Goal: Task Accomplishment & Management: Complete application form

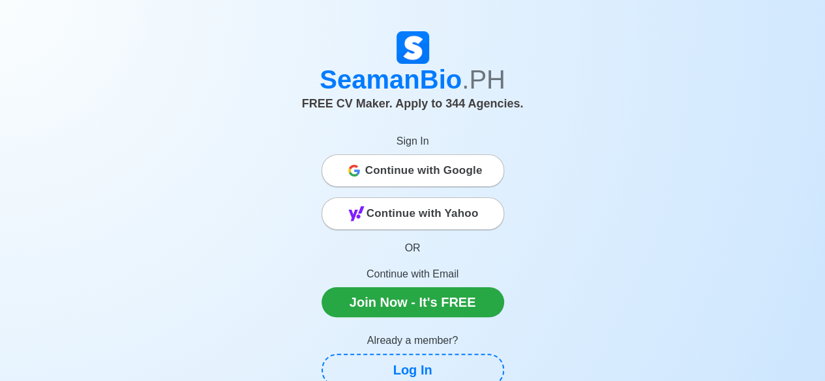
click at [421, 170] on span "Continue with Google" at bounding box center [423, 171] width 117 height 26
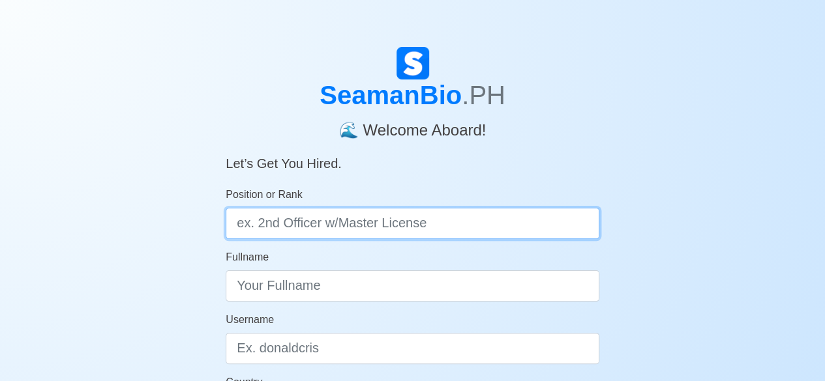
click at [327, 230] on input "Position or Rank" at bounding box center [413, 223] width 374 height 31
click at [436, 225] on input "Position or Rank" at bounding box center [413, 223] width 374 height 31
type input "Ordinary [PERSON_NAME]"
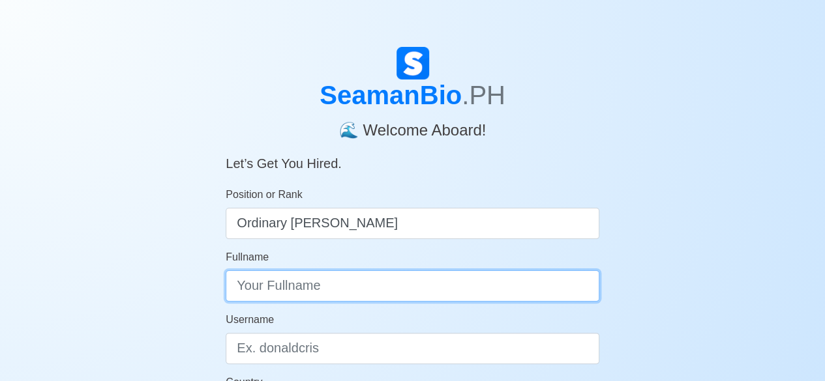
click at [312, 288] on input "Fullname" at bounding box center [413, 286] width 374 height 31
type input "j"
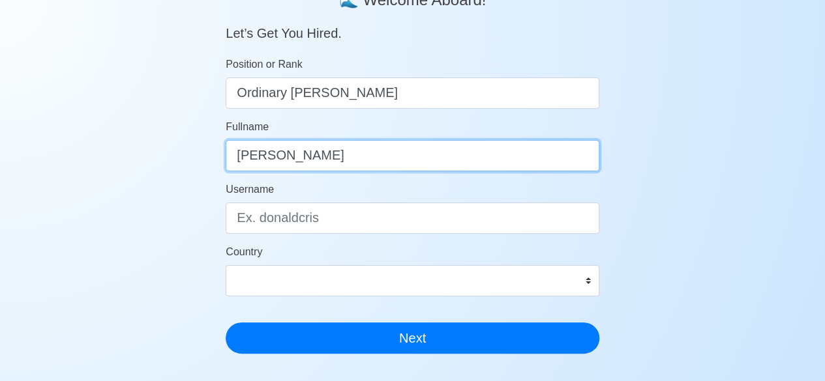
type input "Julieto C. Badajos Jr."
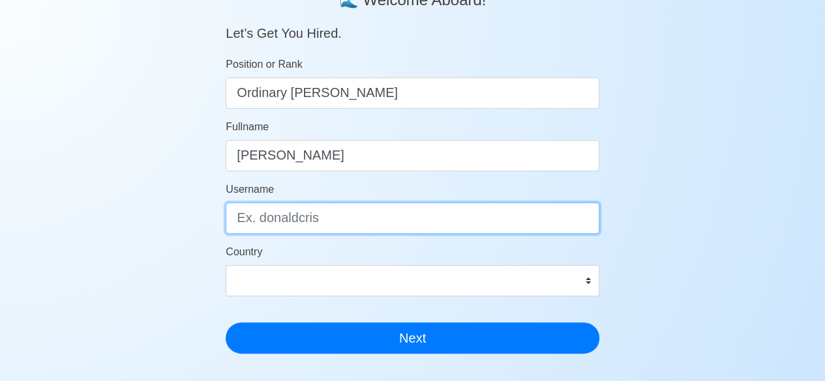
click at [333, 215] on input "Username" at bounding box center [413, 218] width 374 height 31
type input "Jing"
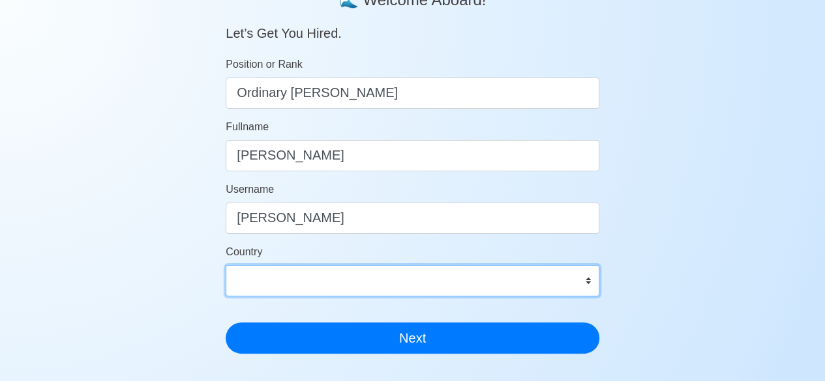
click at [373, 281] on select "Afghanistan Åland Islands Albania Algeria American Samoa Andorra Angola Anguill…" at bounding box center [413, 280] width 374 height 31
select select "PH"
click at [226, 265] on select "Afghanistan Åland Islands Albania Algeria American Samoa Andorra Angola Anguill…" at bounding box center [413, 280] width 374 height 31
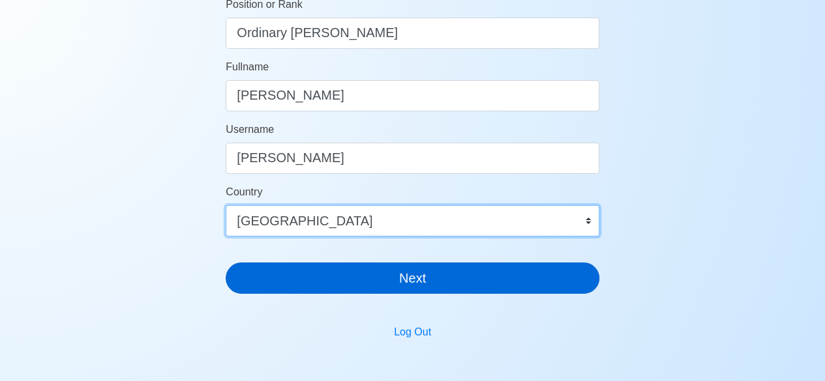
scroll to position [187, 0]
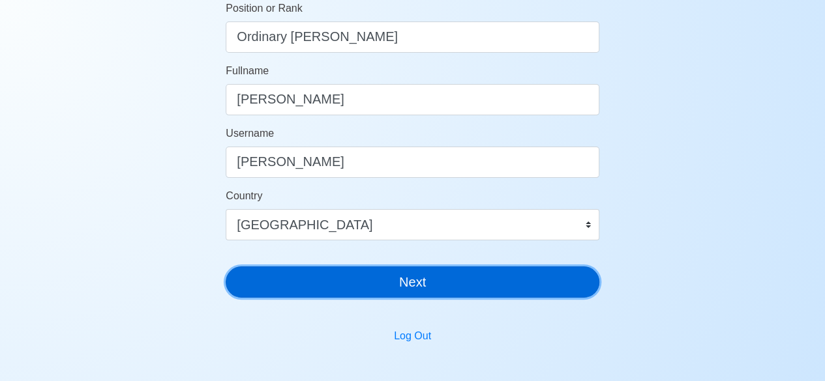
click at [383, 282] on button "Next" at bounding box center [413, 282] width 374 height 31
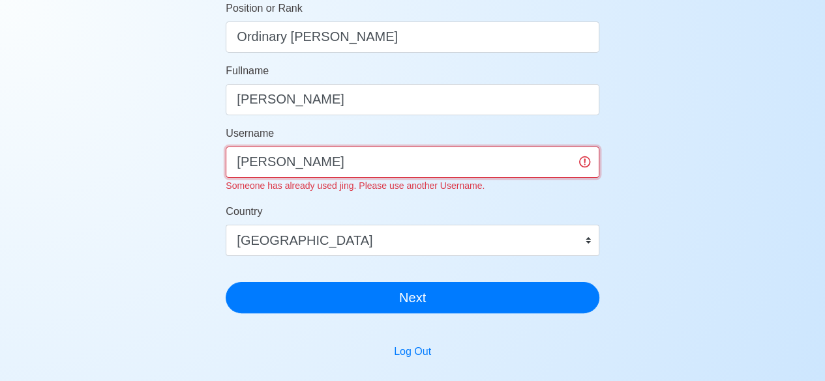
click at [278, 164] on input "Jing" at bounding box center [413, 162] width 374 height 31
type input "Jing01"
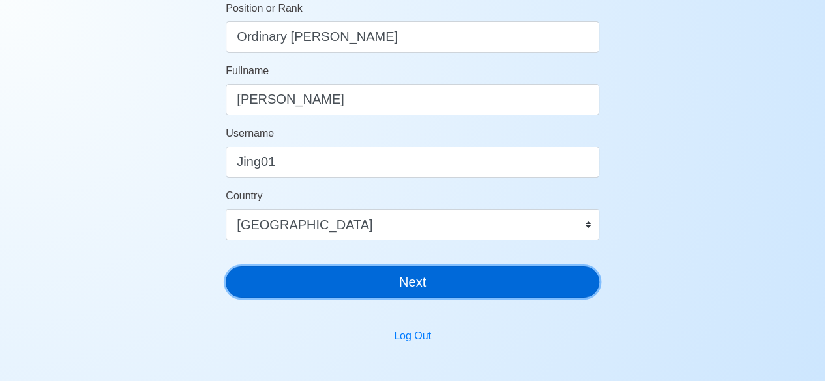
click at [365, 301] on div "SeamanBio .PH 🌊 Welcome Aboard! Let’s Get You Hired. Position or Rank Ordinary …" at bounding box center [413, 84] width 374 height 448
click at [404, 285] on button "Next" at bounding box center [413, 282] width 374 height 31
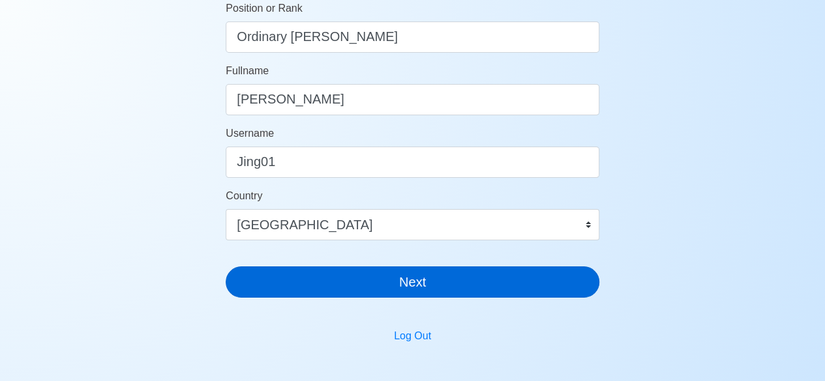
scroll to position [16, 0]
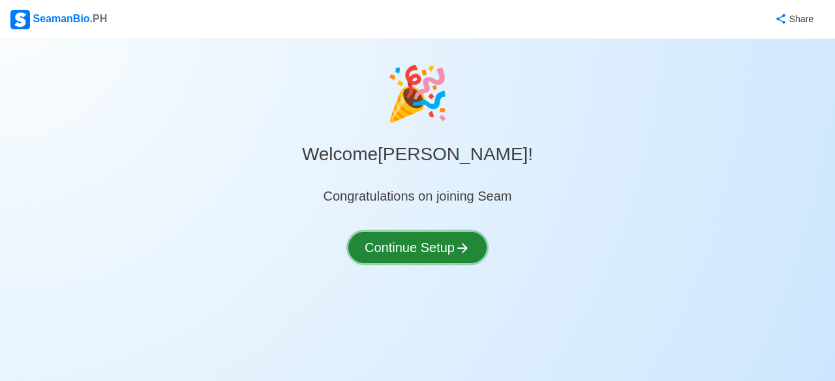
click at [408, 251] on button "Continue Setup" at bounding box center [417, 247] width 138 height 31
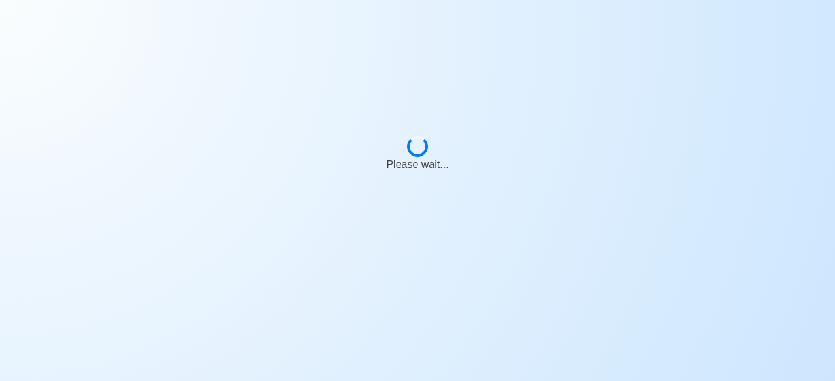
select select "Visible for Hiring"
select select "PH"
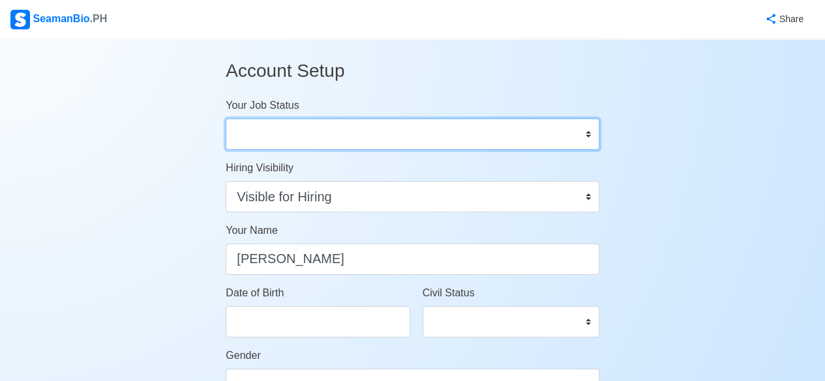
click at [264, 131] on select "Onboard Actively Looking for Job Not Looking for Job" at bounding box center [413, 134] width 374 height 31
select select "Actively Looking for Job"
click at [226, 119] on select "Onboard Actively Looking for Job Not Looking for Job" at bounding box center [413, 134] width 374 height 31
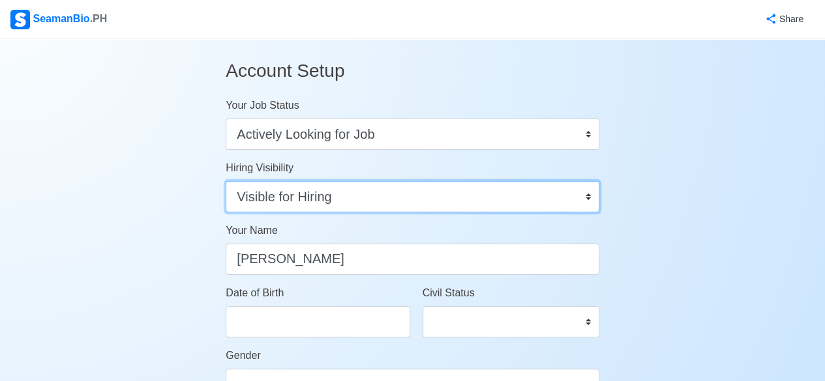
click at [574, 199] on select "Visible for Hiring Not Visible for Hiring" at bounding box center [413, 196] width 374 height 31
click at [226, 181] on select "Visible for Hiring Not Visible for Hiring" at bounding box center [413, 196] width 374 height 31
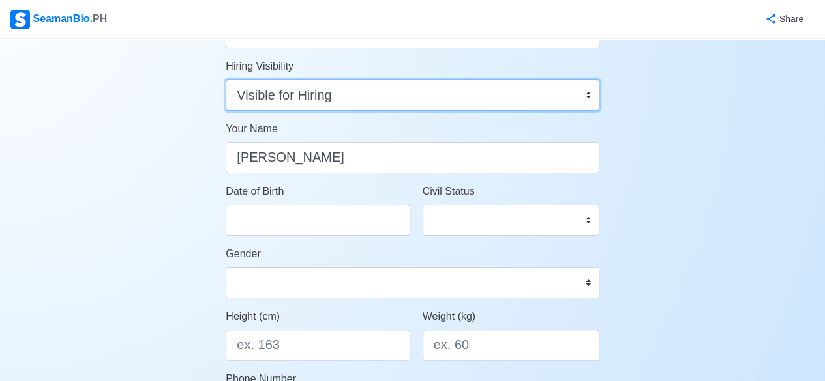
scroll to position [130, 0]
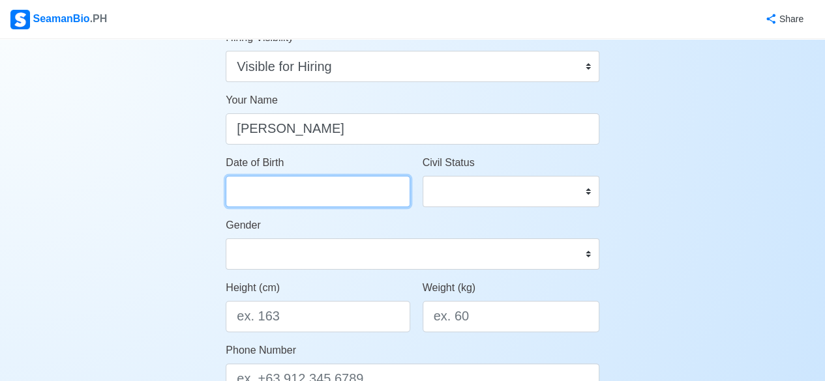
click at [289, 190] on input "Date of Birth" at bounding box center [318, 191] width 184 height 31
select select "****"
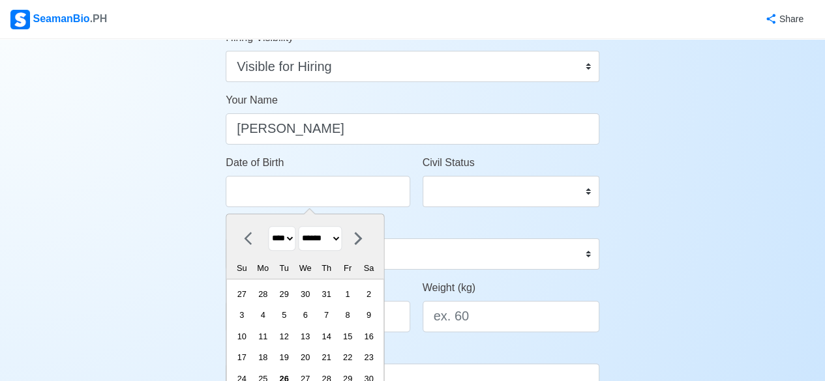
click at [247, 237] on icon at bounding box center [249, 238] width 8 height 13
select select "****"
click at [292, 237] on select "**** **** **** **** **** **** **** **** **** **** **** **** **** **** **** ****…" at bounding box center [282, 238] width 27 height 25
select select "****"
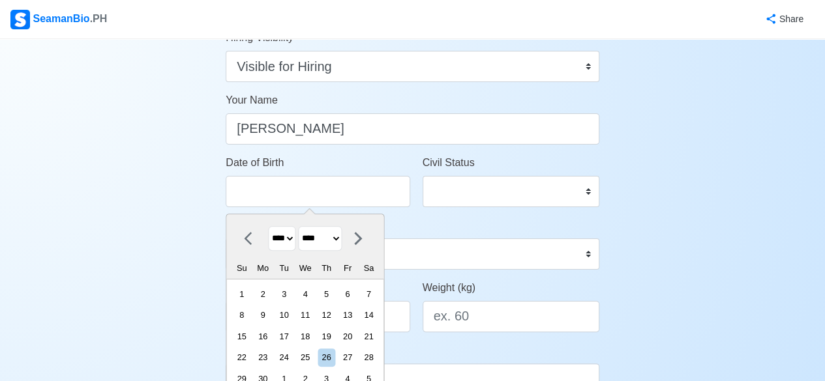
click at [269, 226] on select "**** **** **** **** **** **** **** **** **** **** **** **** **** **** **** ****…" at bounding box center [282, 238] width 27 height 25
click at [342, 237] on select "******* ******** ***** ***** *** **** **** ****** ********* ******* ******** **…" at bounding box center [321, 238] width 44 height 25
select select "***"
click at [303, 226] on select "******* ******** ***** ***** *** **** **** ****** ********* ******* ******** **…" at bounding box center [321, 238] width 44 height 25
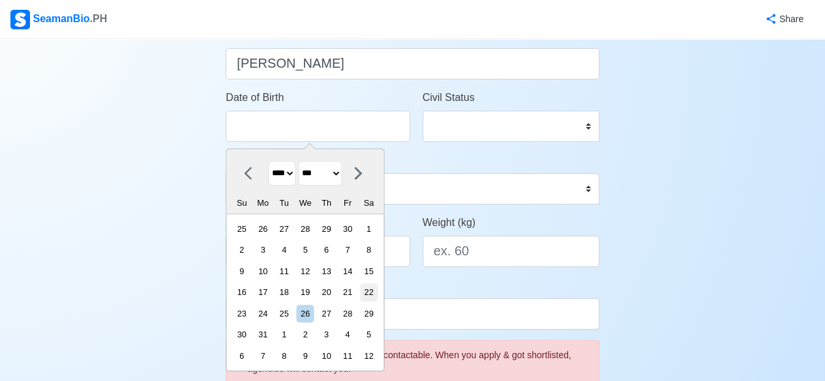
click at [377, 290] on div "22" at bounding box center [369, 293] width 18 height 18
type input "05/22/1993"
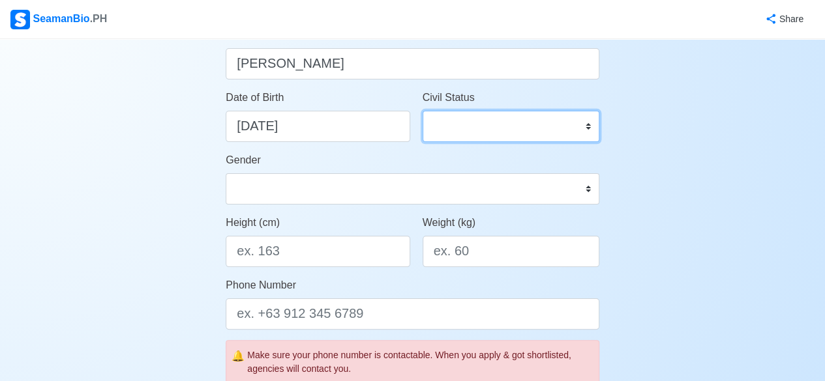
drag, startPoint x: 477, startPoint y: 125, endPoint x: 513, endPoint y: 125, distance: 35.2
click at [477, 125] on select "Single Married Widowed Separated" at bounding box center [511, 126] width 177 height 31
select select "Single"
click at [423, 111] on select "Single Married Widowed Separated" at bounding box center [511, 126] width 177 height 31
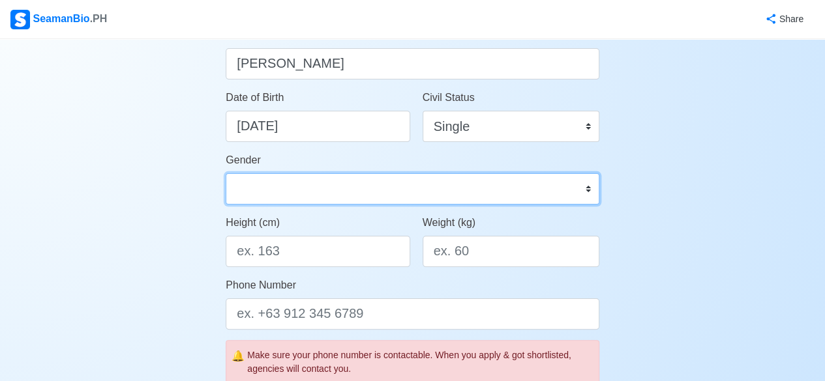
click at [314, 186] on select "Male Female" at bounding box center [413, 188] width 374 height 31
select select "[DEMOGRAPHIC_DATA]"
click at [226, 173] on select "Male Female" at bounding box center [413, 188] width 374 height 31
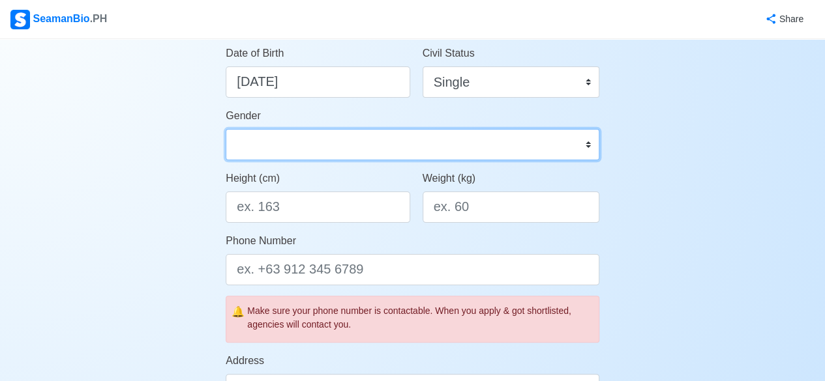
scroll to position [261, 0]
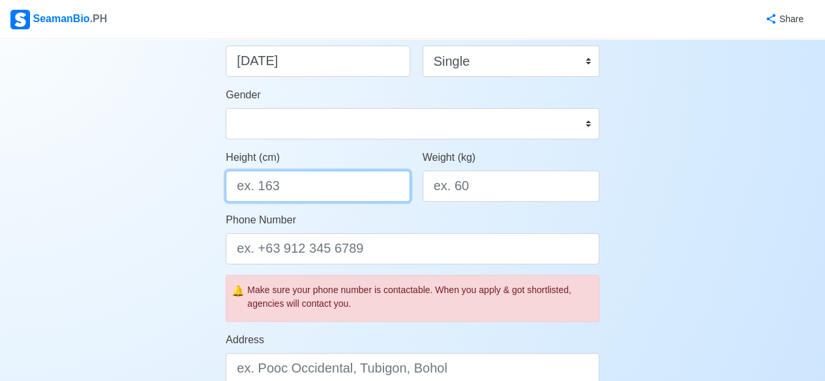
click at [297, 183] on input "Height (cm)" at bounding box center [318, 186] width 184 height 31
type input "165"
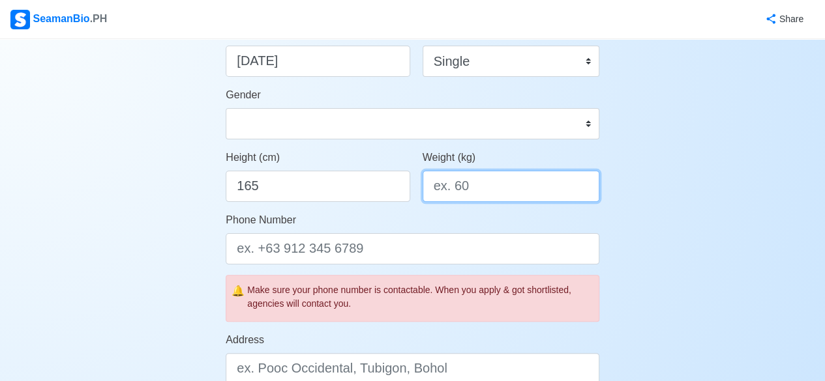
click at [488, 190] on input "Weight (kg)" at bounding box center [511, 186] width 177 height 31
type input "60"
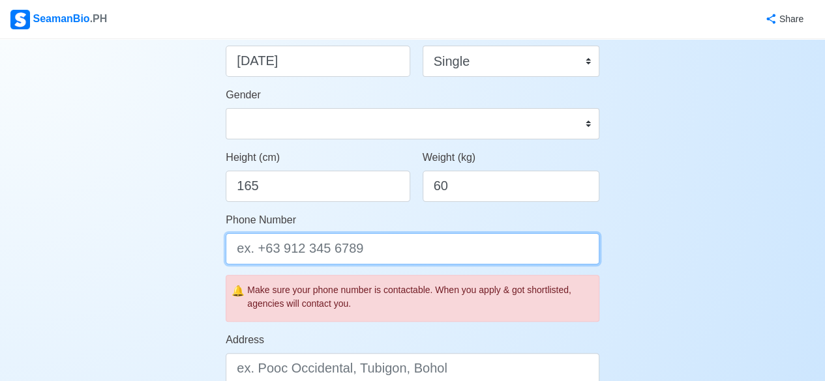
click at [403, 248] on input "Phone Number" at bounding box center [413, 248] width 374 height 31
type input "0"
type input "="
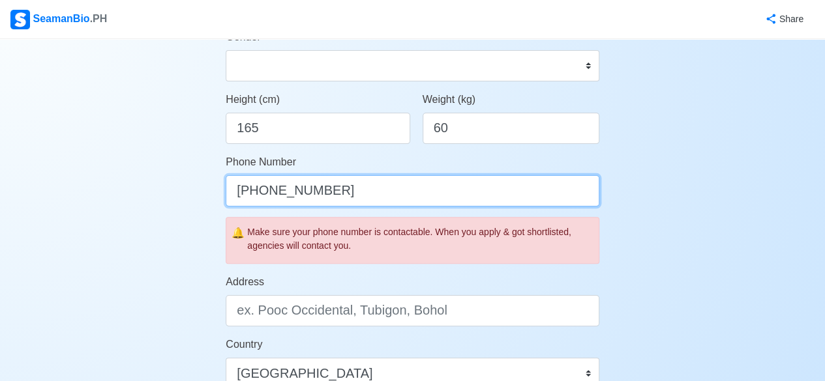
scroll to position [391, 0]
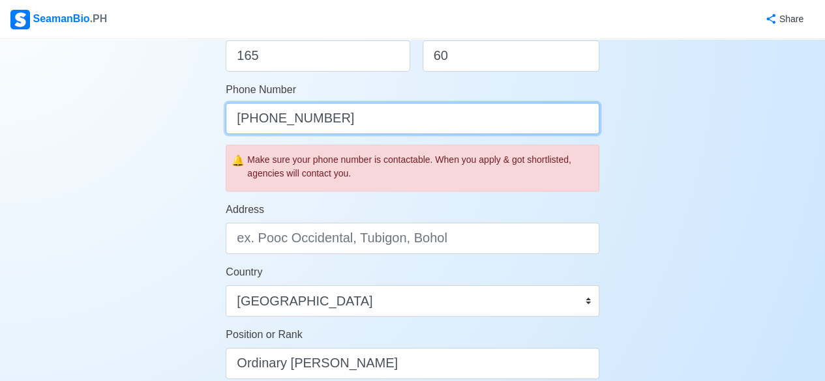
type input "[PHONE_NUMBER]"
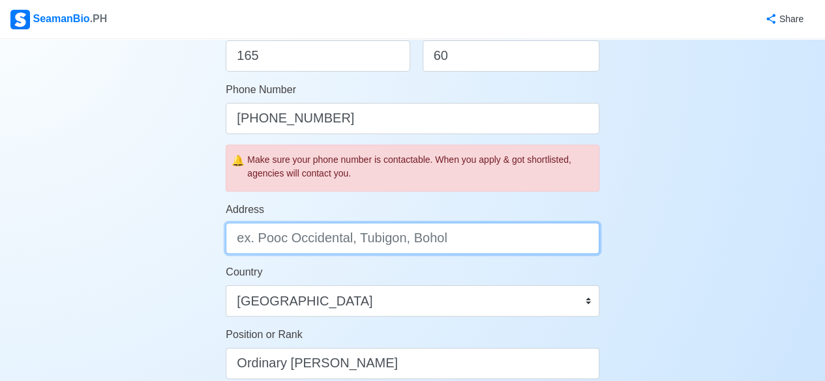
click at [320, 245] on input "Address" at bounding box center [413, 238] width 374 height 31
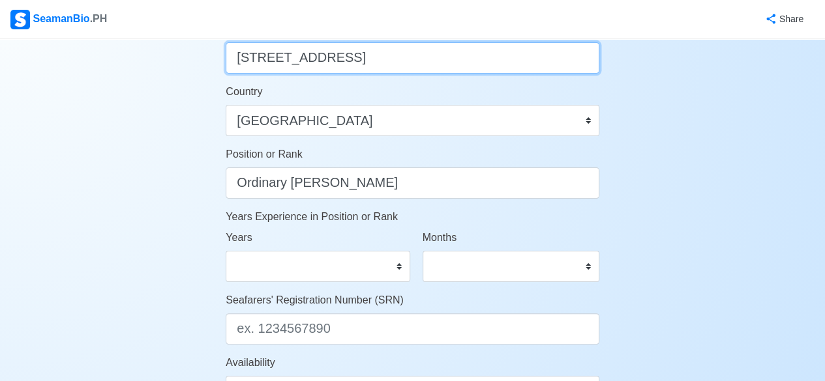
scroll to position [587, 0]
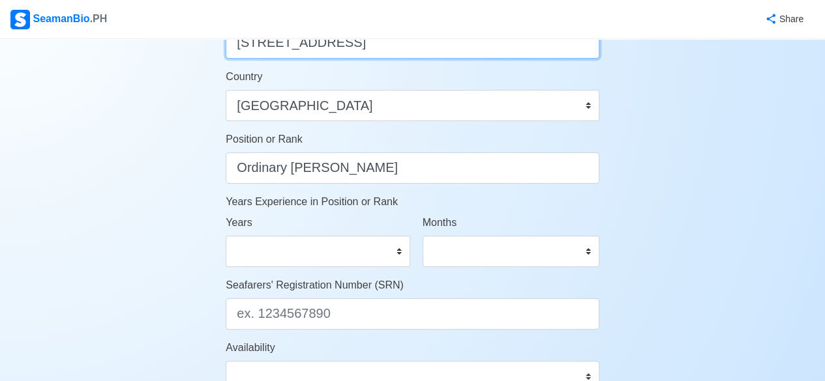
type input "[STREET_ADDRESS]"
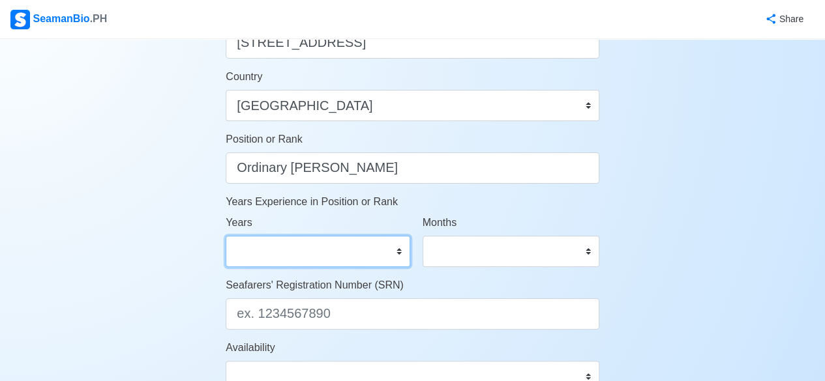
scroll to position [0, 0]
click at [399, 249] on select "0 1 2 3 4 5 6 7 8 9 10 11 12 13 14 15 16 17 18 19 20 21 22 23 24 25 26 27 28 29…" at bounding box center [318, 251] width 184 height 31
click at [182, 174] on div "Account Setup Your Job Status Onboard Actively Looking for Job Not Looking for …" at bounding box center [412, 23] width 825 height 1143
click at [398, 250] on select "0 1 2 3 4 5 6 7 8 9 10 11 12 13 14 15 16 17 18 19 20 21 22 23 24 25 26 27 28 29…" at bounding box center [318, 251] width 184 height 31
select select "3"
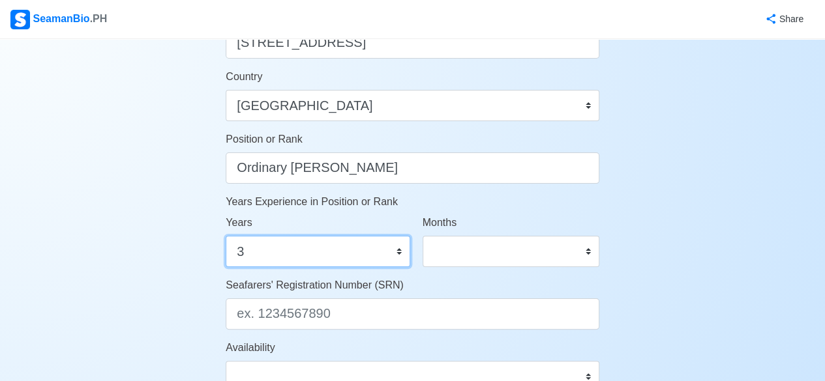
click at [226, 236] on select "0 1 2 3 4 5 6 7 8 9 10 11 12 13 14 15 16 17 18 19 20 21 22 23 24 25 26 27 28 29…" at bounding box center [318, 251] width 184 height 31
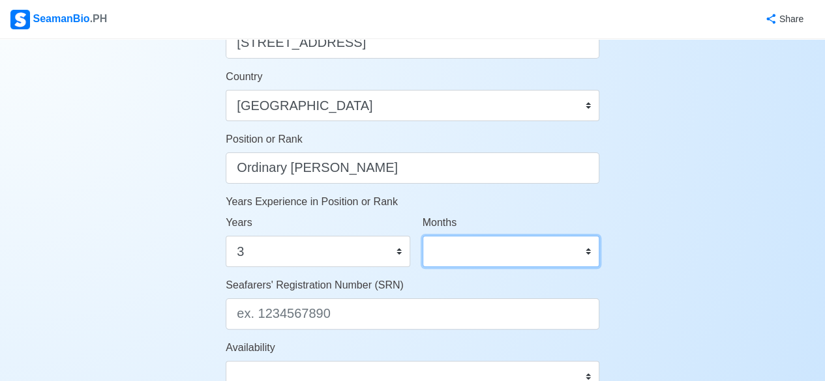
click at [588, 252] on select "0 1 2 3 4 5 6 7 8 9 10 11" at bounding box center [511, 251] width 177 height 31
select select "10"
click at [423, 236] on select "0 1 2 3 4 5 6 7 8 9 10 11" at bounding box center [511, 251] width 177 height 31
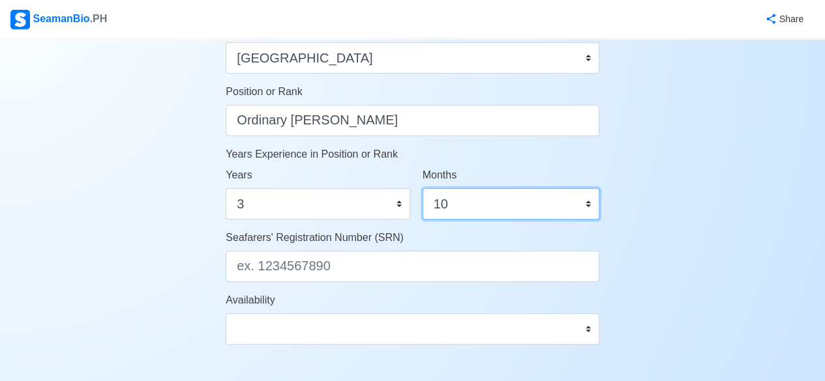
scroll to position [652, 0]
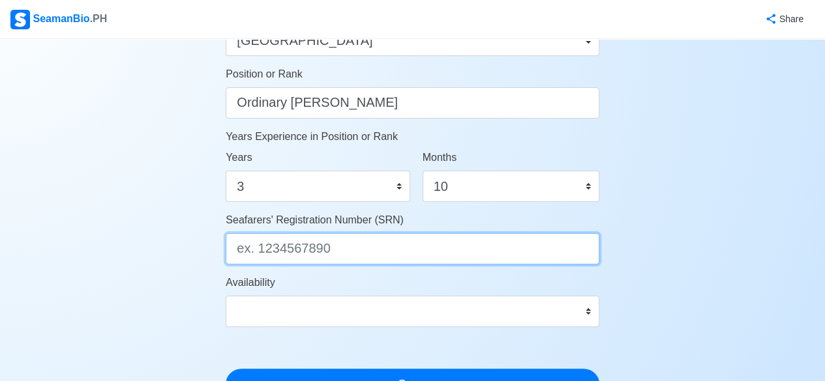
click at [358, 247] on input "Seafarers' Registration Number (SRN)" at bounding box center [413, 248] width 374 height 31
type input "9305220020"
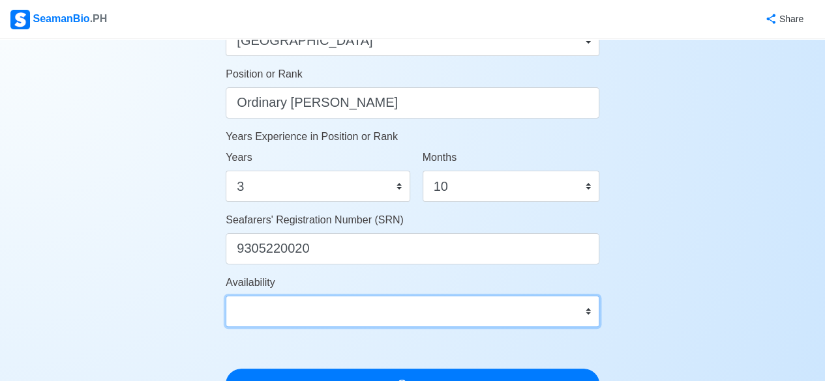
click at [360, 318] on select "Immediate Sep 2025 Oct 2025 Nov 2025 Dec 2025 Jan 2026 Feb 2026 Mar 2026 Apr 20…" at bounding box center [413, 311] width 374 height 31
select select "4102416000000"
click at [226, 296] on select "Immediate Sep 2025 Oct 2025 Nov 2025 Dec 2025 Jan 2026 Feb 2026 Mar 2026 Apr 20…" at bounding box center [413, 311] width 374 height 31
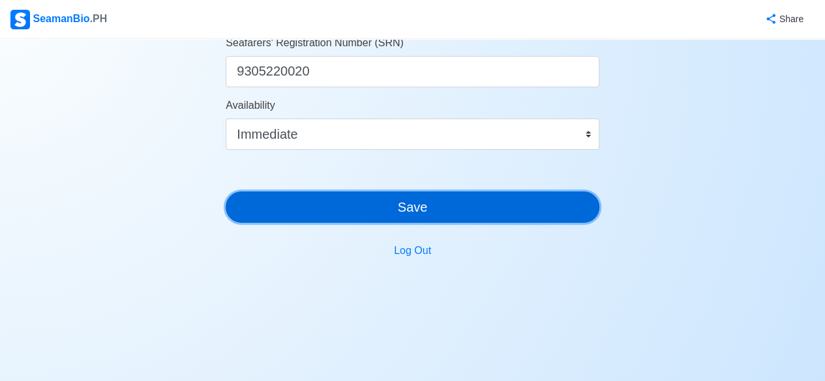
click at [428, 209] on button "Save" at bounding box center [413, 207] width 374 height 31
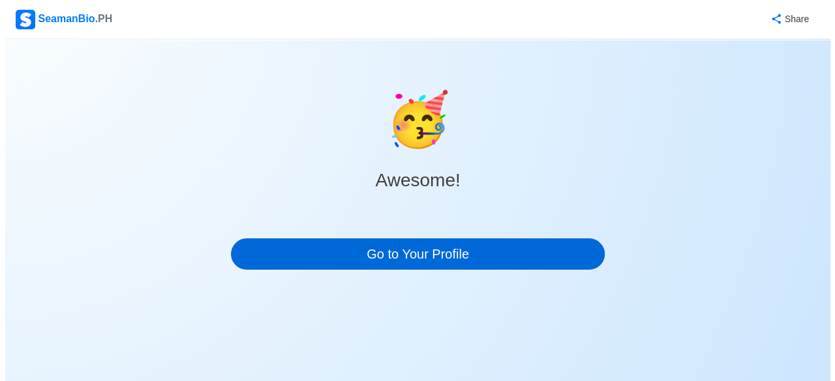
scroll to position [0, 0]
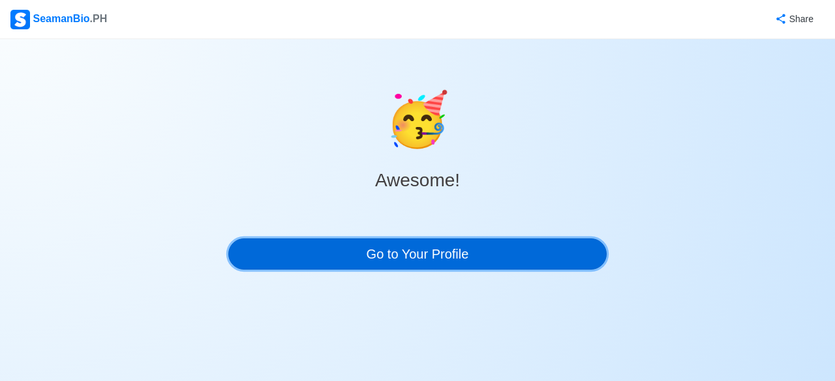
click at [393, 255] on link "Go to Your Profile" at bounding box center [417, 254] width 378 height 31
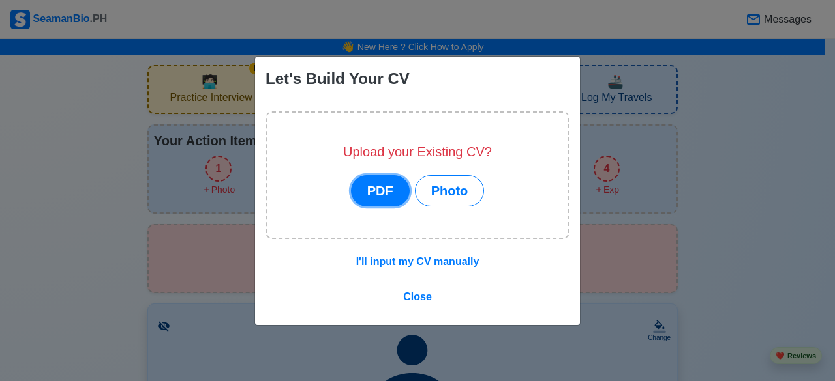
click at [380, 195] on button "PDF" at bounding box center [380, 190] width 59 height 31
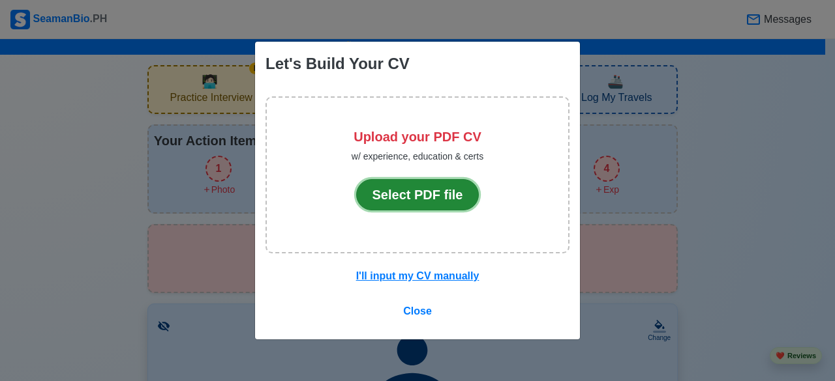
click at [391, 200] on button "Select PDF file" at bounding box center [417, 194] width 123 height 31
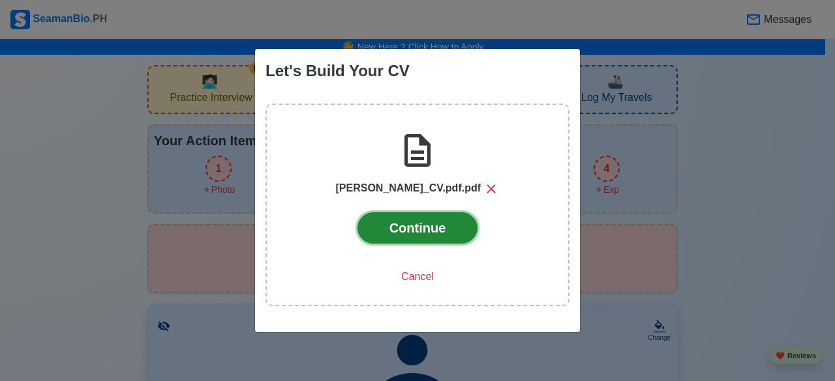
click at [423, 230] on button "Continue" at bounding box center [417, 228] width 121 height 31
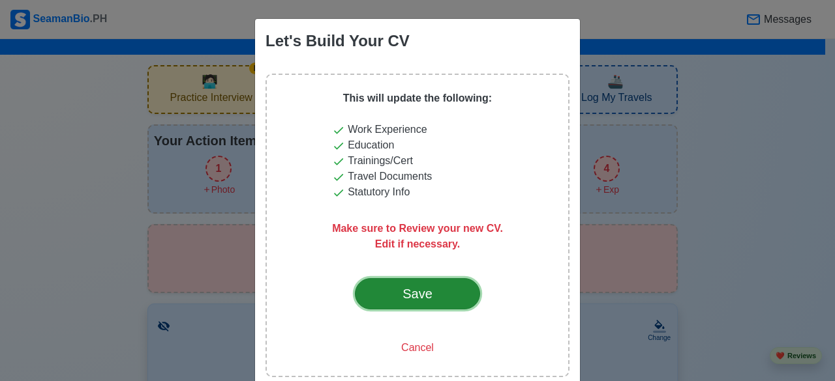
click at [428, 299] on div "Save" at bounding box center [417, 294] width 61 height 20
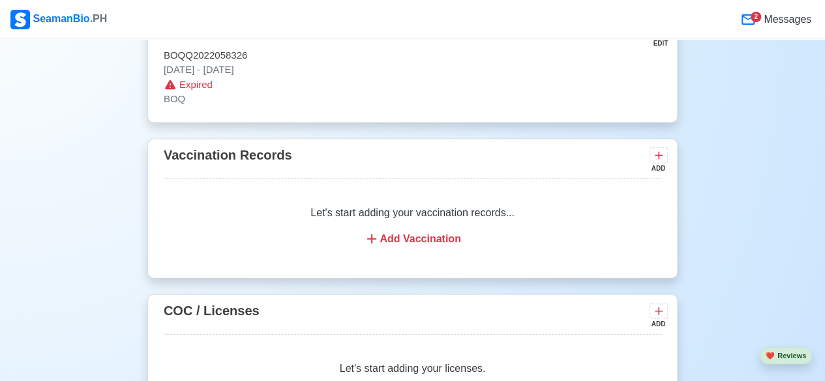
scroll to position [1435, 0]
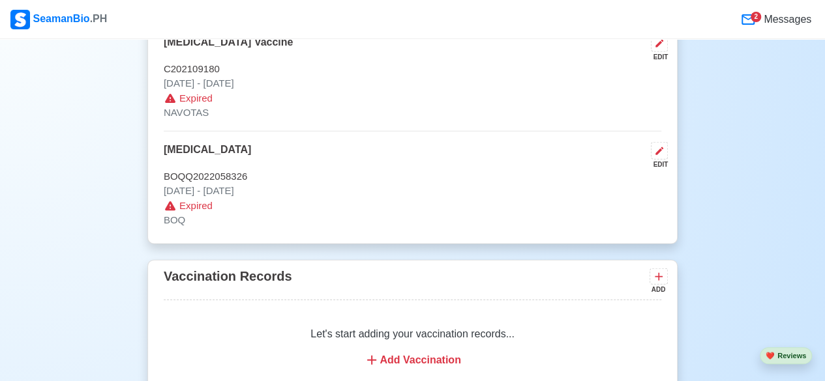
click at [172, 202] on icon at bounding box center [170, 206] width 10 height 9
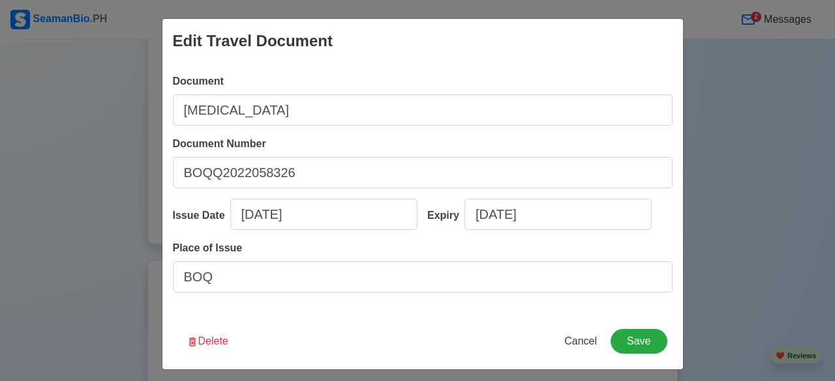
click at [80, 263] on div "Edit Travel Document Document Yellow Fever Document Number BOQQ2022058326 Issue…" at bounding box center [417, 190] width 835 height 381
click at [580, 341] on span "Cancel" at bounding box center [580, 341] width 33 height 11
type input "08/26/2025"
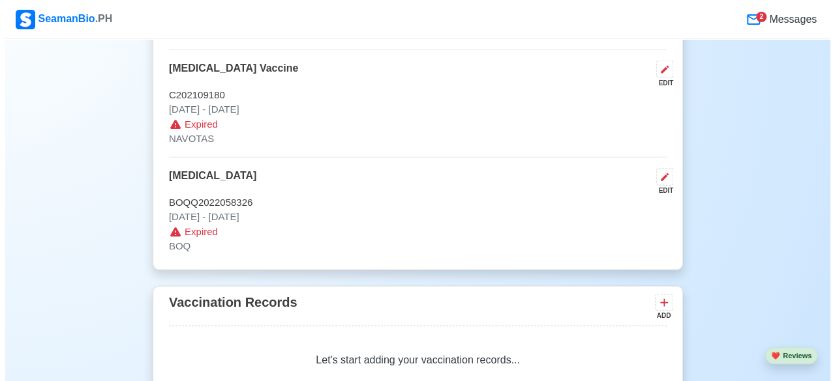
scroll to position [1369, 0]
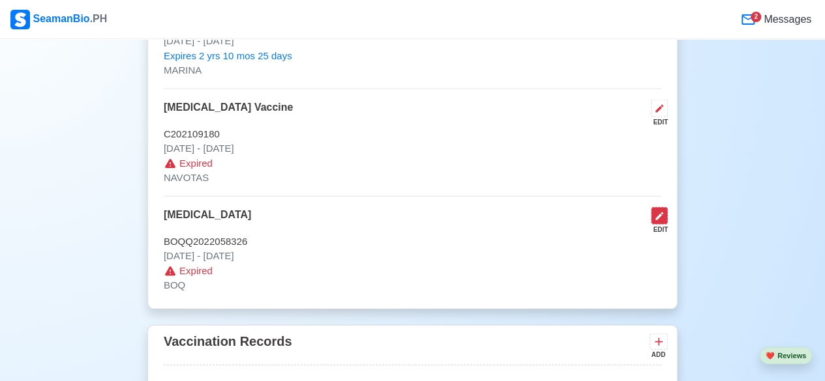
click at [660, 216] on icon at bounding box center [659, 216] width 10 height 10
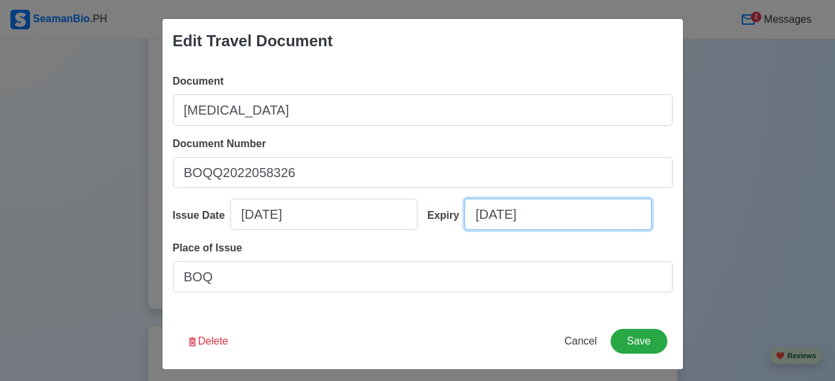
select select "****"
select select "******"
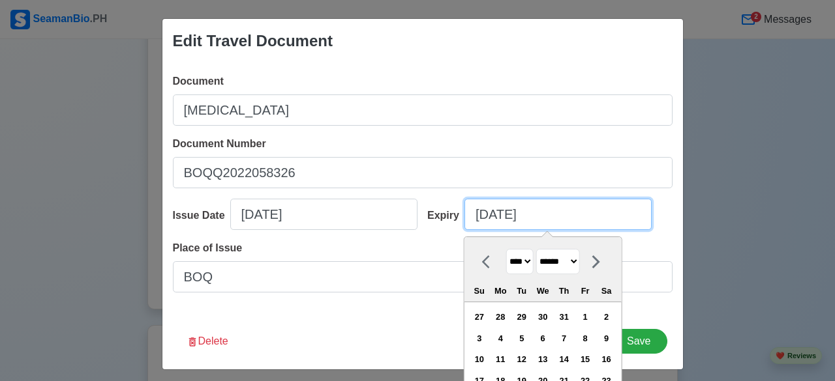
click at [546, 215] on input "08/26/2025" at bounding box center [557, 214] width 187 height 31
type input "08/26/2028"
select select "****"
type input "08/26/2028"
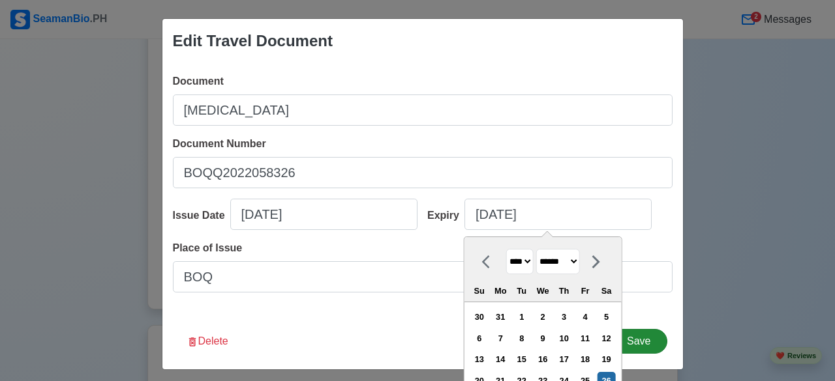
drag, startPoint x: 657, startPoint y: 325, endPoint x: 646, endPoint y: 344, distance: 22.3
click at [652, 333] on div "Edit Travel Document Document Yellow Fever Document Number BOQQ2022058326 Issue…" at bounding box center [423, 194] width 522 height 352
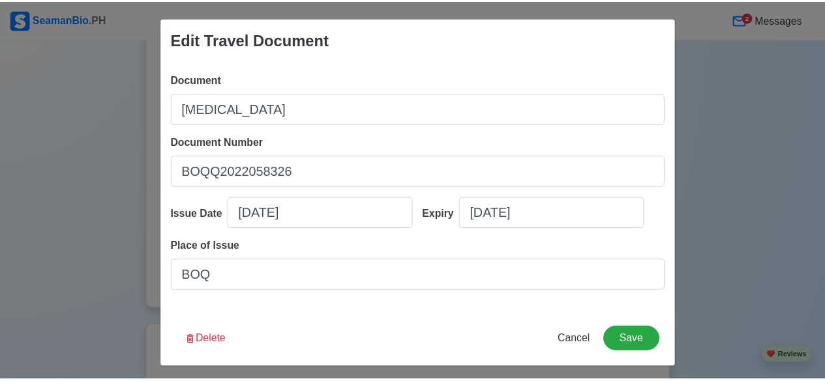
scroll to position [0, 0]
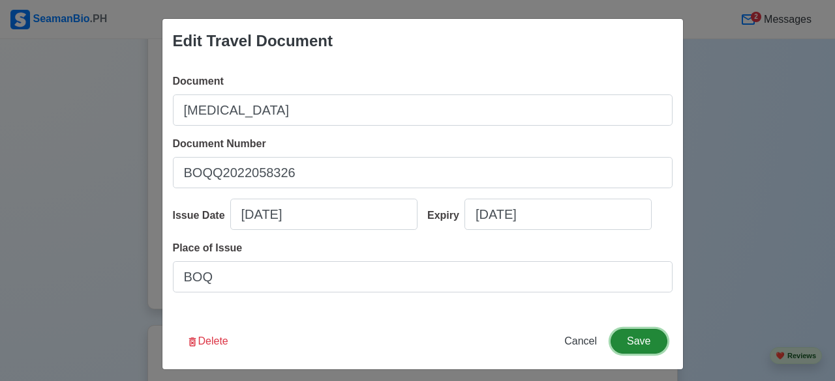
click at [642, 344] on button "Save" at bounding box center [638, 341] width 56 height 25
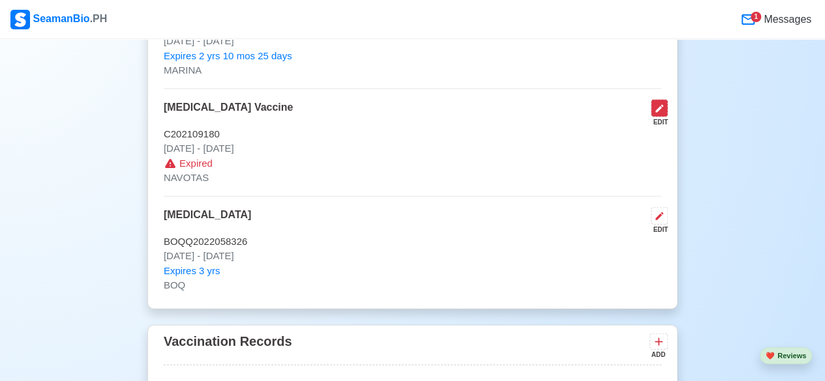
click at [659, 108] on icon at bounding box center [659, 109] width 10 height 10
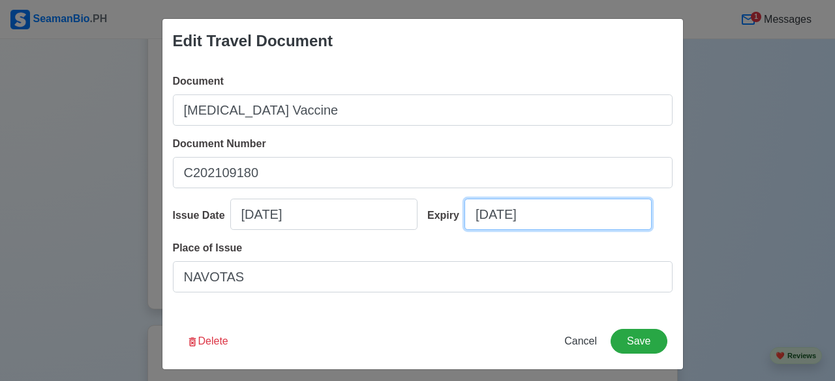
click at [558, 218] on input "08/26/2025" at bounding box center [557, 214] width 187 height 31
select select "****"
select select "******"
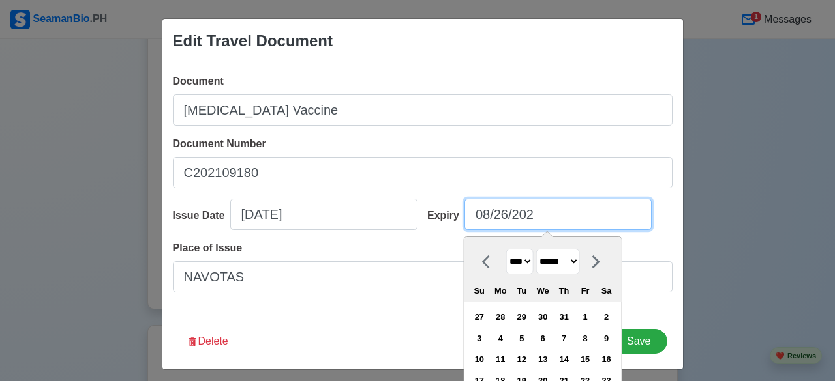
type input "08/26/2028"
select select "****"
type input "08/26/2028"
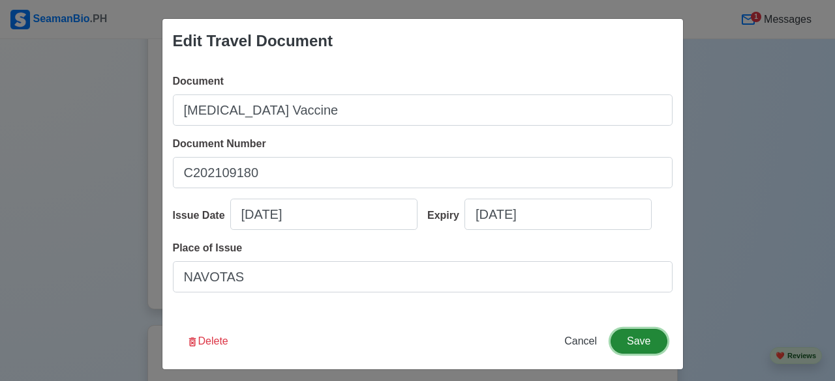
click at [643, 343] on button "Save" at bounding box center [638, 341] width 56 height 25
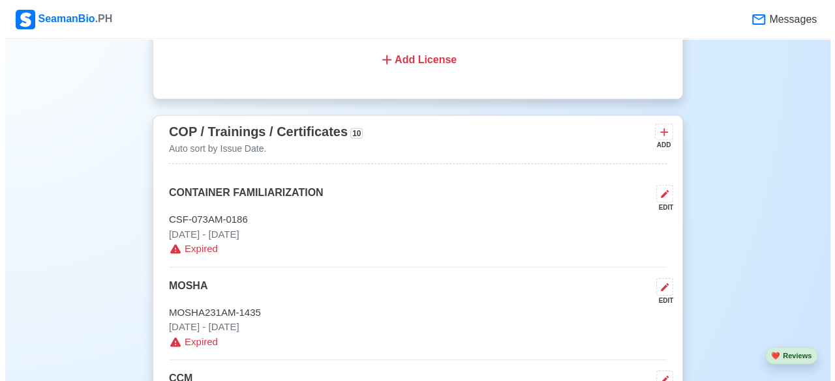
scroll to position [1956, 0]
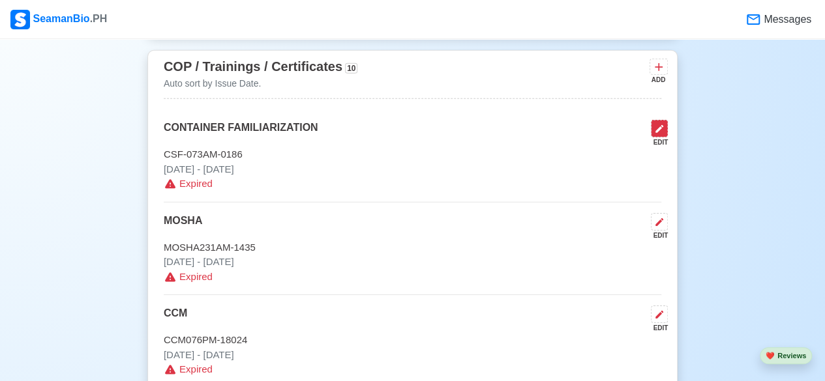
click at [661, 125] on icon at bounding box center [659, 129] width 10 height 10
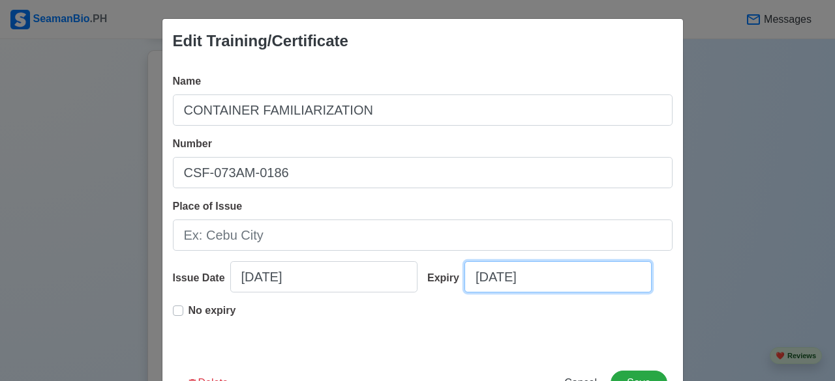
select select "****"
select select "******"
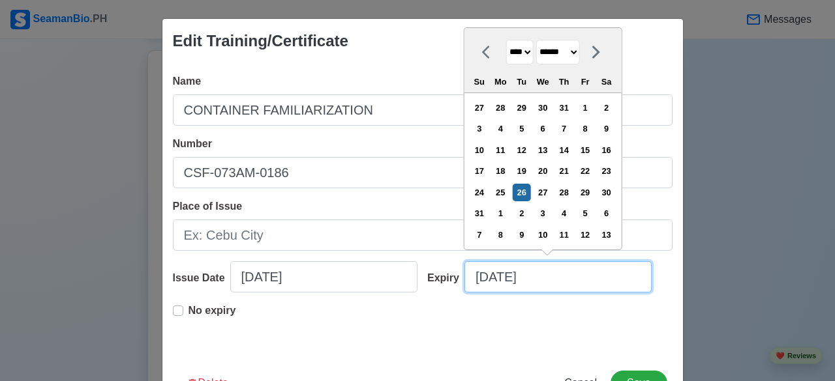
click at [580, 282] on input "08/26/2025" at bounding box center [557, 277] width 187 height 31
type input "08/26/"
select select "****"
type input "0"
select select "****"
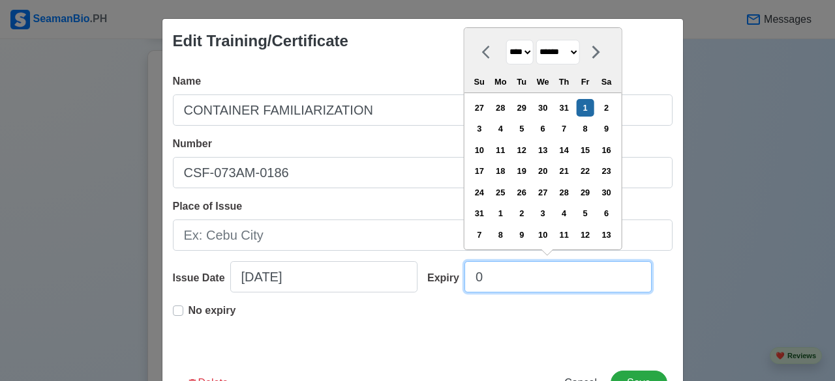
select select "*******"
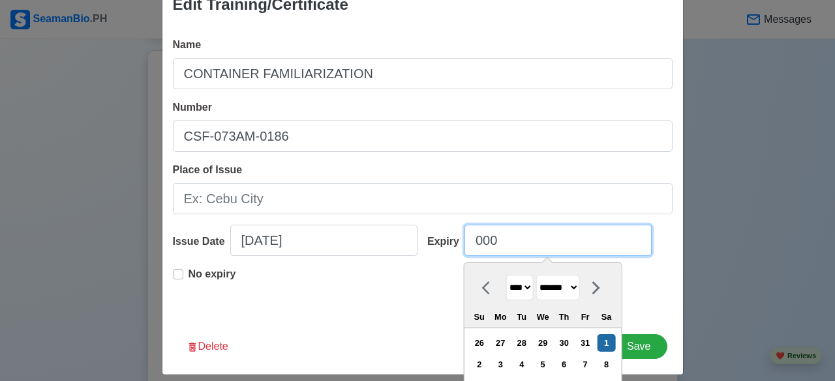
scroll to position [48, 0]
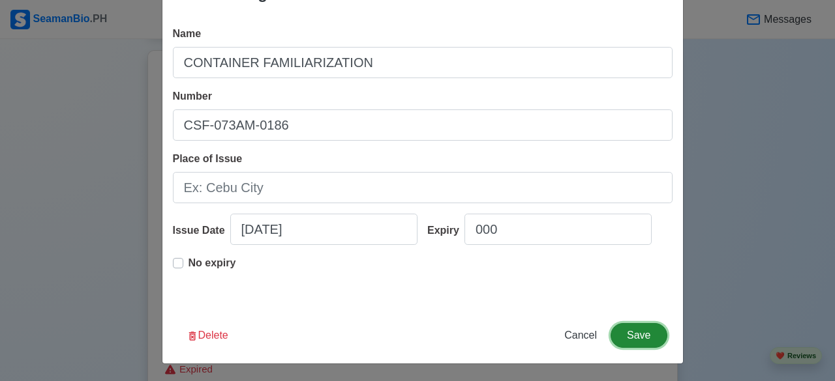
type input "01/01/2000"
click at [651, 340] on button "Save" at bounding box center [638, 335] width 56 height 25
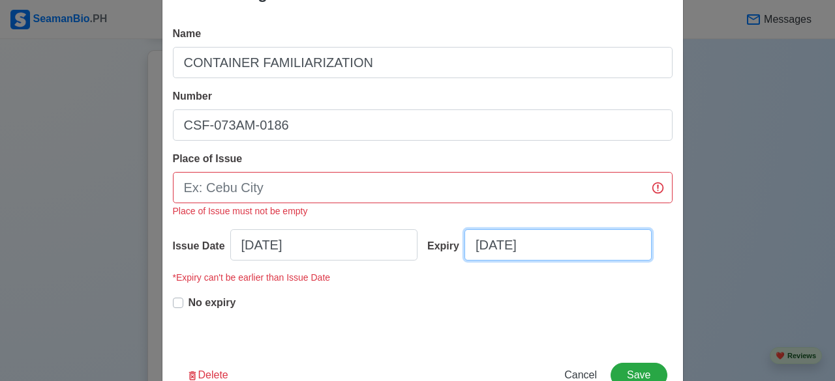
click at [546, 248] on input "01/01/2000" at bounding box center [557, 245] width 187 height 31
select select "****"
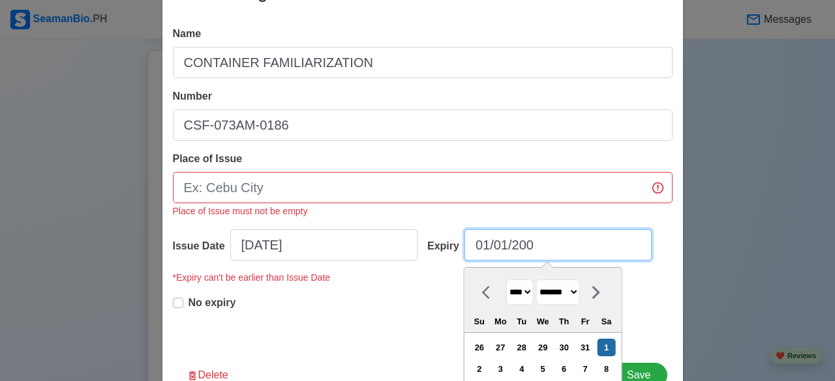
type input "01/01/20"
select select "****"
type input "01/01/2000"
select select "****"
type input "01/01/20000"
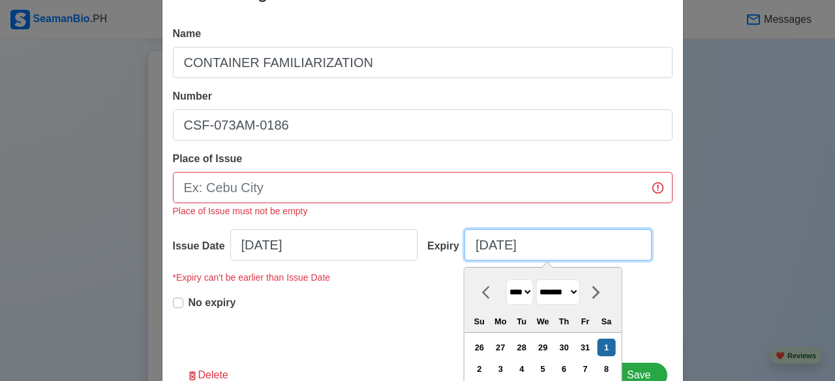
select select "****"
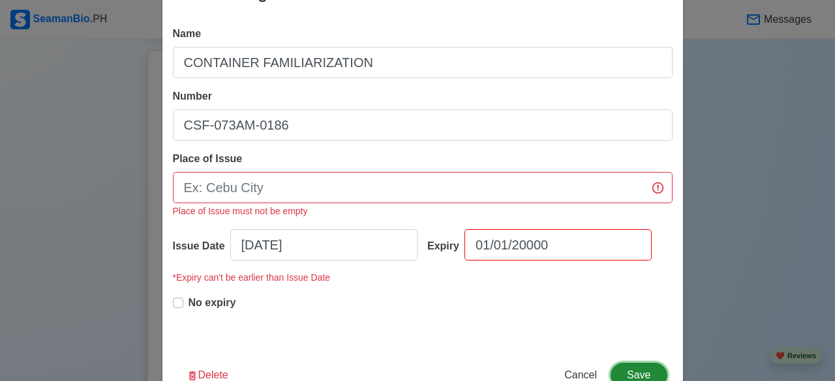
click at [644, 376] on button "Save" at bounding box center [638, 375] width 56 height 25
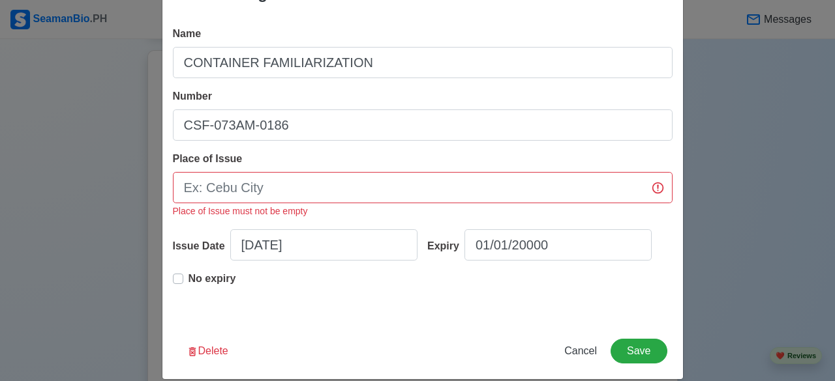
click at [188, 280] on label "No expiry" at bounding box center [212, 284] width 48 height 26
type input "08/26/2025"
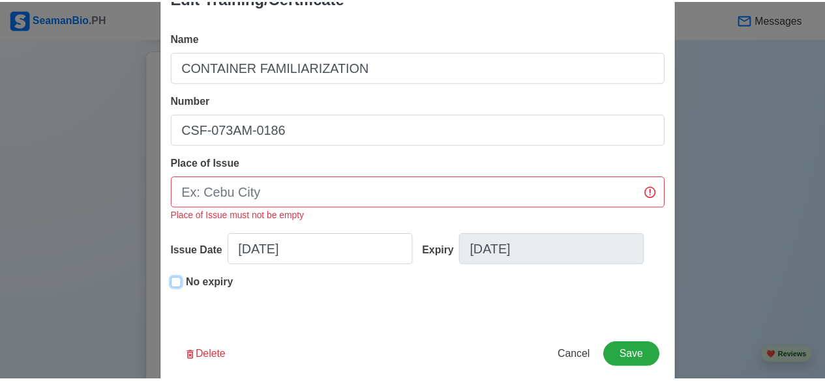
scroll to position [63, 0]
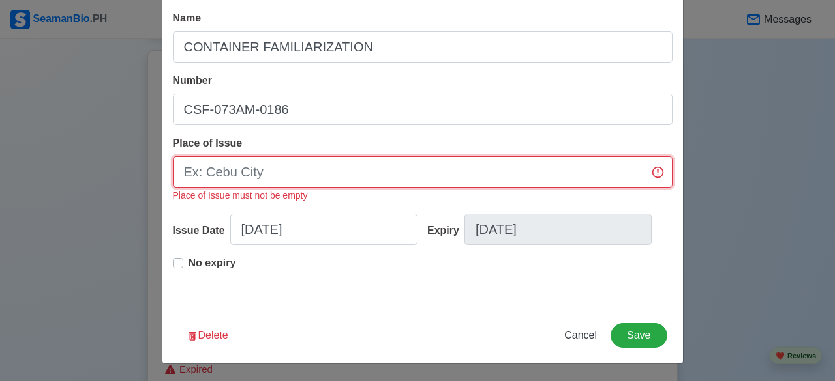
click at [268, 175] on input "Place of Issue" at bounding box center [423, 172] width 500 height 31
type input "[GEOGRAPHIC_DATA]"
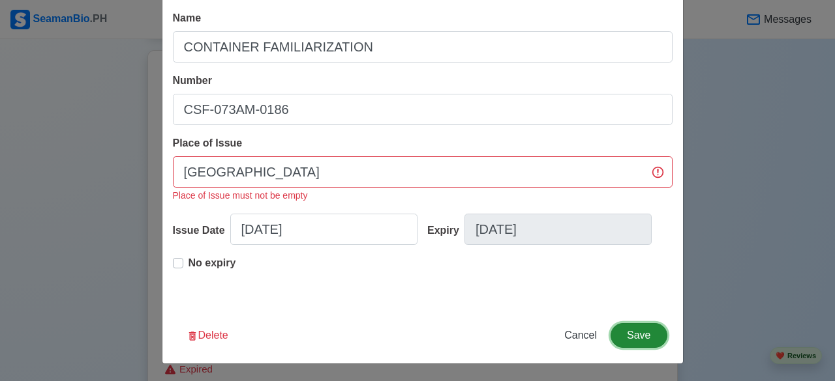
click at [641, 339] on button "Save" at bounding box center [638, 335] width 56 height 25
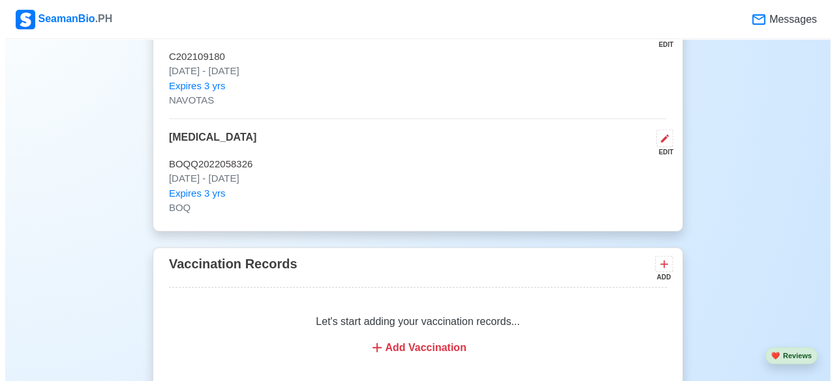
scroll to position [1435, 0]
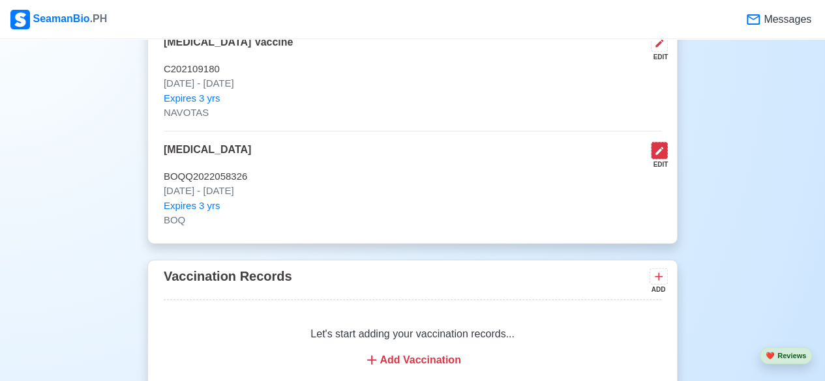
click at [660, 151] on icon at bounding box center [659, 151] width 10 height 10
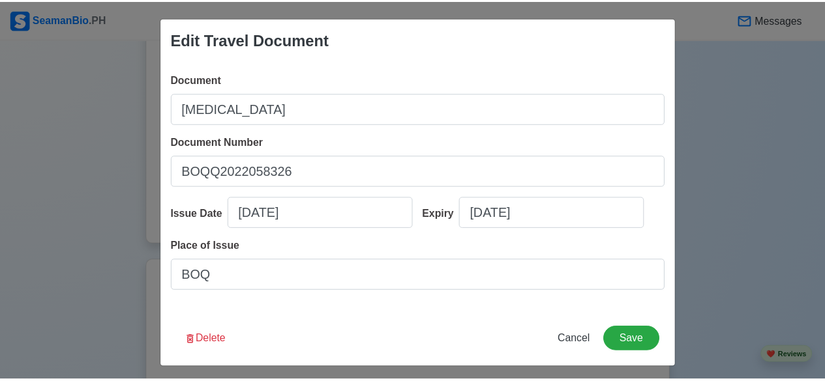
scroll to position [0, 0]
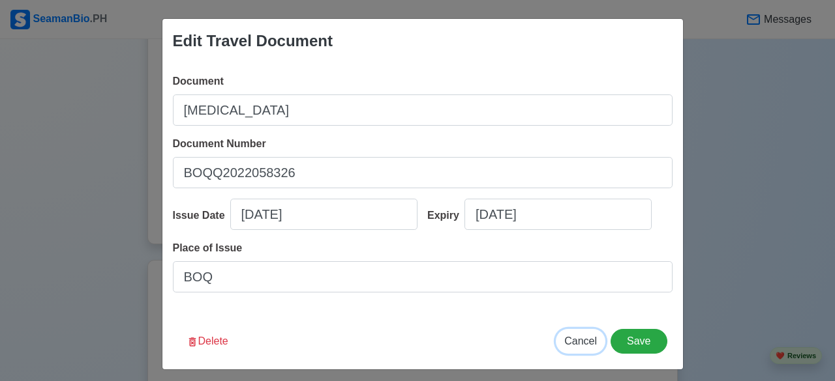
click at [582, 346] on span "Cancel" at bounding box center [580, 341] width 33 height 11
type input "08/26/2025"
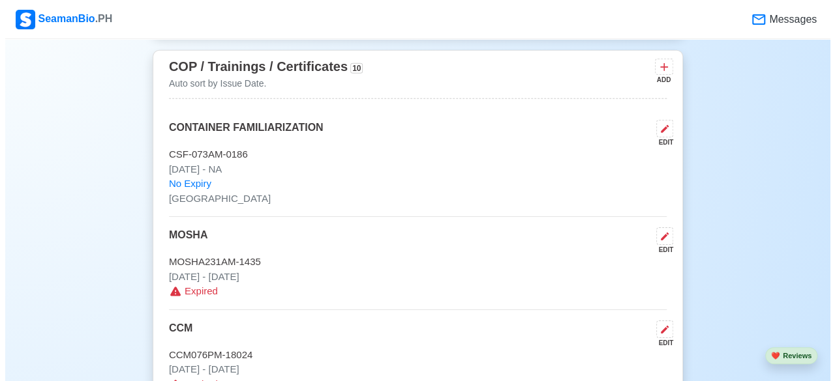
scroll to position [2087, 0]
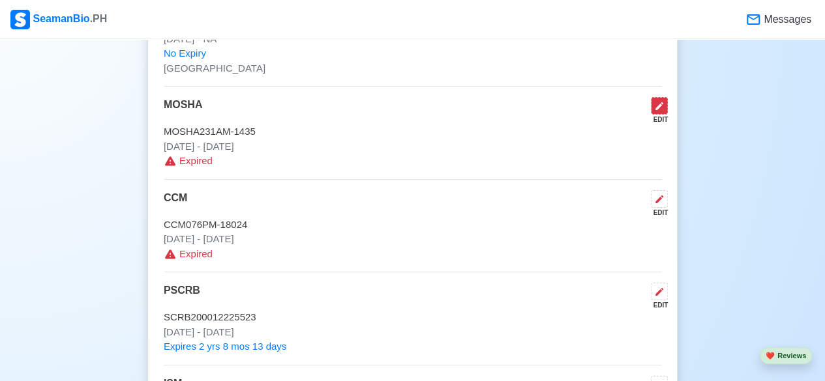
click at [661, 104] on icon at bounding box center [659, 106] width 10 height 10
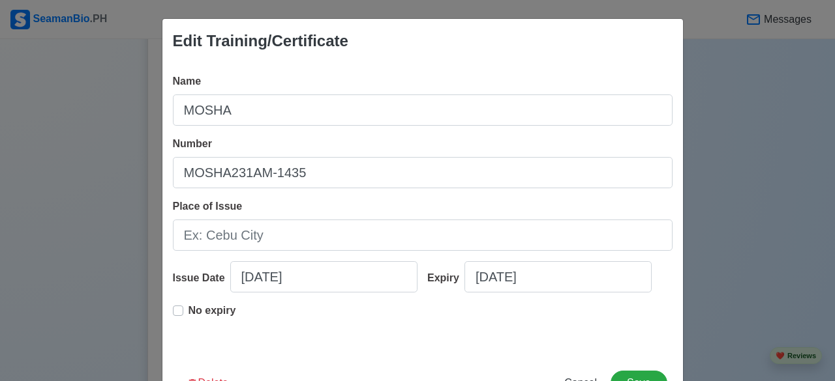
click at [188, 310] on label "No expiry" at bounding box center [212, 316] width 48 height 26
type input "05/10/2023"
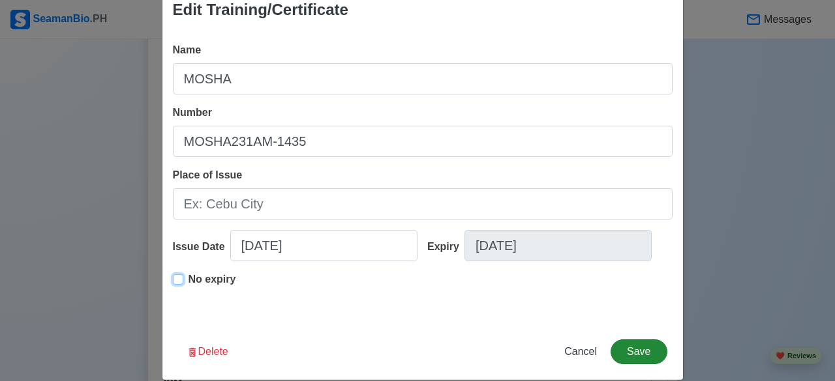
scroll to position [48, 0]
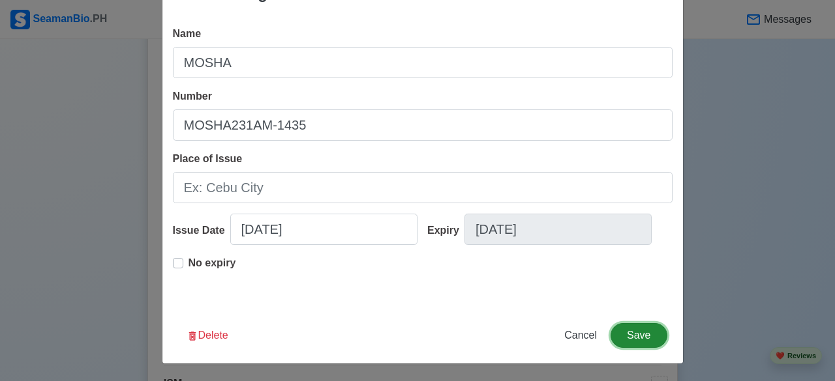
click at [642, 335] on button "Save" at bounding box center [638, 335] width 56 height 25
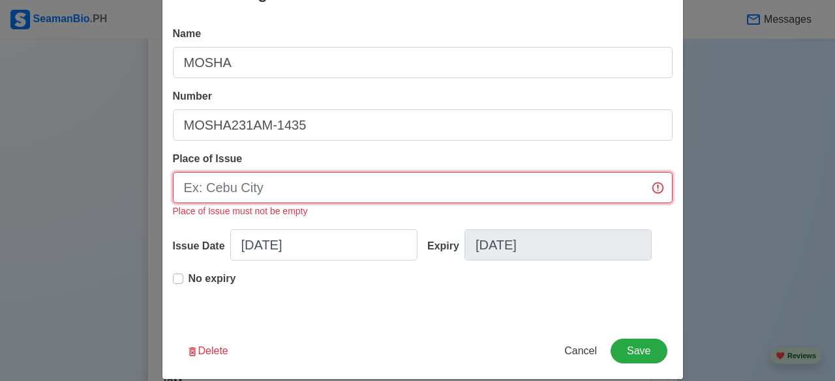
click at [446, 188] on input "Place of Issue" at bounding box center [423, 187] width 500 height 31
type input "[GEOGRAPHIC_DATA]"
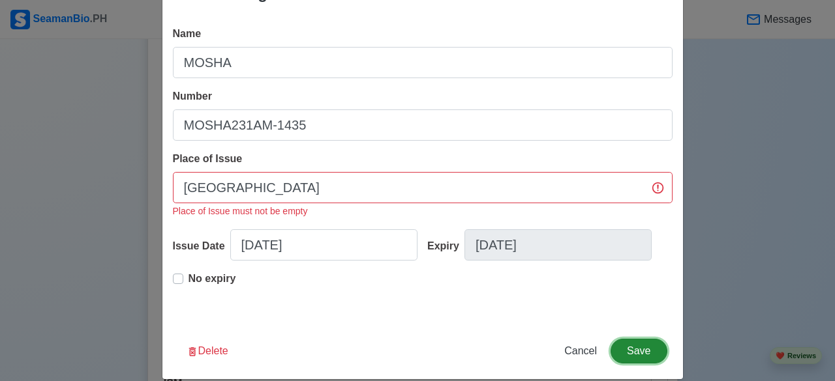
click at [631, 354] on button "Save" at bounding box center [638, 351] width 56 height 25
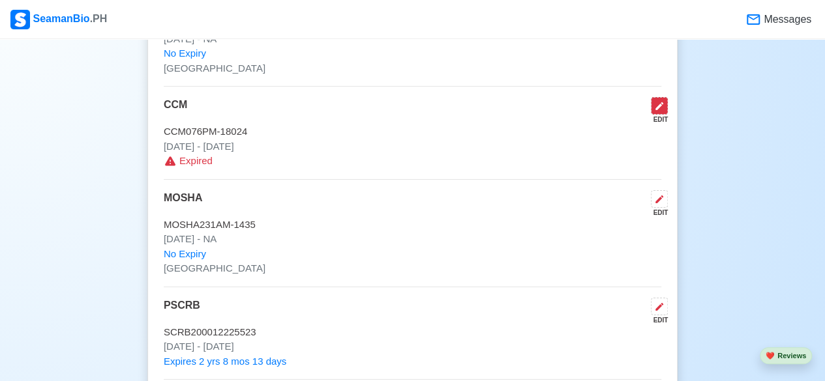
click at [662, 101] on icon at bounding box center [659, 106] width 10 height 10
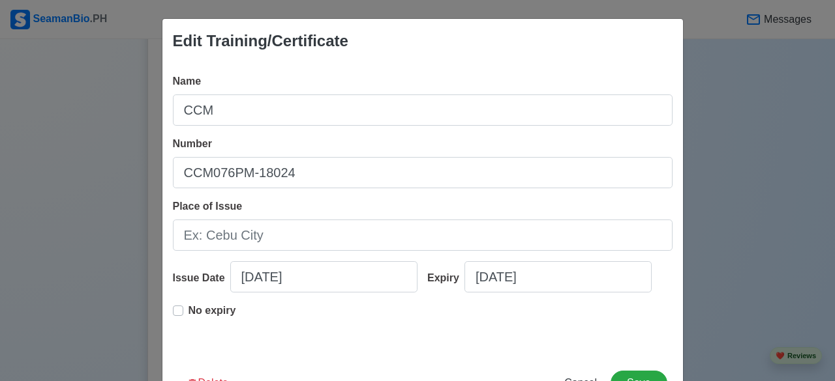
click at [188, 310] on label "No expiry" at bounding box center [212, 316] width 48 height 26
type input "05/10/2023"
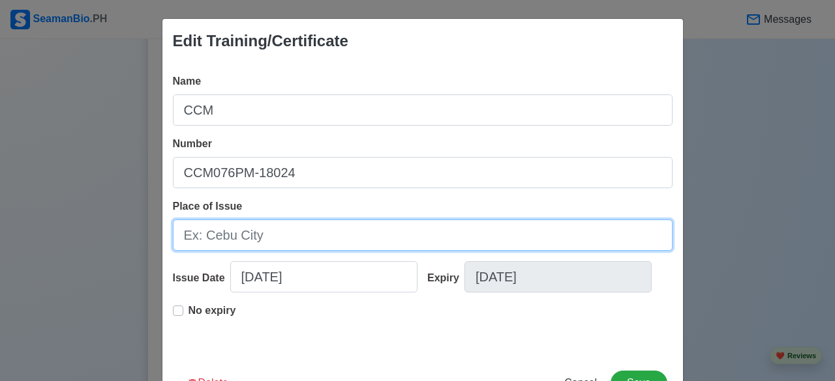
click at [344, 242] on input "Place of Issue" at bounding box center [423, 235] width 500 height 31
type input "[GEOGRAPHIC_DATA]"
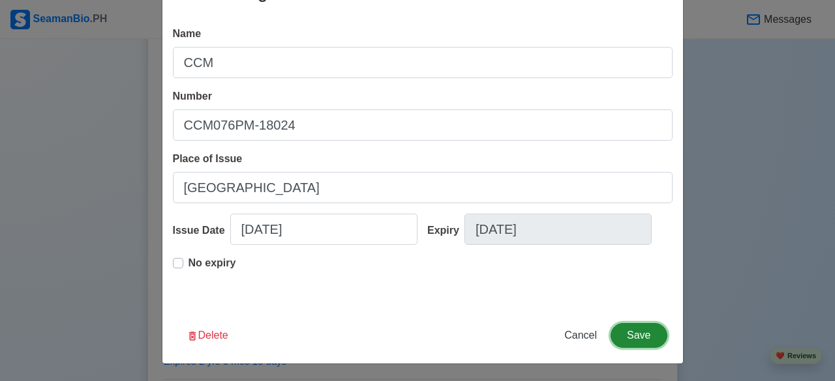
click at [639, 333] on button "Save" at bounding box center [638, 335] width 56 height 25
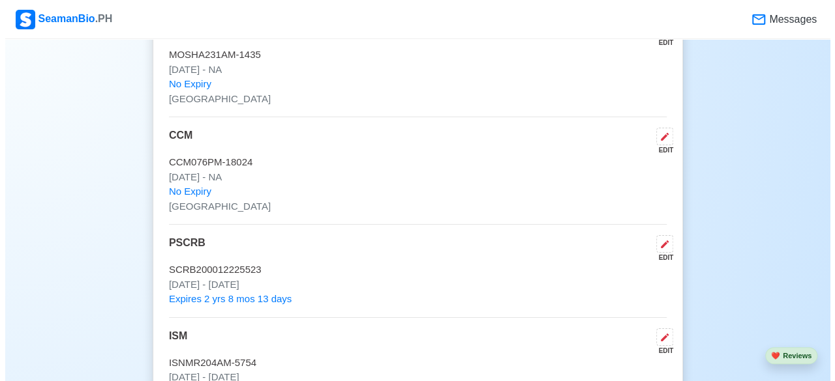
scroll to position [2282, 0]
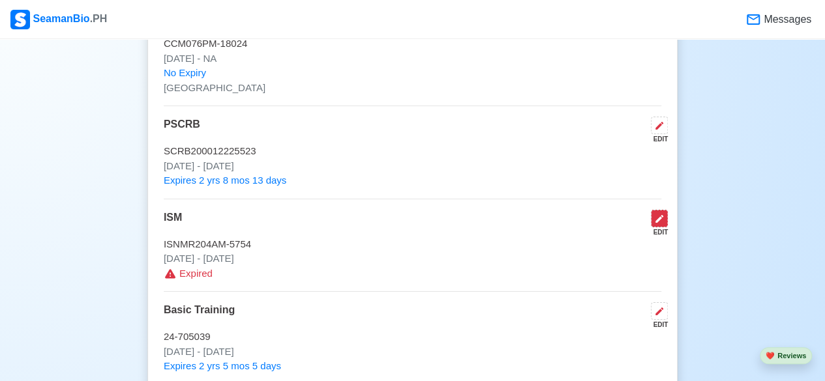
click at [661, 215] on icon at bounding box center [659, 219] width 8 height 8
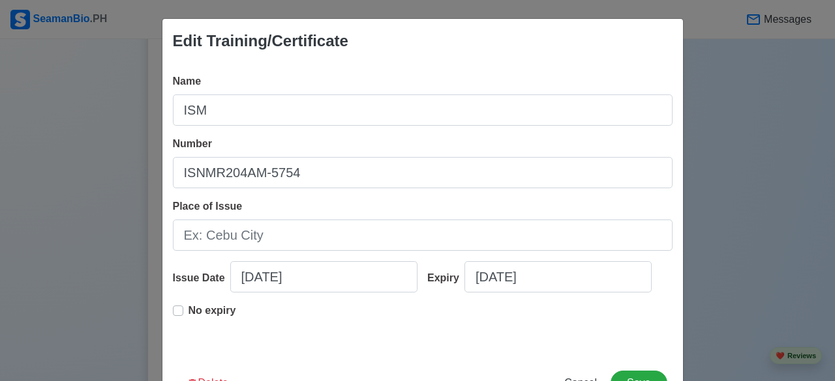
click at [188, 309] on label "No expiry" at bounding box center [212, 316] width 48 height 26
type input "05/09/2023"
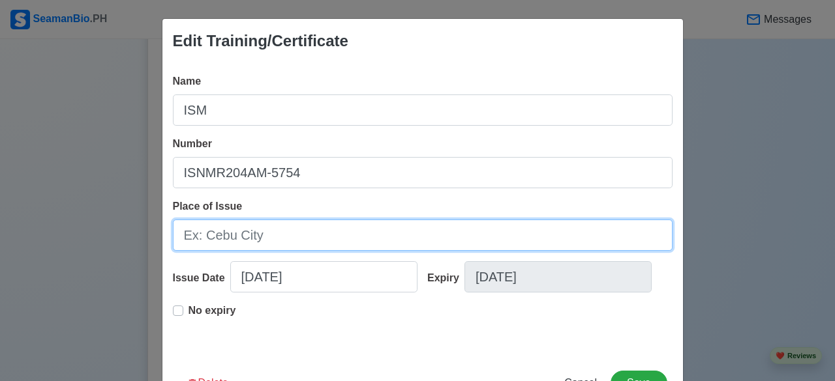
drag, startPoint x: 254, startPoint y: 232, endPoint x: 427, endPoint y: 233, distance: 172.8
click at [255, 232] on input "Place of Issue" at bounding box center [423, 235] width 500 height 31
type input "[GEOGRAPHIC_DATA]"
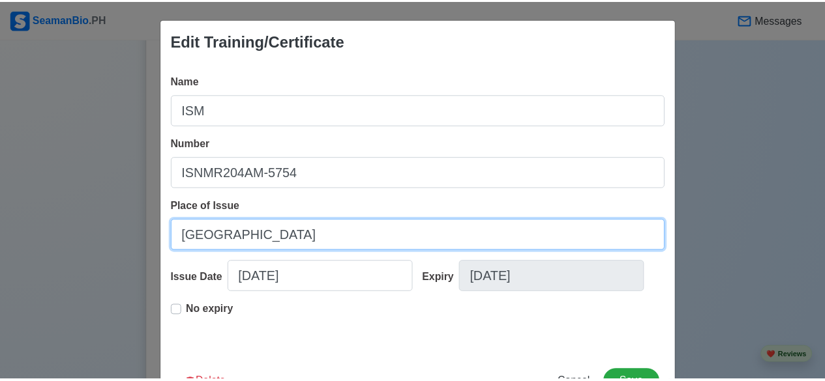
scroll to position [48, 0]
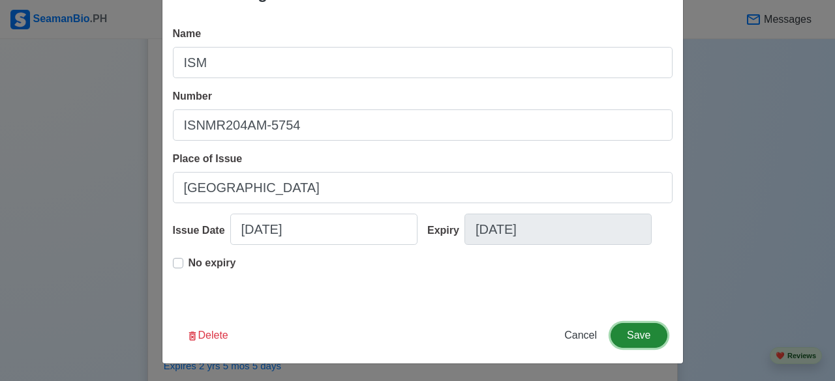
click at [642, 333] on button "Save" at bounding box center [638, 335] width 56 height 25
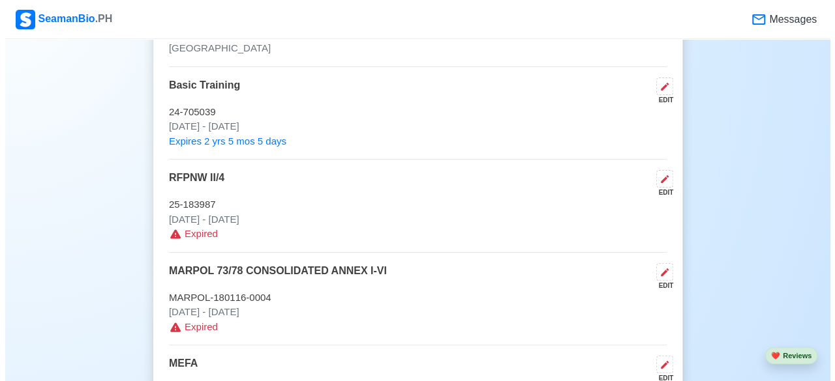
scroll to position [2543, 0]
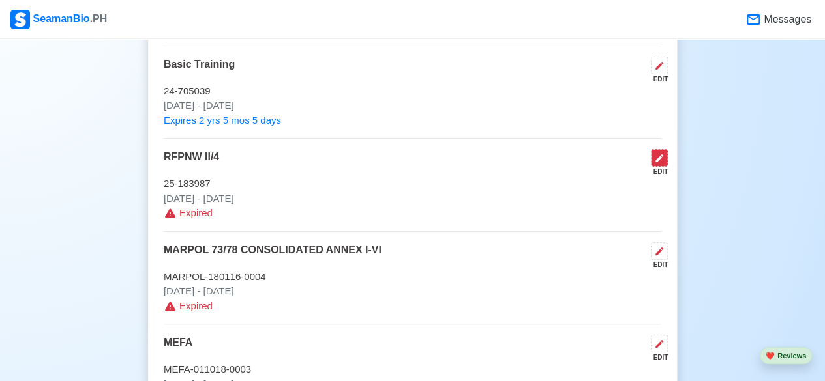
click at [660, 155] on icon at bounding box center [659, 159] width 8 height 8
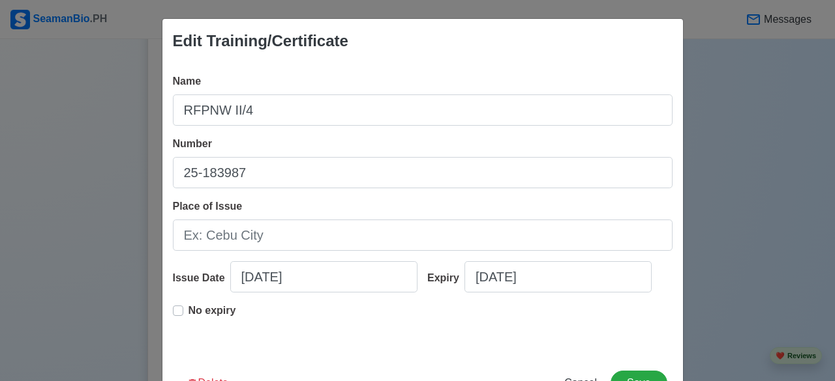
click at [188, 310] on label "No expiry" at bounding box center [212, 316] width 48 height 26
type input "07/06/2021"
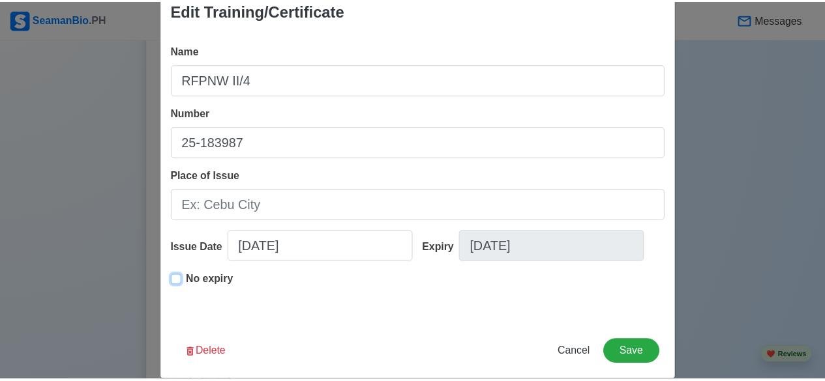
scroll to position [48, 0]
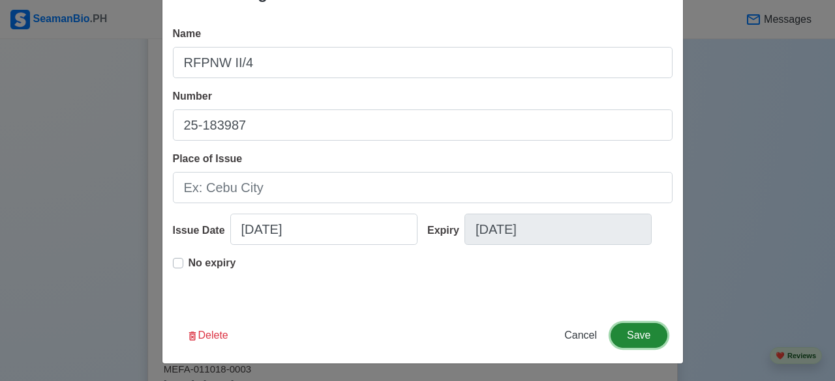
click at [633, 333] on button "Save" at bounding box center [638, 335] width 56 height 25
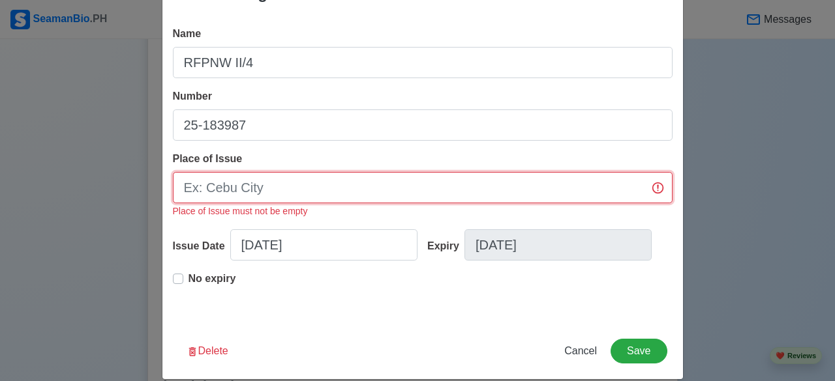
click at [283, 181] on input "Place of Issue" at bounding box center [423, 187] width 500 height 31
type input "[GEOGRAPHIC_DATA]"
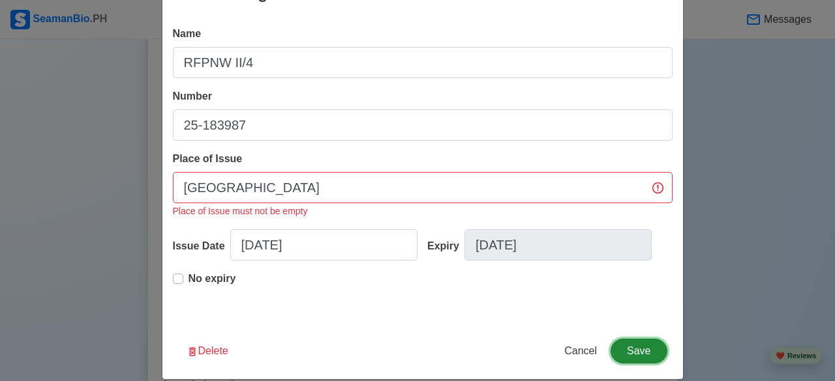
click at [630, 349] on button "Save" at bounding box center [638, 351] width 56 height 25
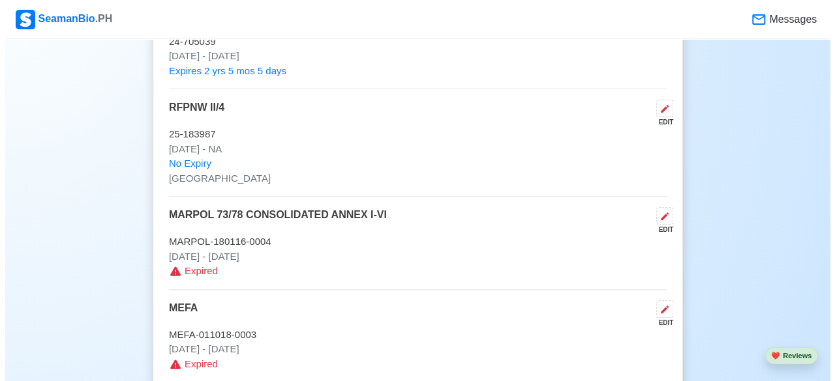
scroll to position [2674, 0]
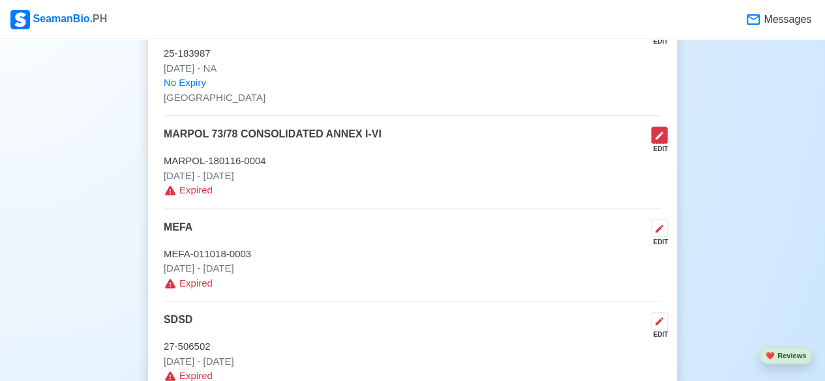
click at [662, 130] on icon at bounding box center [659, 135] width 10 height 10
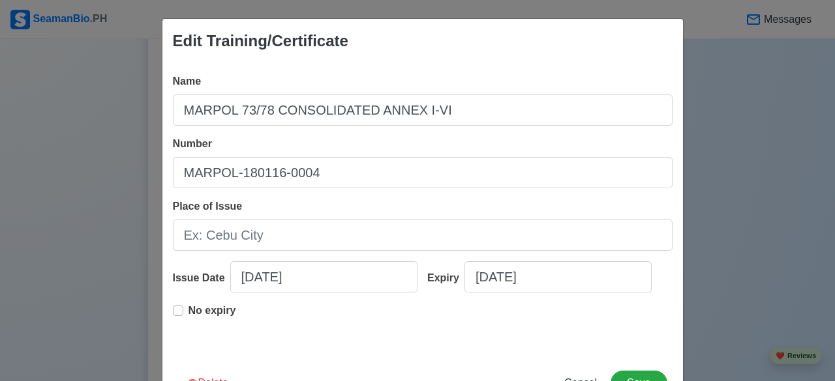
click at [188, 310] on label "No expiry" at bounding box center [212, 316] width 48 height 26
type input "01/22/2018"
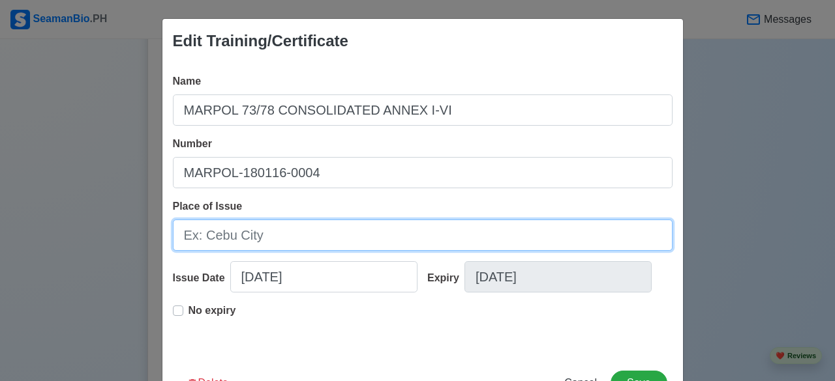
click at [265, 234] on input "Place of Issue" at bounding box center [423, 235] width 500 height 31
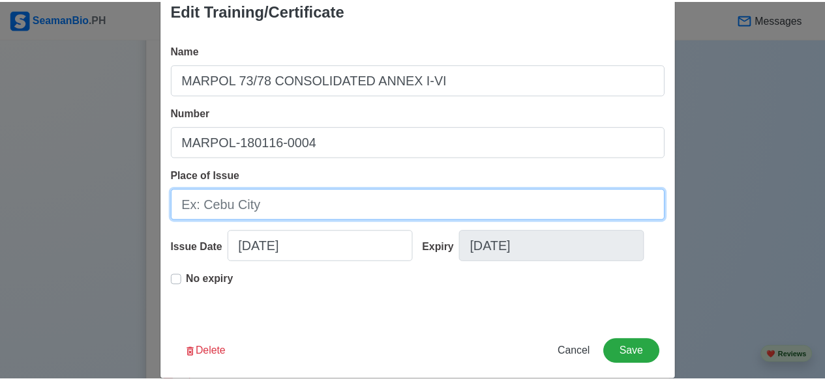
scroll to position [48, 0]
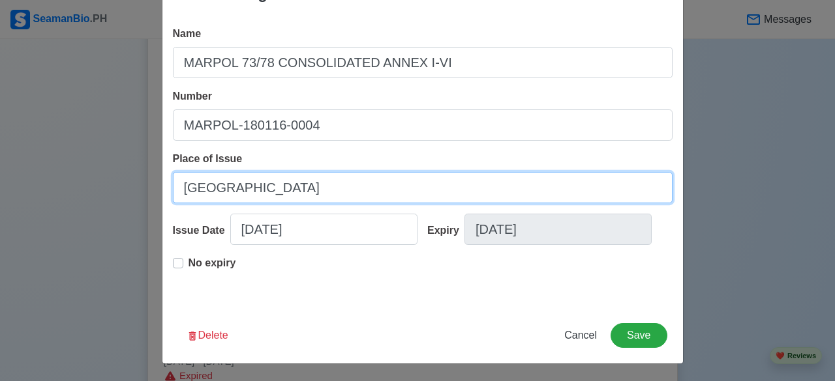
type input "[GEOGRAPHIC_DATA]"
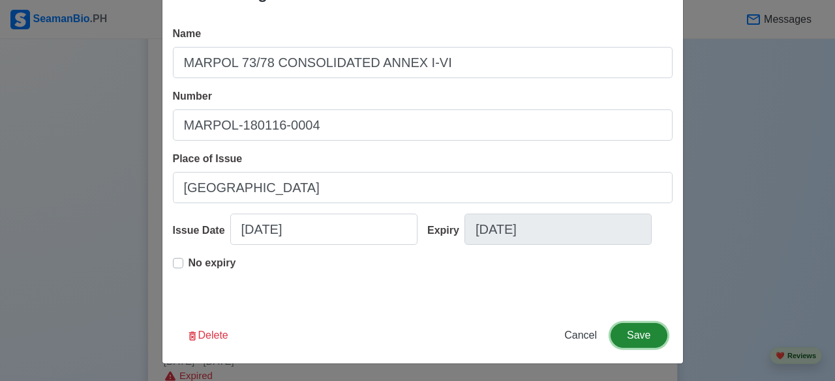
click at [632, 338] on button "Save" at bounding box center [638, 335] width 56 height 25
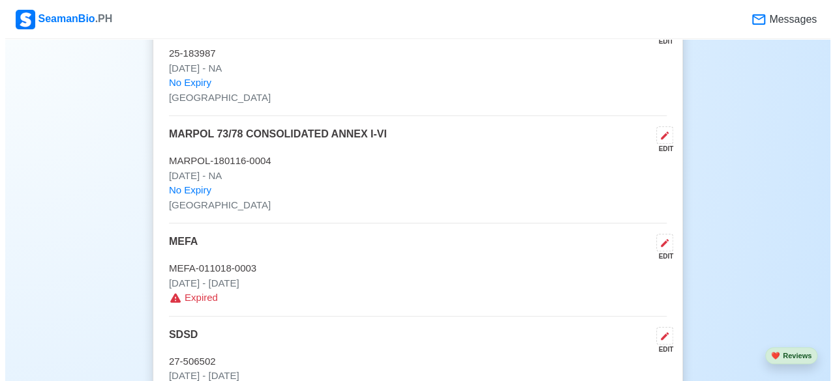
scroll to position [2739, 0]
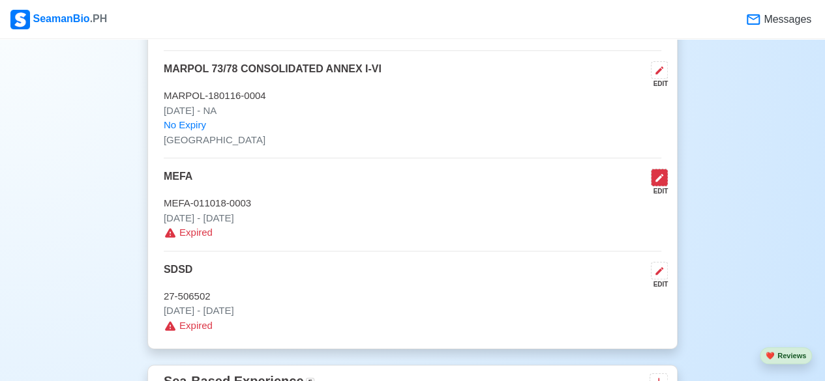
click at [661, 173] on icon at bounding box center [659, 178] width 10 height 10
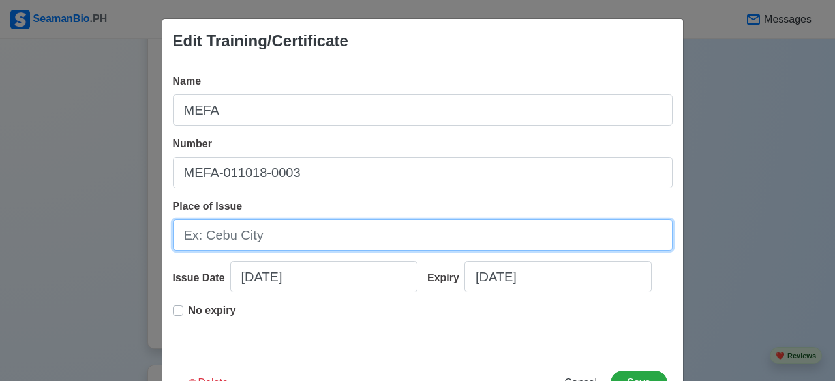
click at [276, 237] on input "Place of Issue" at bounding box center [423, 235] width 500 height 31
type input "[GEOGRAPHIC_DATA]"
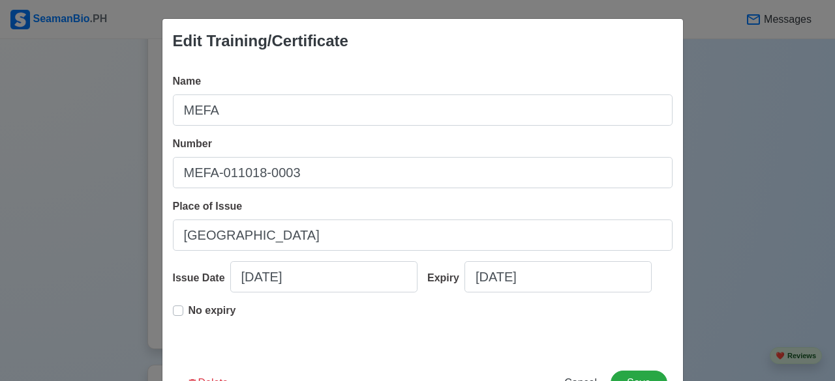
click at [188, 312] on label "No expiry" at bounding box center [212, 316] width 48 height 26
type input "01/10/2018"
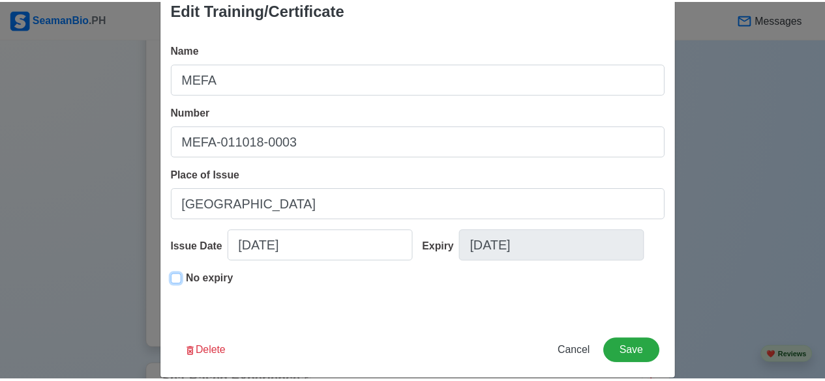
scroll to position [48, 0]
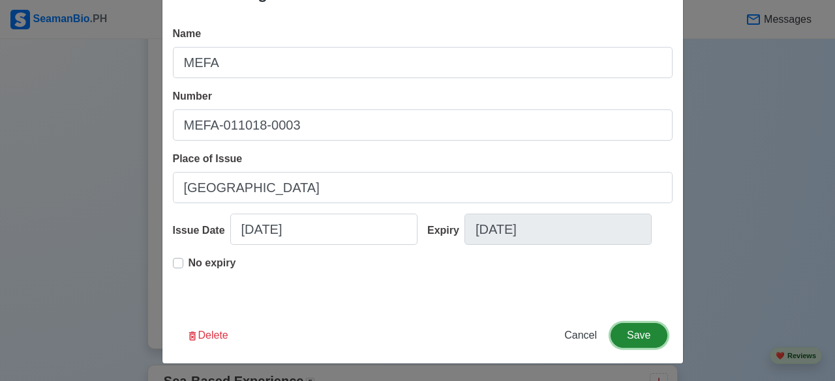
click at [635, 335] on button "Save" at bounding box center [638, 335] width 56 height 25
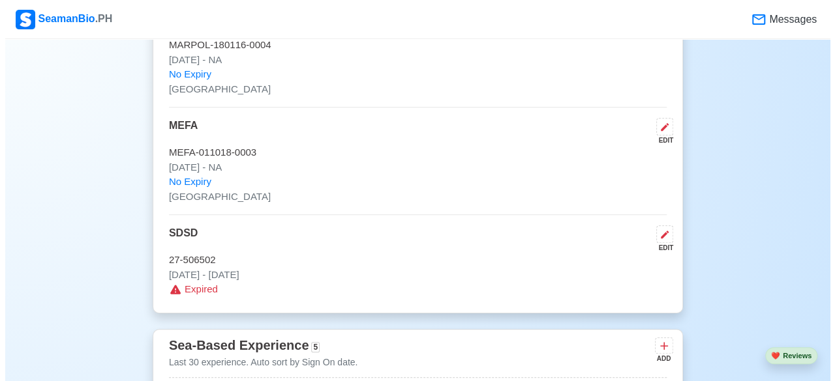
scroll to position [2869, 0]
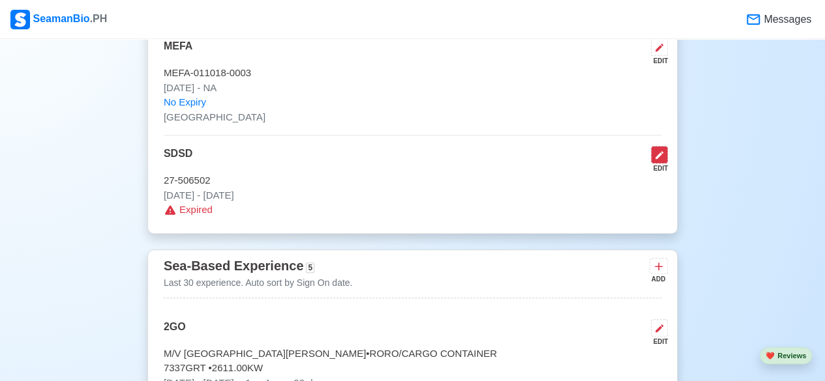
click at [660, 151] on icon at bounding box center [659, 155] width 8 height 8
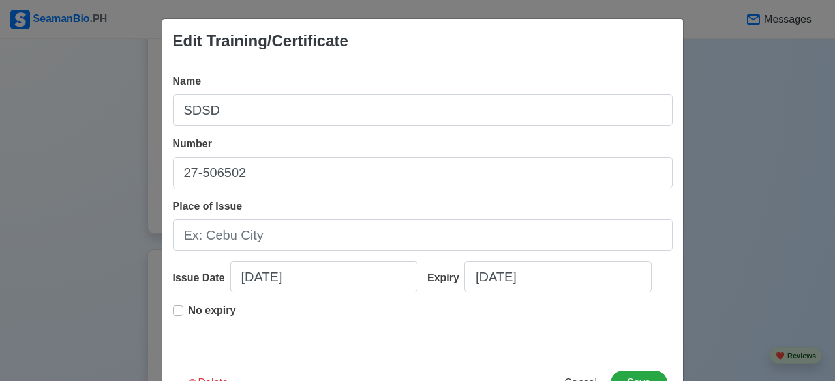
click at [188, 312] on label "No expiry" at bounding box center [212, 316] width 48 height 26
type input "09/01/2016"
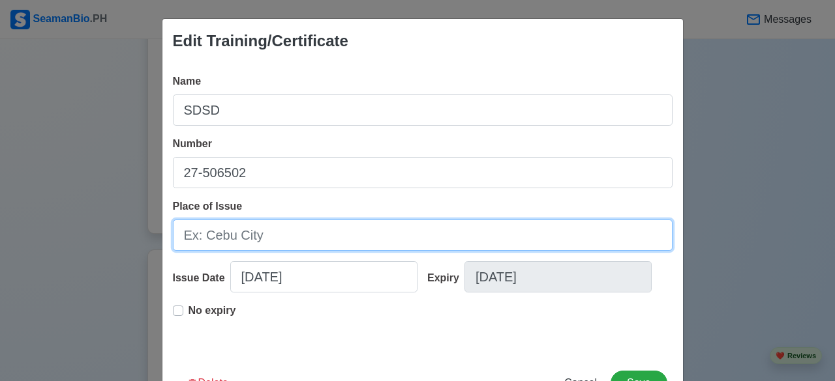
click at [275, 235] on input "Place of Issue" at bounding box center [423, 235] width 500 height 31
type input "[GEOGRAPHIC_DATA]"
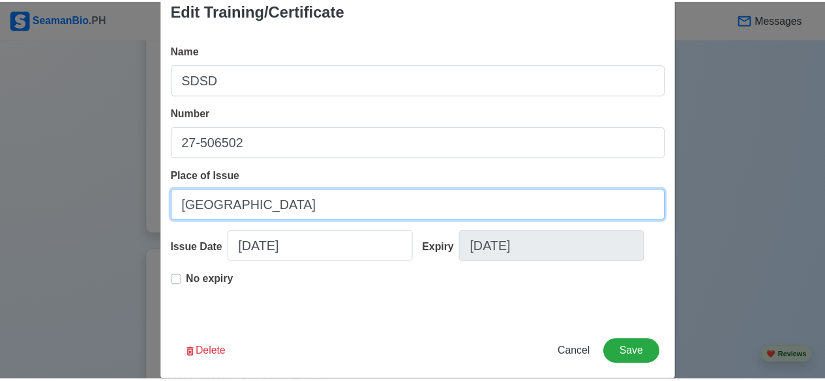
scroll to position [48, 0]
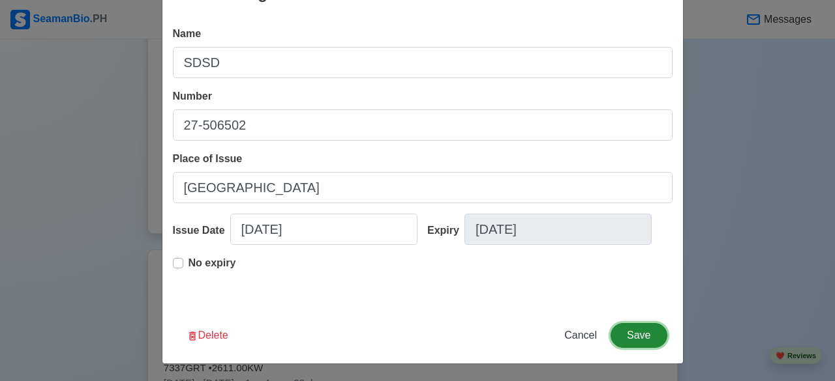
click at [640, 336] on button "Save" at bounding box center [638, 335] width 56 height 25
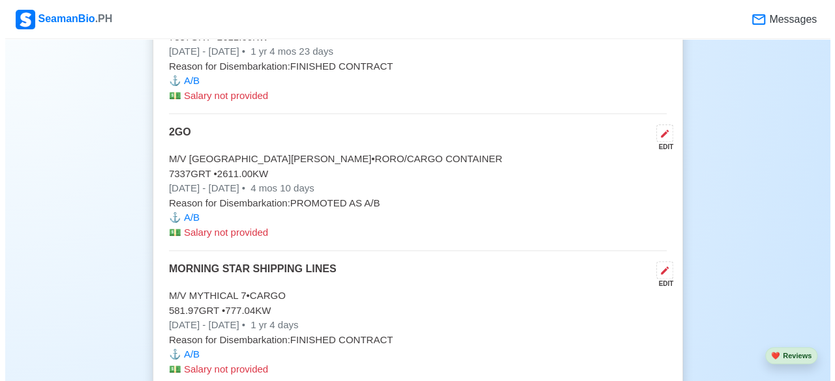
scroll to position [3195, 0]
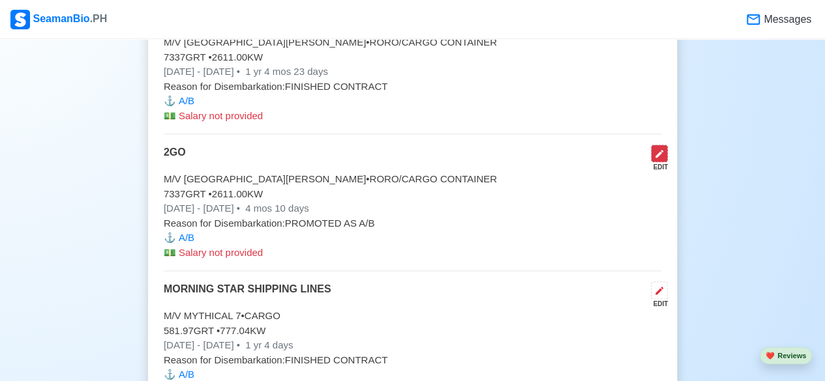
click at [659, 150] on icon at bounding box center [659, 154] width 8 height 8
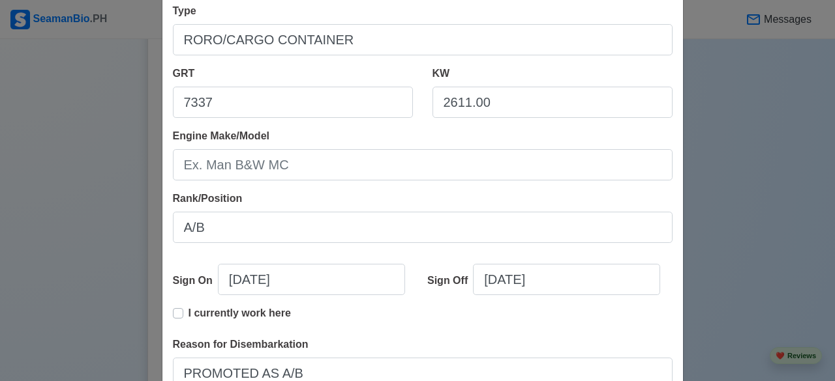
scroll to position [261, 0]
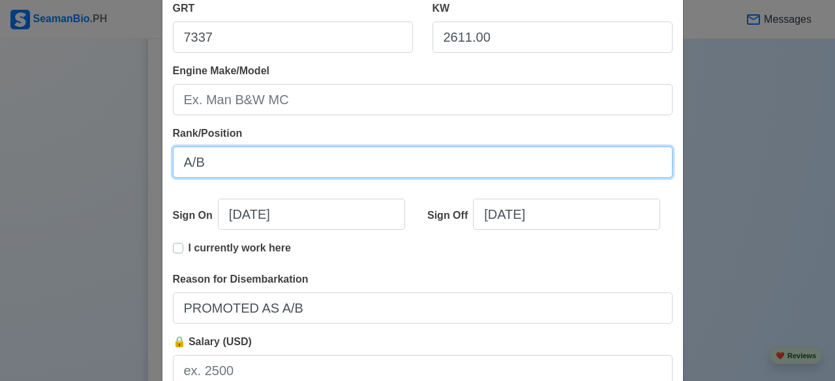
click at [227, 166] on input "A/B" at bounding box center [423, 162] width 500 height 31
type input "A"
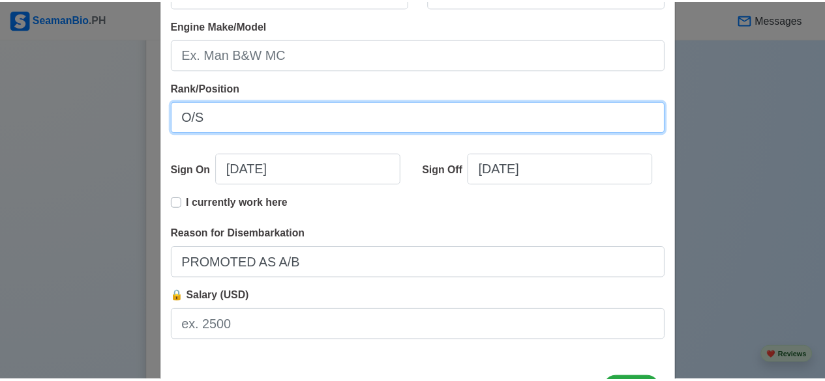
scroll to position [361, 0]
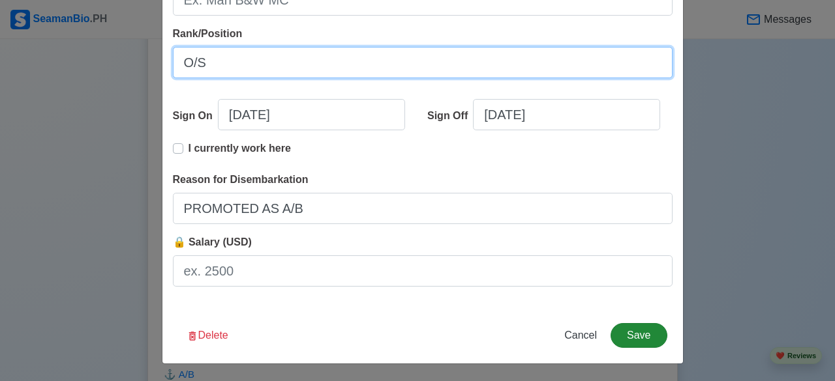
type input "O/S"
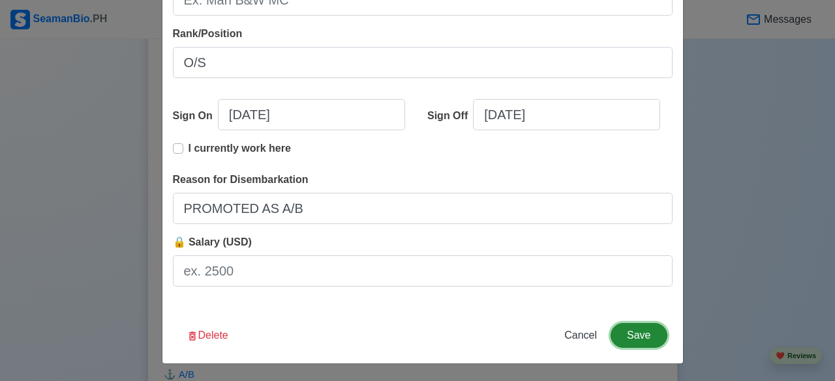
click at [631, 336] on button "Save" at bounding box center [638, 335] width 56 height 25
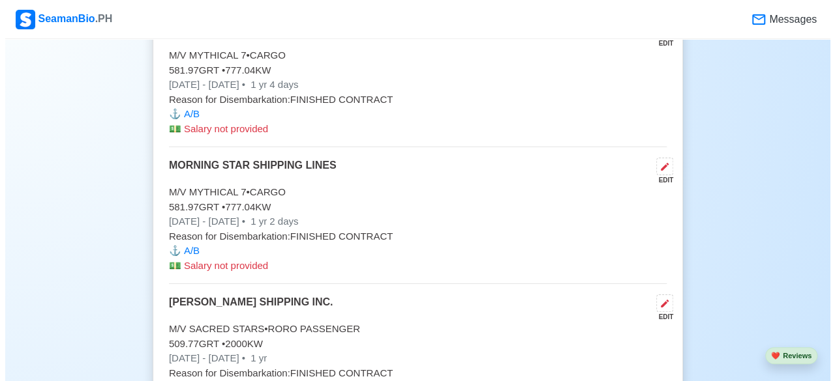
scroll to position [3391, 0]
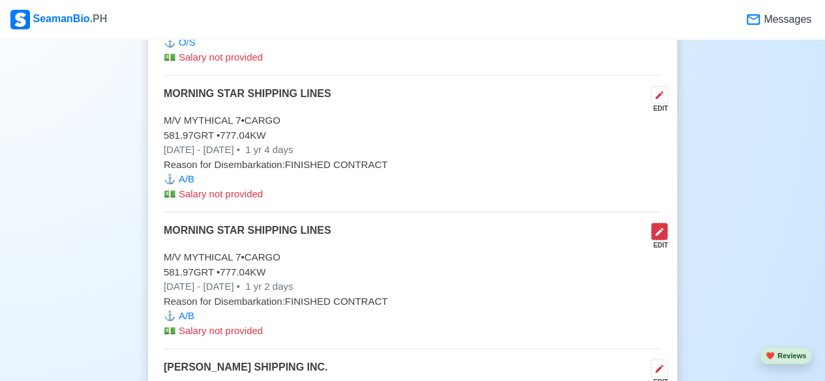
click at [659, 228] on icon at bounding box center [659, 232] width 8 height 8
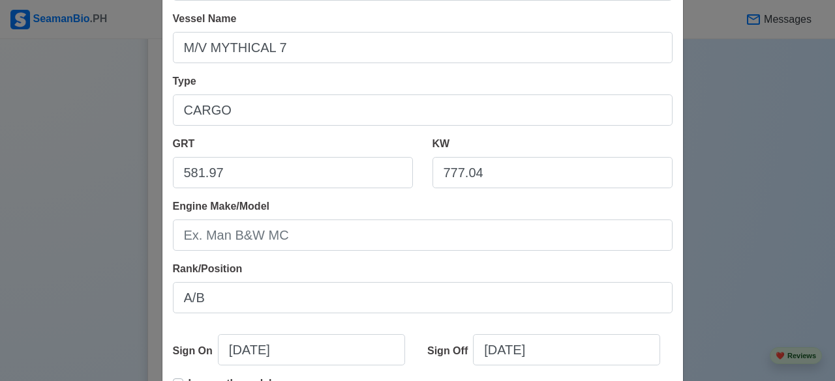
scroll to position [130, 0]
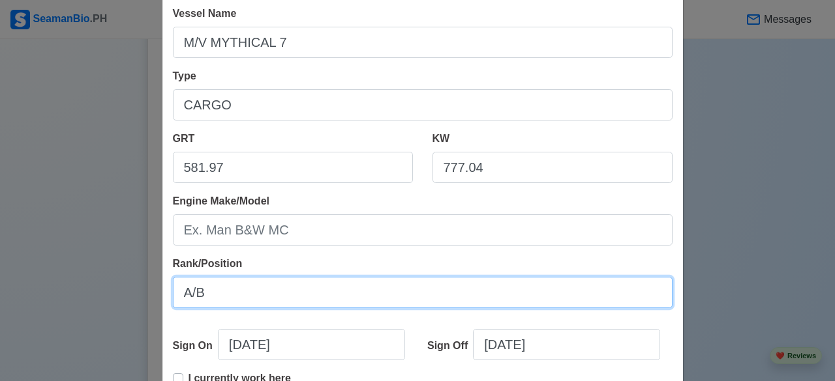
click at [240, 293] on input "A/B" at bounding box center [423, 292] width 500 height 31
type input "A"
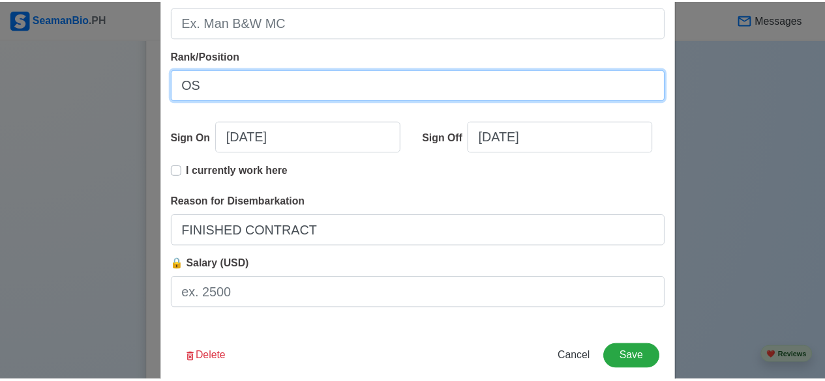
scroll to position [361, 0]
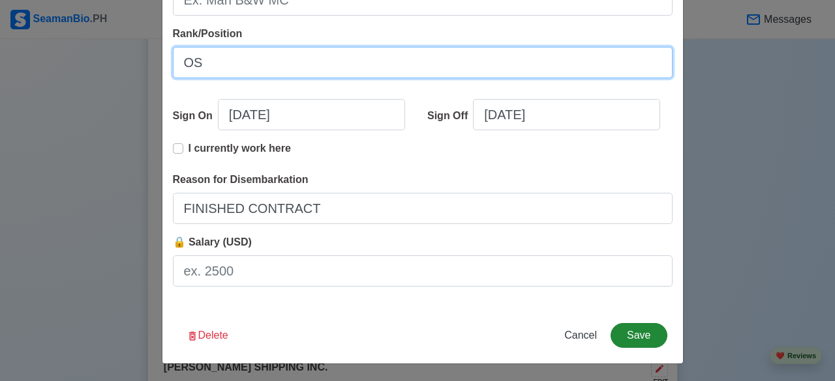
type input "OS"
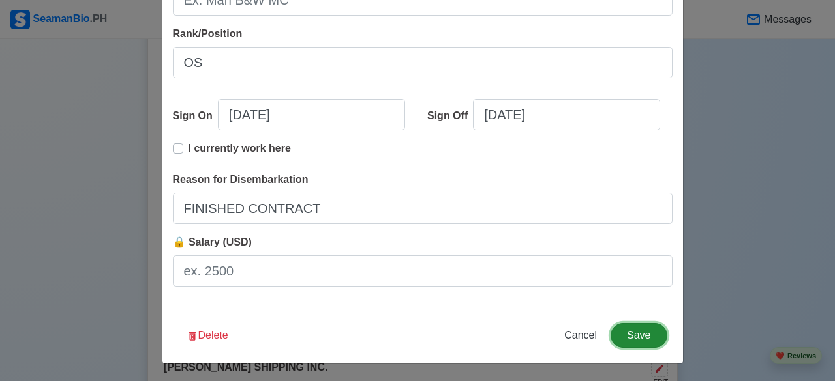
click at [626, 337] on button "Save" at bounding box center [638, 335] width 56 height 25
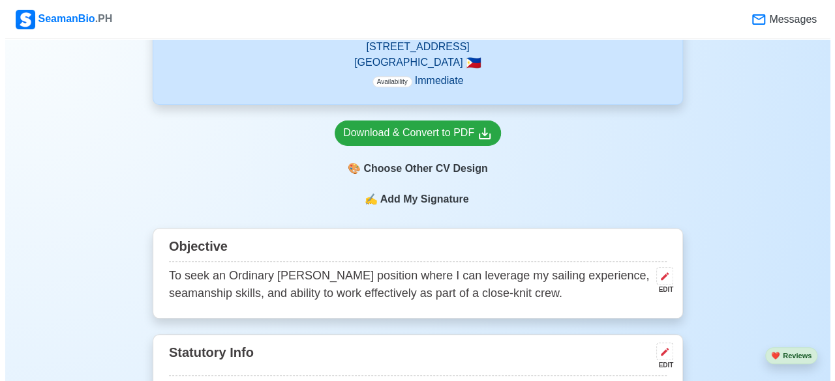
scroll to position [496, 0]
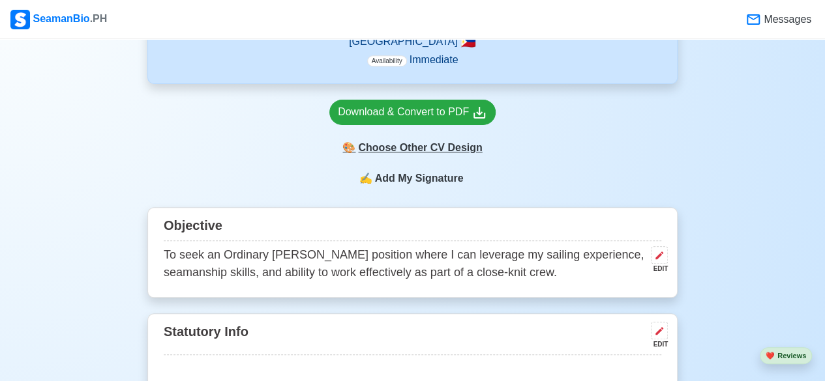
click at [435, 155] on div "🎨 Choose Other CV Design" at bounding box center [412, 148] width 166 height 25
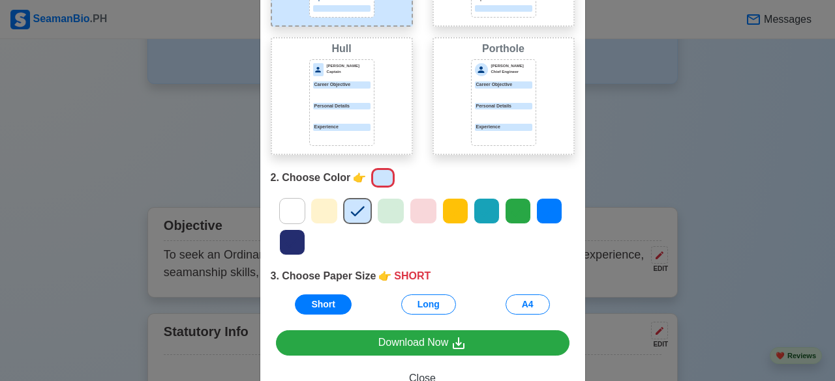
scroll to position [196, 0]
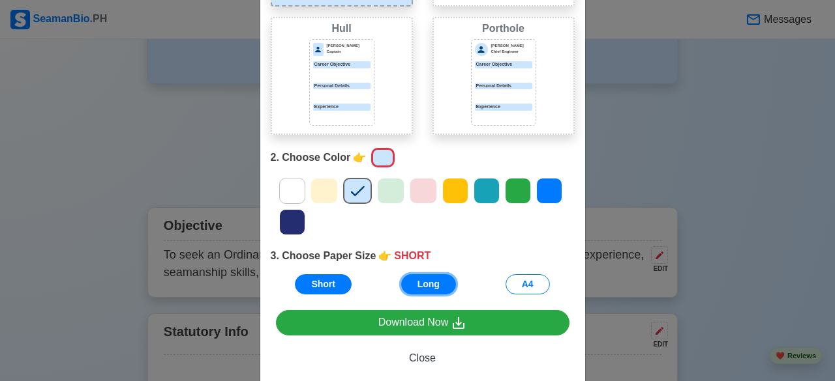
click at [434, 284] on button "Long" at bounding box center [428, 285] width 55 height 20
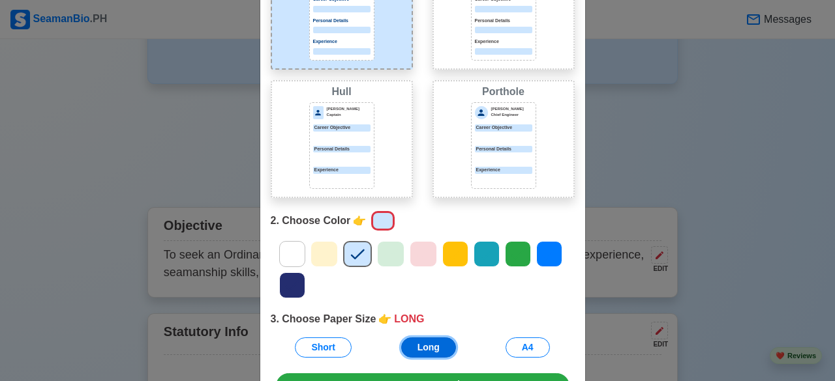
scroll to position [0, 0]
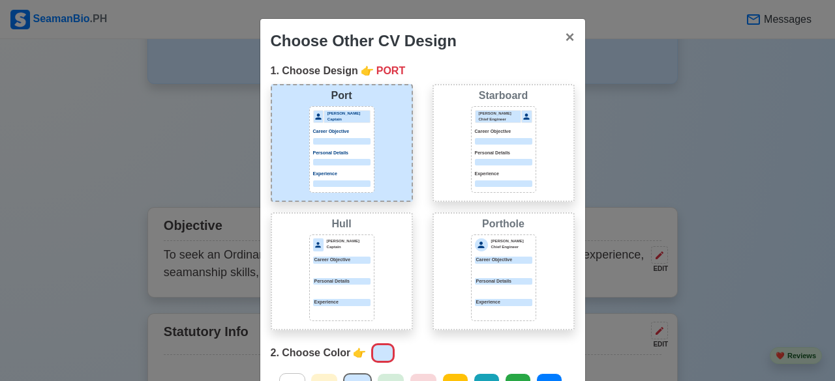
click at [506, 117] on p "Chief Engineer" at bounding box center [500, 120] width 42 height 6
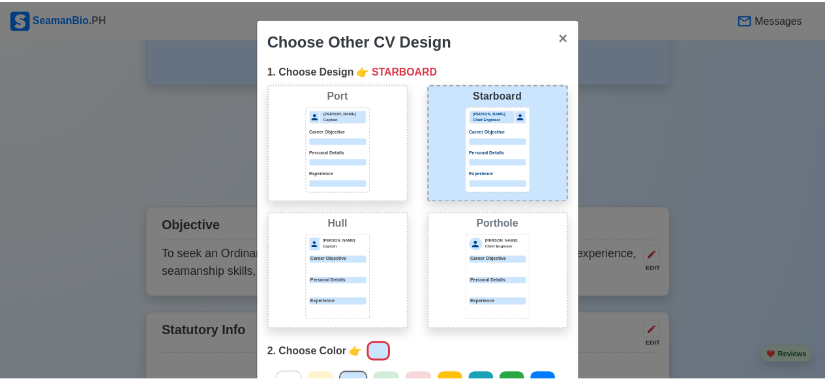
scroll to position [196, 0]
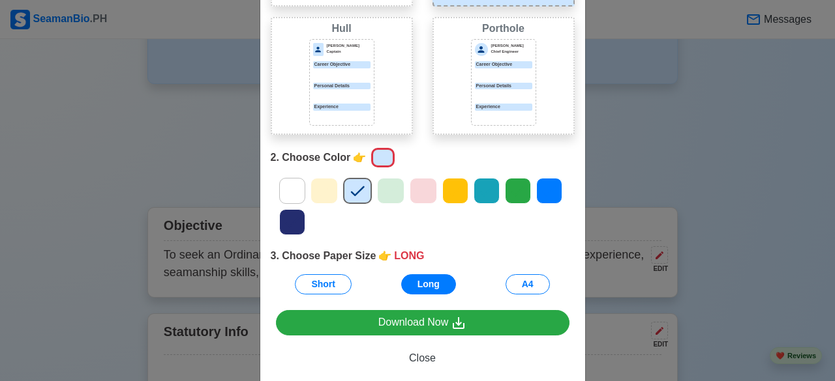
click at [723, 169] on div "Choose Other CV Design × Close 1. Choose Design 👉 STARBOARD Port Donald Cris Ca…" at bounding box center [417, 190] width 835 height 381
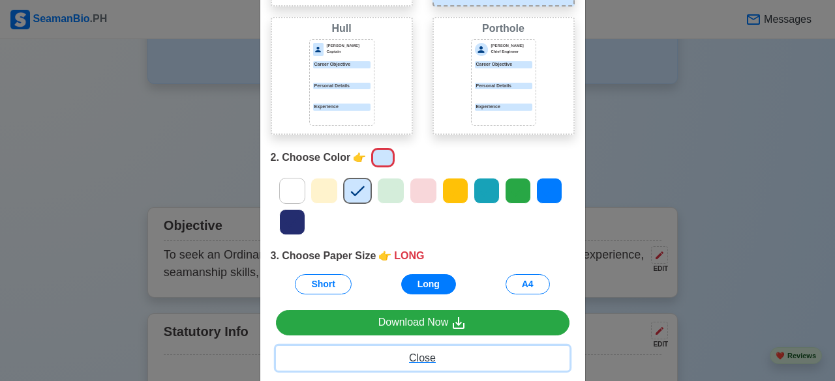
drag, startPoint x: 426, startPoint y: 361, endPoint x: 537, endPoint y: 239, distance: 164.8
click at [426, 361] on span "Close" at bounding box center [422, 358] width 27 height 11
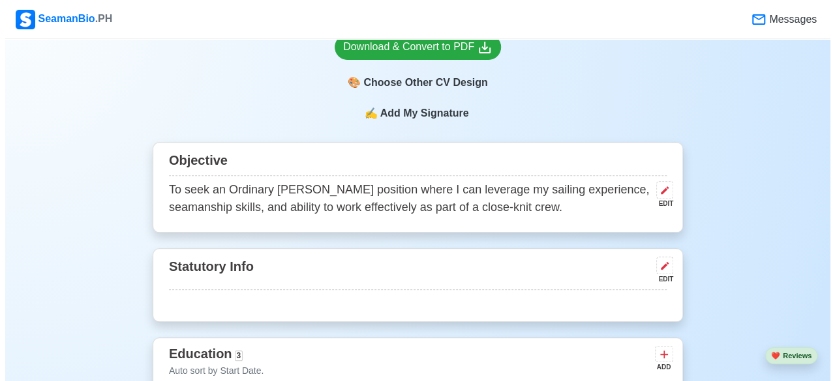
scroll to position [691, 0]
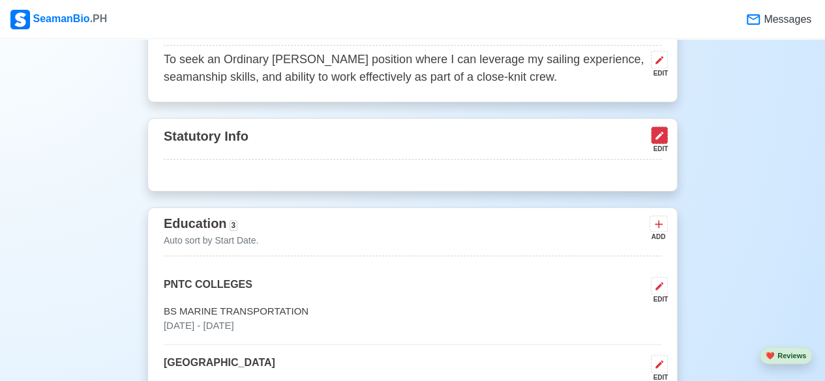
click at [658, 136] on icon at bounding box center [659, 135] width 10 height 10
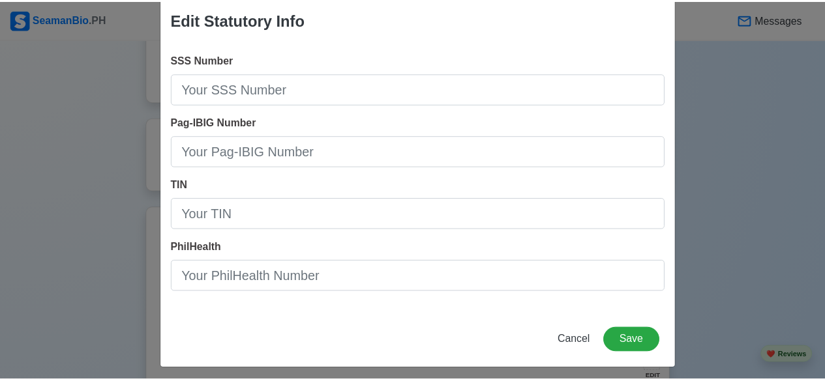
scroll to position [27, 0]
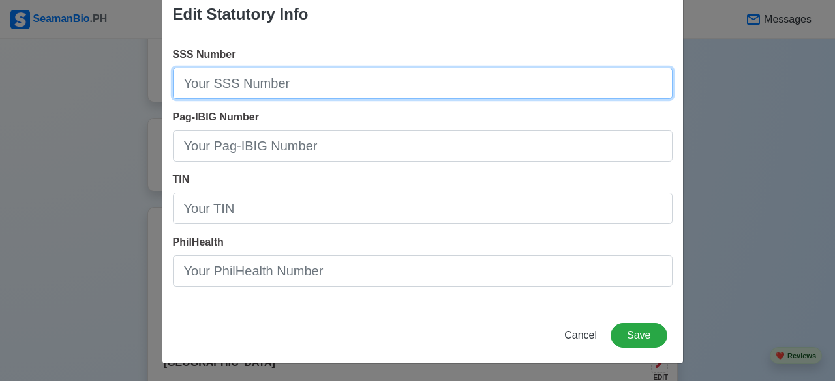
click at [317, 80] on input "SSS Number" at bounding box center [423, 83] width 500 height 31
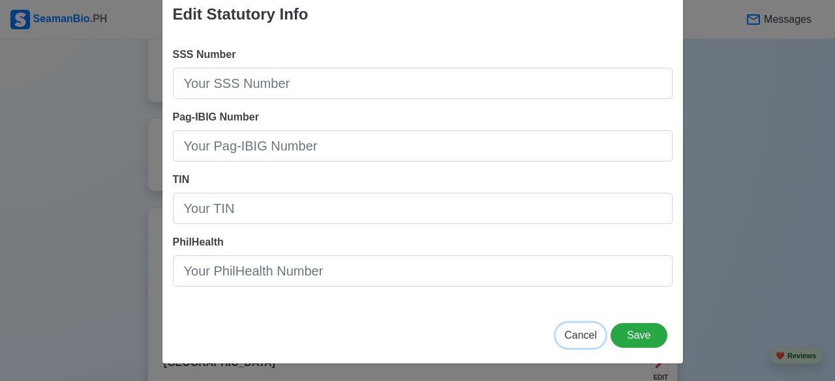
click at [578, 337] on span "Cancel" at bounding box center [580, 335] width 33 height 11
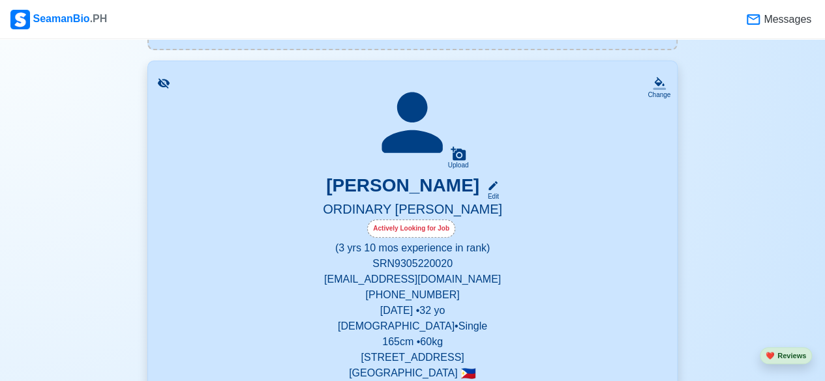
scroll to position [104, 0]
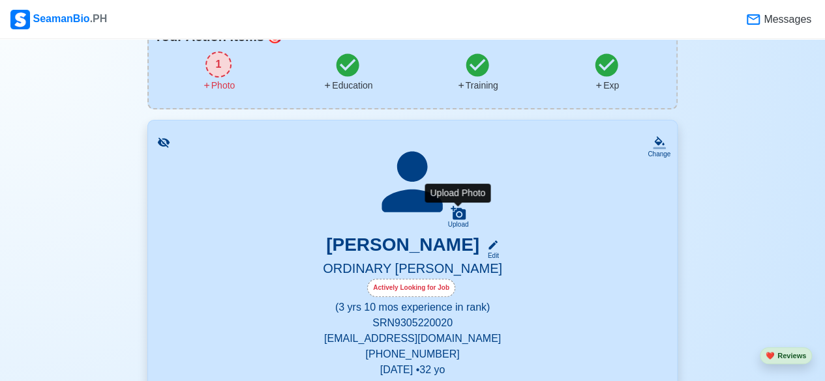
click at [460, 213] on icon at bounding box center [459, 213] width 16 height 16
click at [0, 0] on input "Upload" at bounding box center [0, 0] width 0 height 0
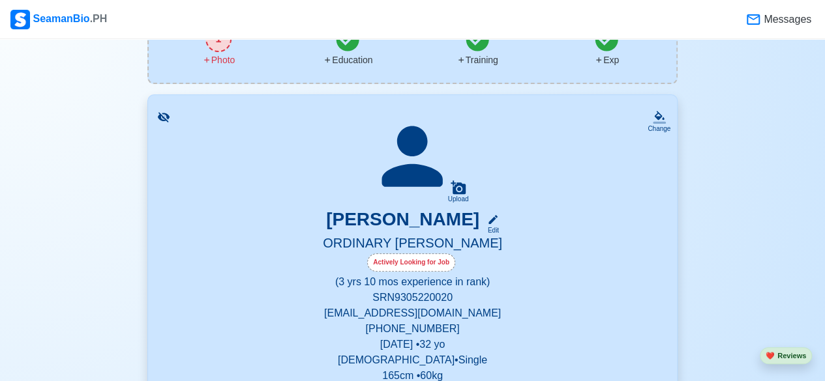
scroll to position [130, 0]
click at [461, 190] on icon at bounding box center [459, 187] width 16 height 16
click at [0, 0] on input "Upload" at bounding box center [0, 0] width 0 height 0
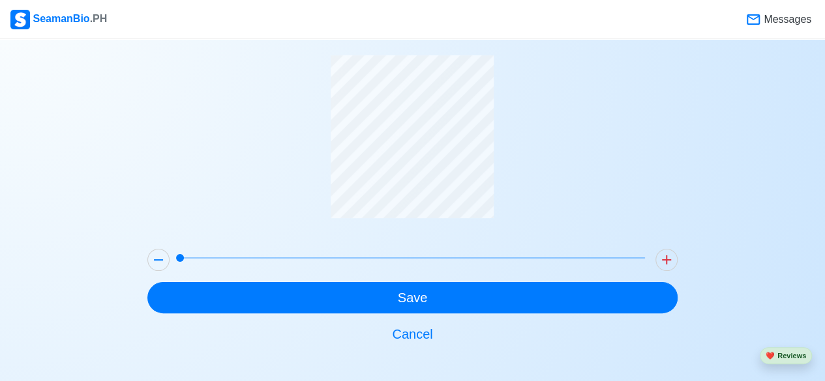
scroll to position [52, 0]
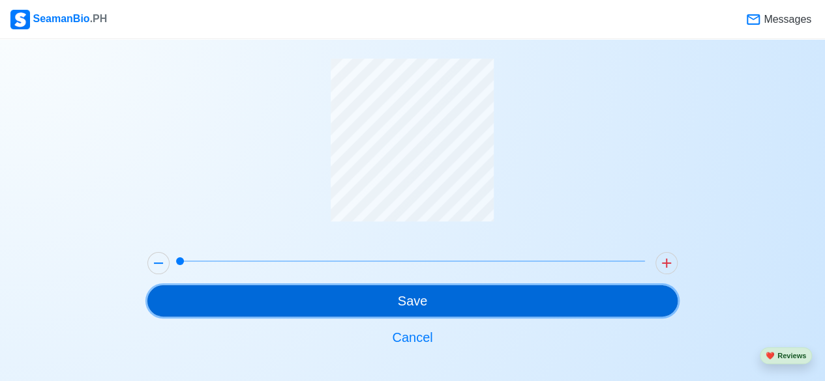
click at [475, 303] on button "Save" at bounding box center [412, 301] width 530 height 31
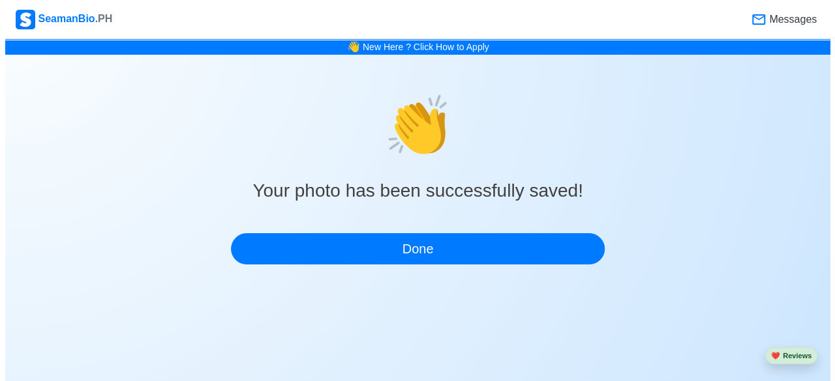
scroll to position [0, 0]
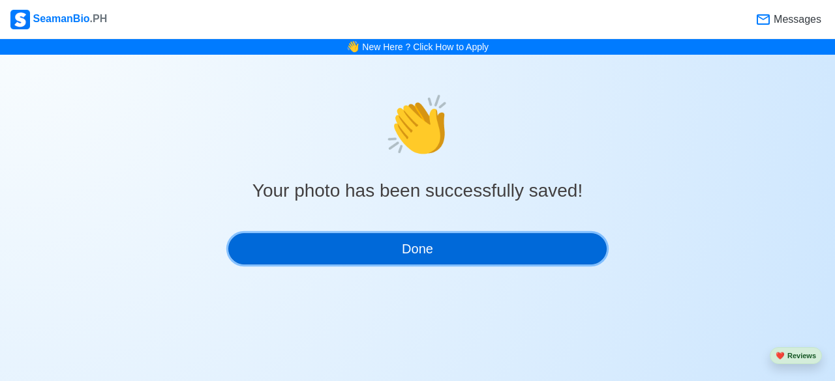
click at [419, 245] on button "Done" at bounding box center [417, 248] width 378 height 31
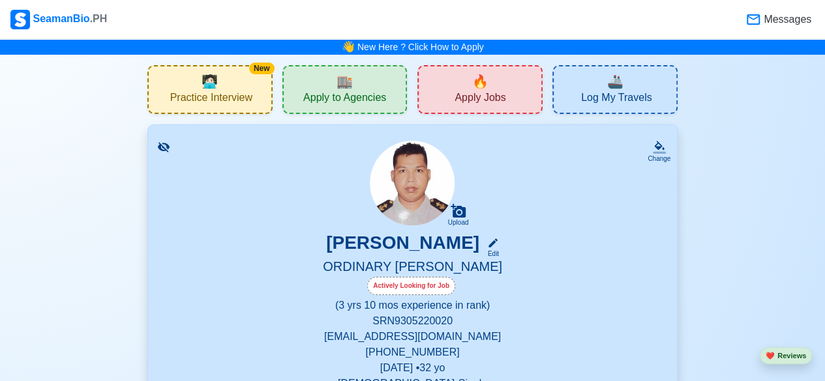
click at [370, 87] on div "🏬 Apply to Agencies" at bounding box center [344, 89] width 125 height 49
click at [488, 93] on span "Apply Jobs" at bounding box center [480, 99] width 51 height 16
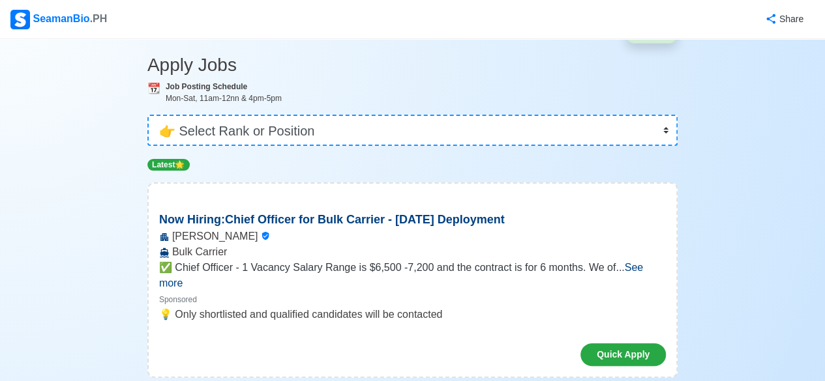
scroll to position [65, 0]
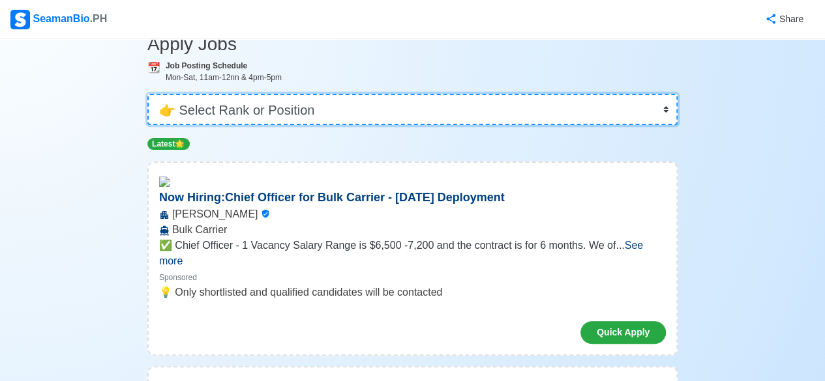
drag, startPoint x: 344, startPoint y: 103, endPoint x: 356, endPoint y: 103, distance: 11.7
click at [344, 103] on select "👉 Select Rank or Position Master Chief Officer 2nd Officer 3rd Officer Junior O…" at bounding box center [412, 109] width 530 height 31
select select "Ordinary [PERSON_NAME]"
click at [149, 125] on select "👉 Select Rank or Position Master Chief Officer 2nd Officer 3rd Officer Junior O…" at bounding box center [412, 109] width 530 height 31
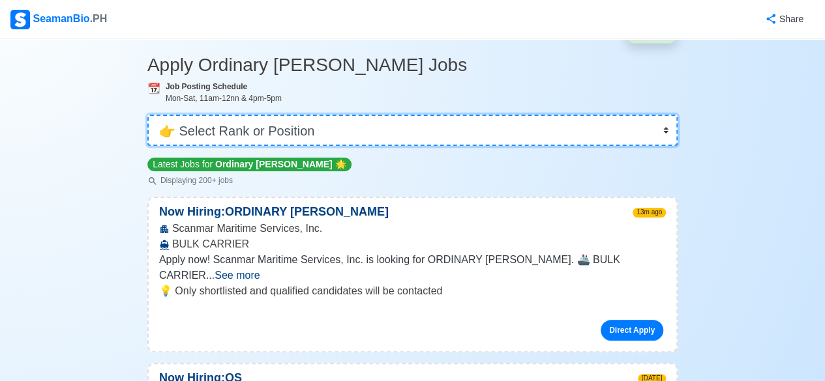
scroll to position [65, 0]
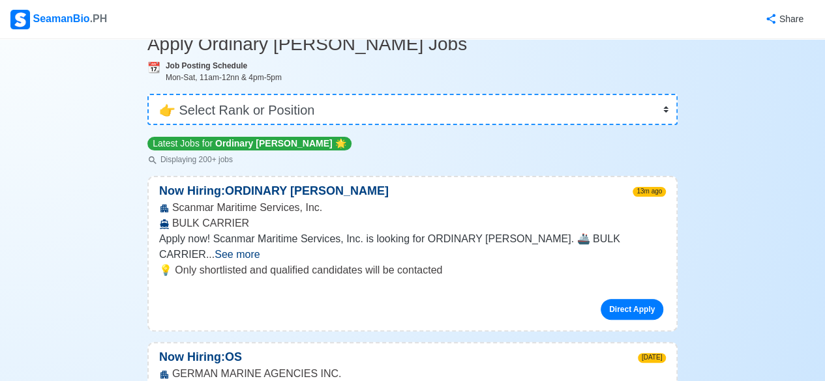
click at [260, 249] on span "See more" at bounding box center [237, 254] width 45 height 11
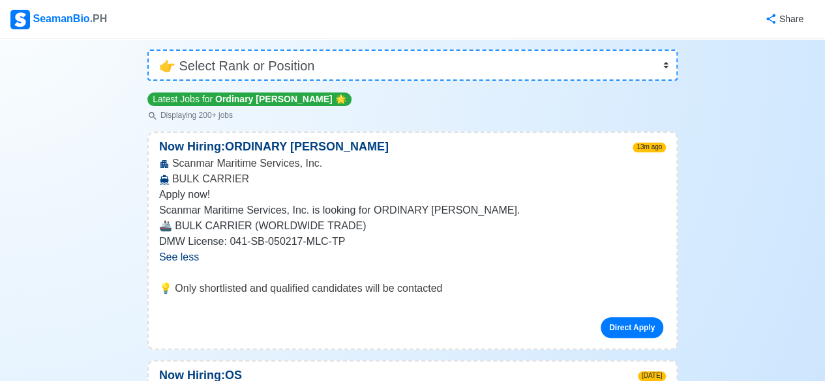
scroll to position [130, 0]
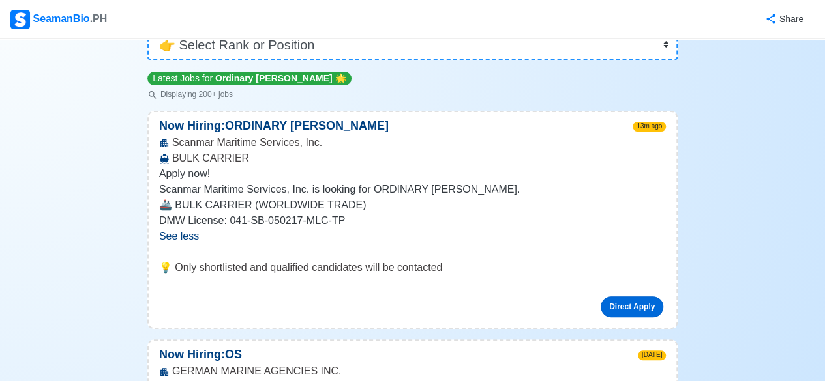
click at [631, 307] on link "Direct Apply" at bounding box center [632, 307] width 63 height 21
click at [624, 308] on link "Direct Apply" at bounding box center [632, 307] width 63 height 21
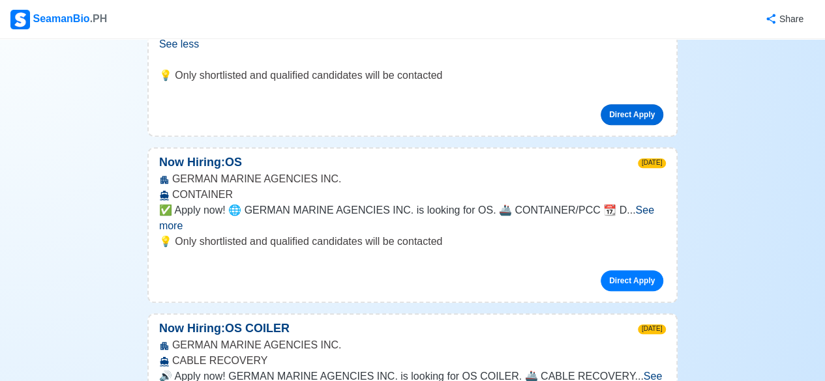
scroll to position [326, 0]
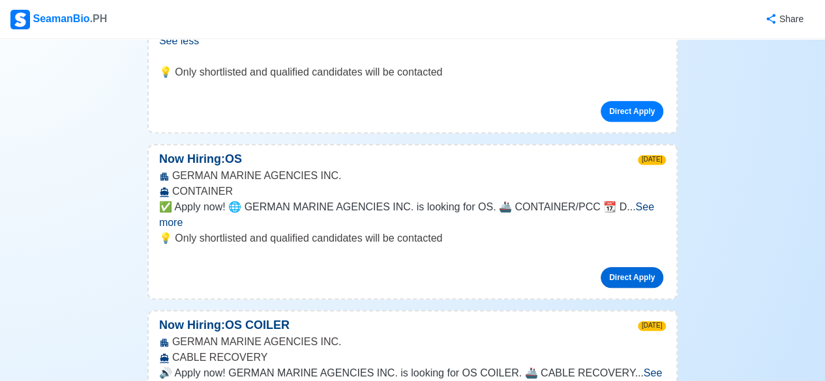
click at [632, 267] on link "Direct Apply" at bounding box center [632, 277] width 63 height 21
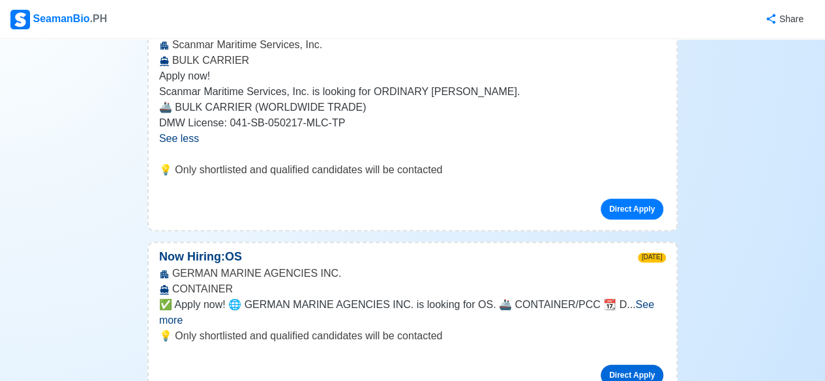
scroll to position [261, 0]
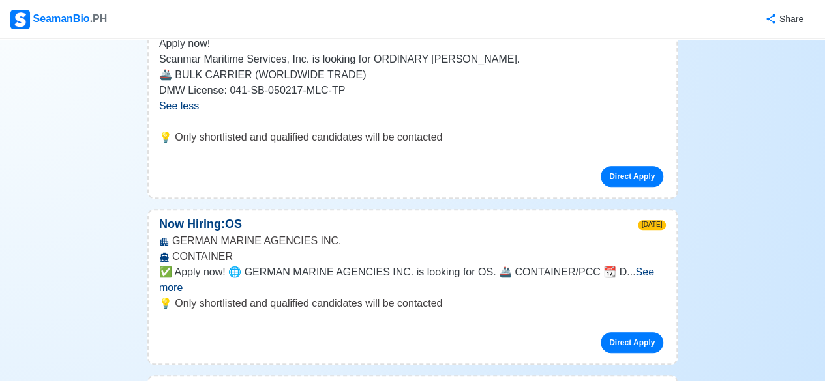
click at [187, 106] on span "See less" at bounding box center [179, 105] width 40 height 11
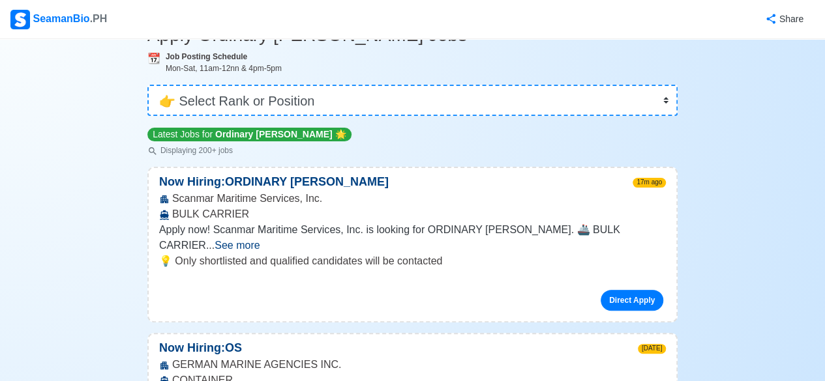
scroll to position [65, 0]
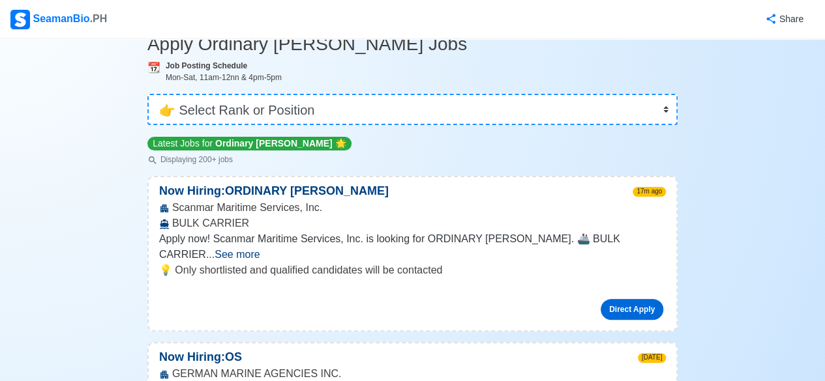
click at [627, 299] on link "Direct Apply" at bounding box center [632, 309] width 63 height 21
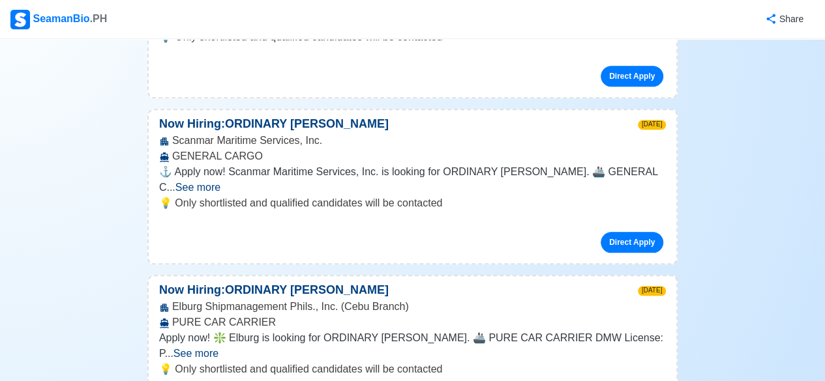
scroll to position [652, 0]
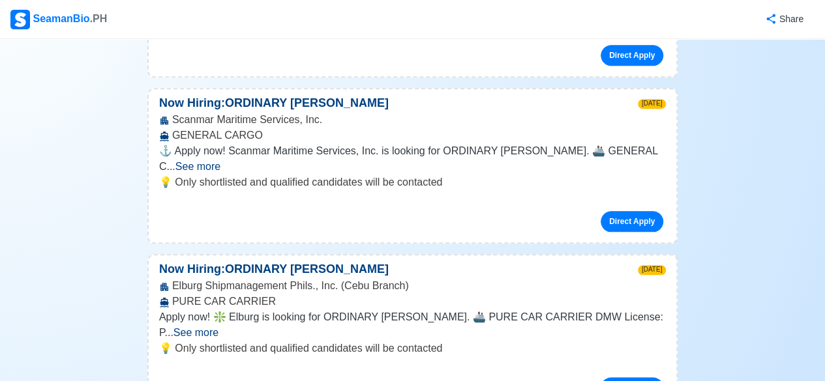
click at [218, 327] on span "See more" at bounding box center [195, 332] width 45 height 11
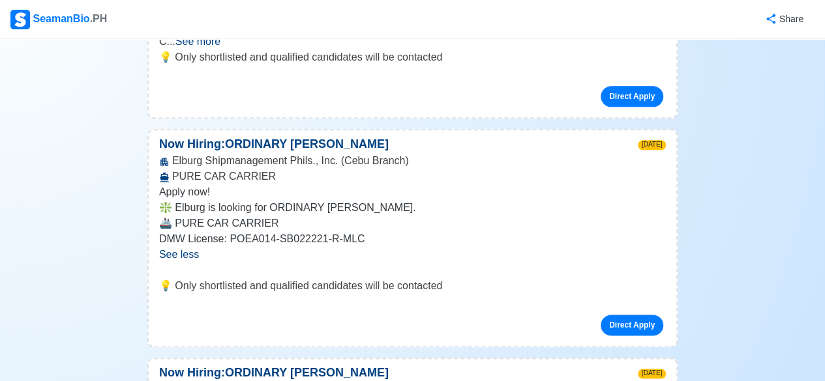
scroll to position [783, 0]
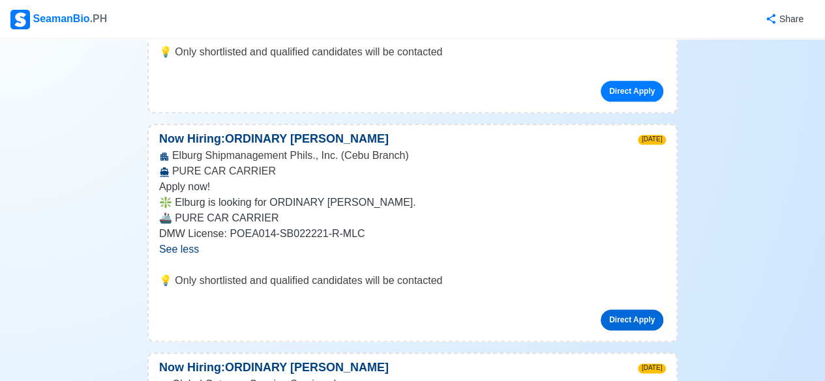
click at [633, 310] on link "Direct Apply" at bounding box center [632, 320] width 63 height 21
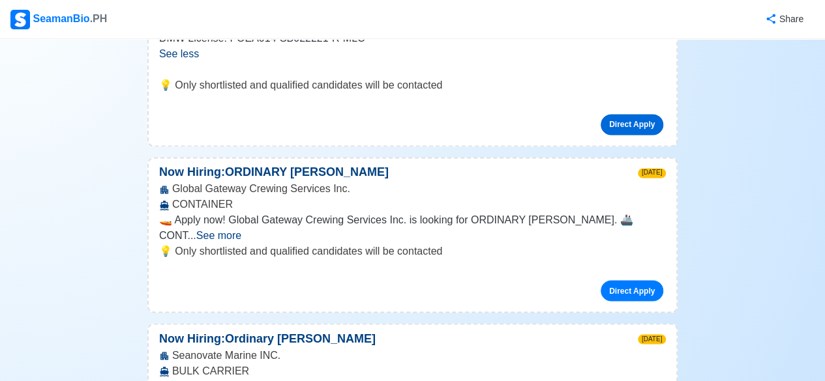
scroll to position [1043, 0]
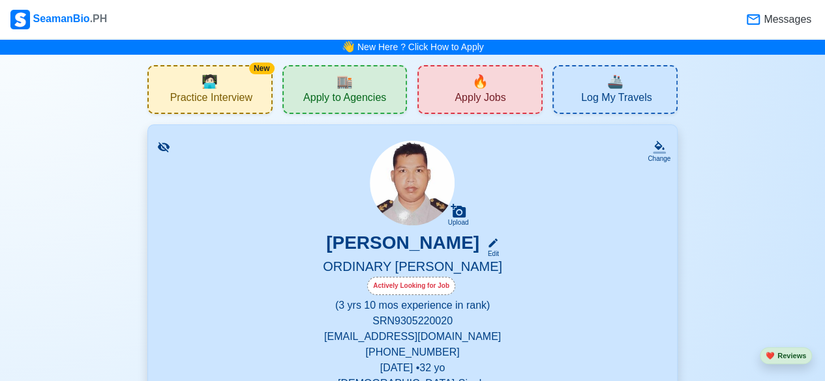
click at [485, 88] on div "🔥 Apply Jobs" at bounding box center [479, 89] width 125 height 49
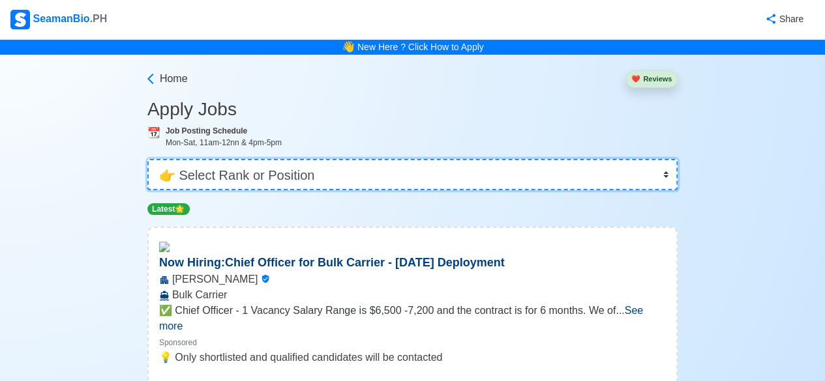
click at [369, 169] on select "👉 Select Rank or Position Master Chief Officer 2nd Officer 3rd Officer Junior O…" at bounding box center [412, 174] width 530 height 31
select select "Ordinary [PERSON_NAME]"
click at [149, 159] on select "👉 Select Rank or Position Master Chief Officer 2nd Officer 3rd Officer Junior O…" at bounding box center [412, 174] width 530 height 31
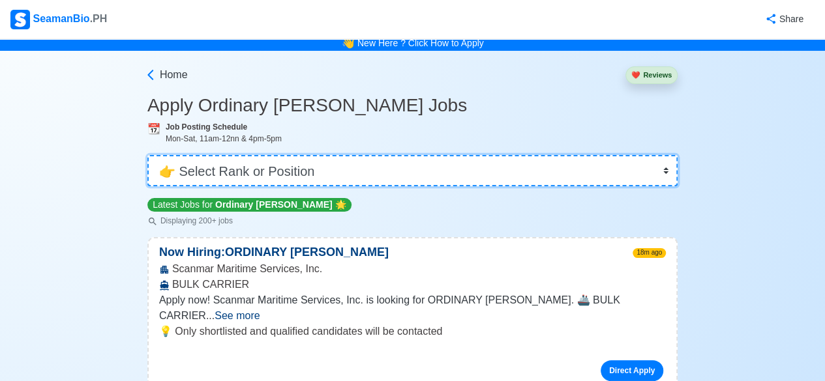
scroll to position [65, 0]
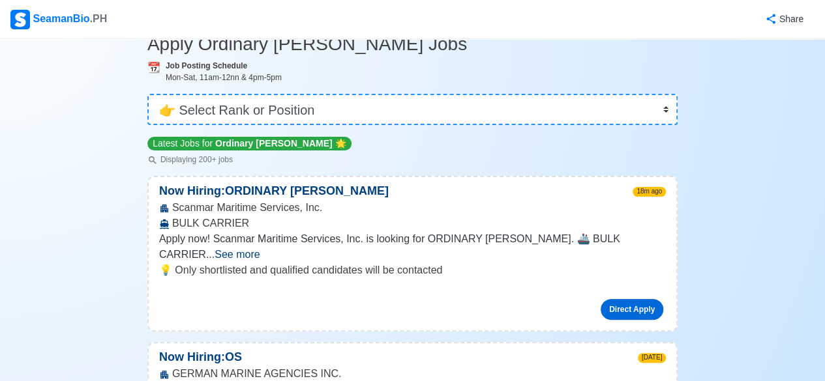
click at [621, 299] on link "Direct Apply" at bounding box center [632, 309] width 63 height 21
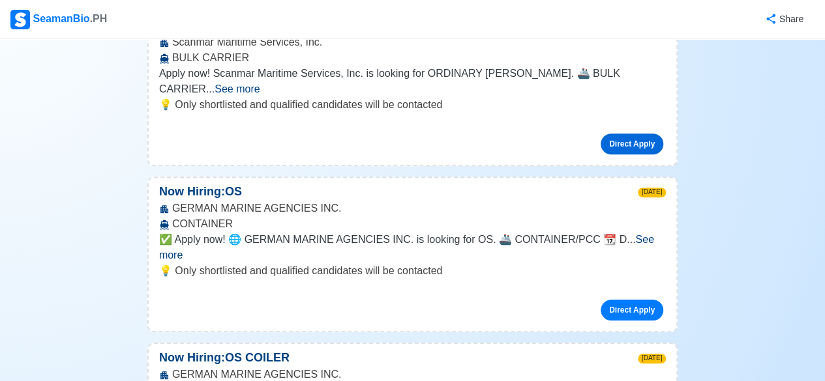
scroll to position [261, 0]
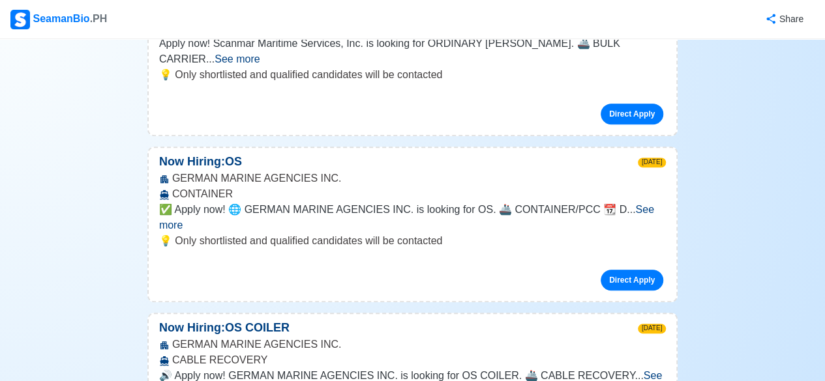
click at [642, 204] on span "See more" at bounding box center [406, 217] width 495 height 27
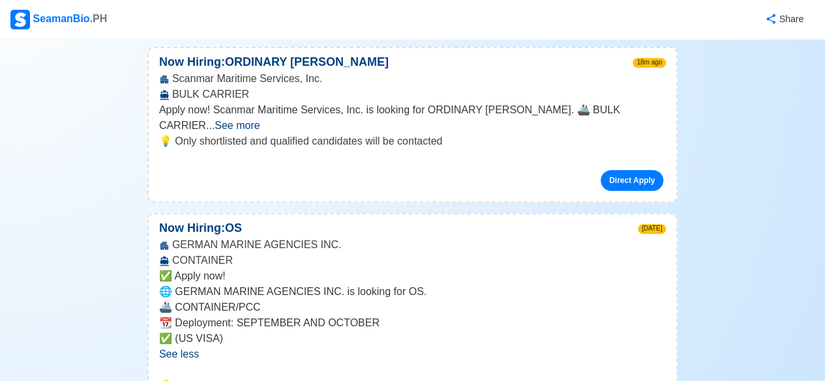
scroll to position [130, 0]
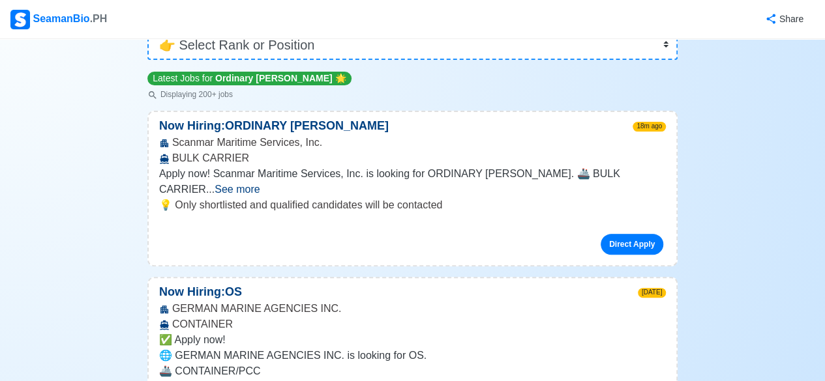
click at [260, 184] on span "See more" at bounding box center [237, 189] width 45 height 11
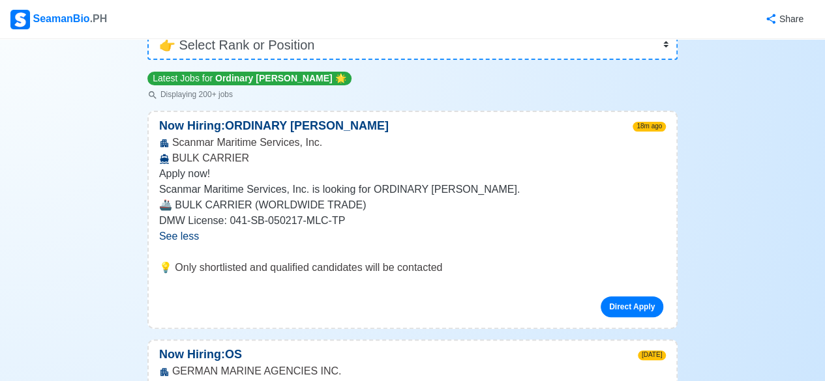
click at [170, 236] on span "See less" at bounding box center [179, 236] width 40 height 11
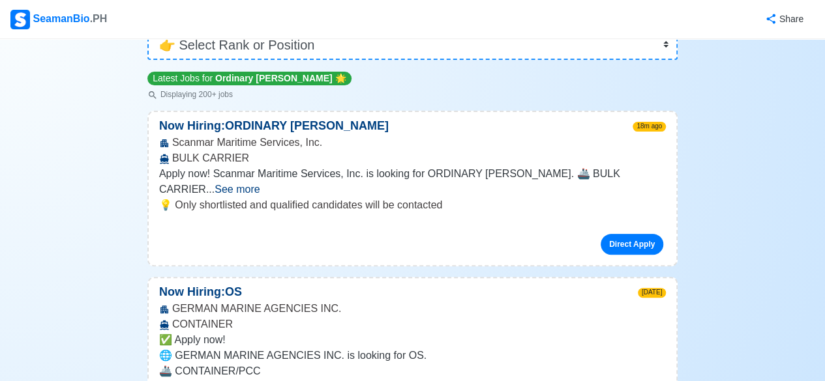
click at [260, 184] on span "See more" at bounding box center [237, 189] width 45 height 11
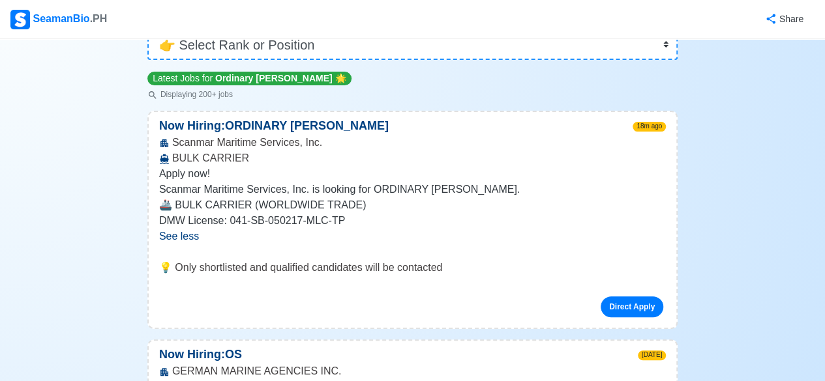
scroll to position [196, 0]
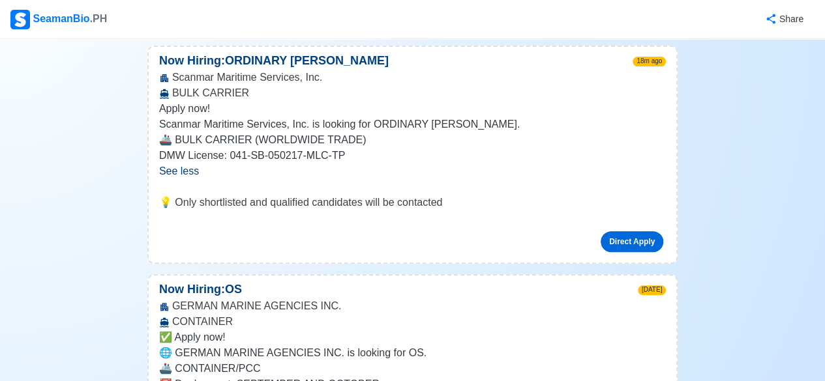
click at [640, 243] on link "Direct Apply" at bounding box center [632, 242] width 63 height 21
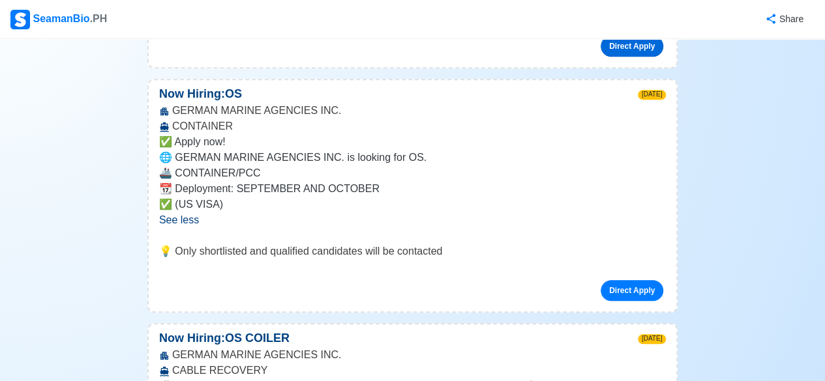
scroll to position [130, 0]
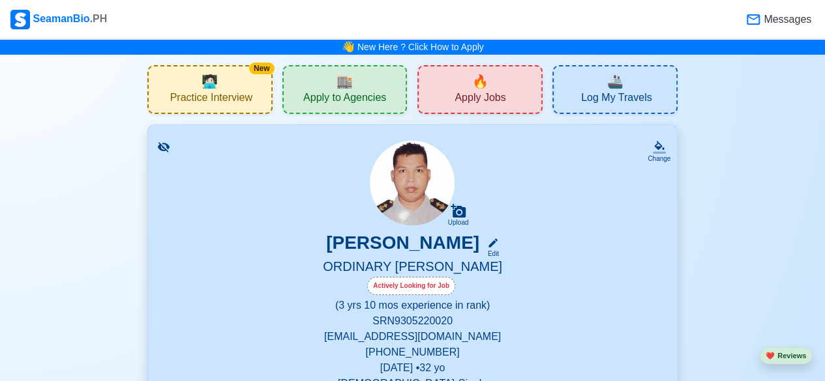
click at [785, 22] on span "Messages" at bounding box center [786, 20] width 50 height 16
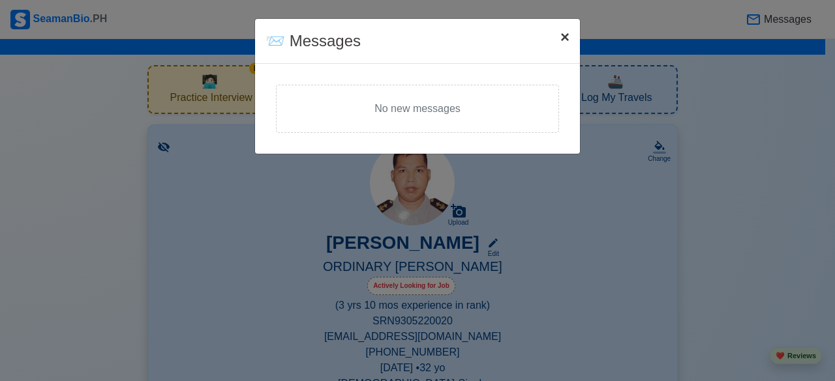
click at [563, 40] on span "×" at bounding box center [564, 37] width 9 height 18
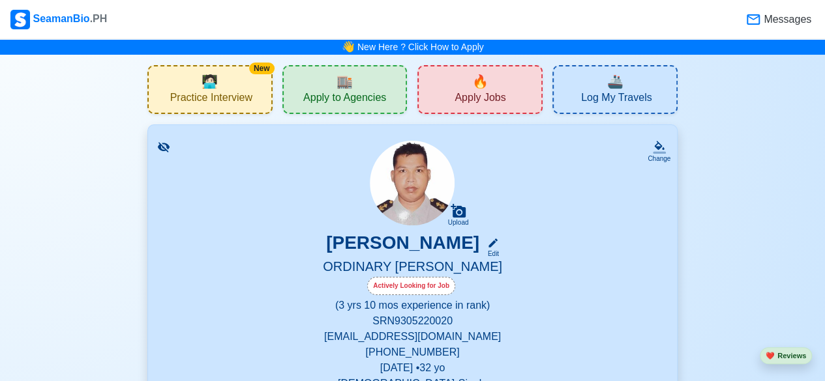
click at [351, 98] on span "Apply to Agencies" at bounding box center [344, 99] width 83 height 16
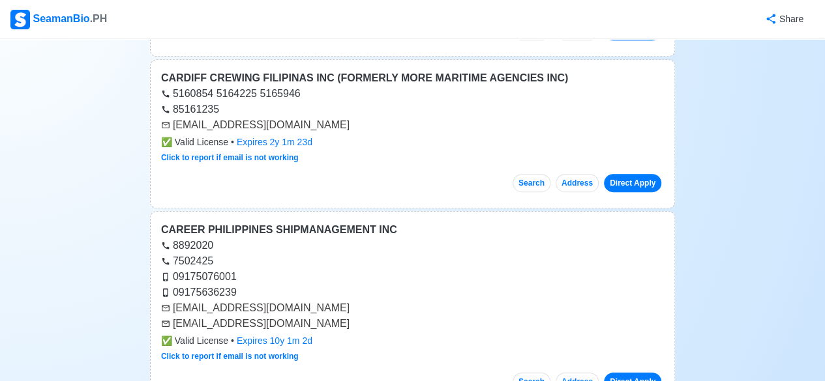
scroll to position [326, 0]
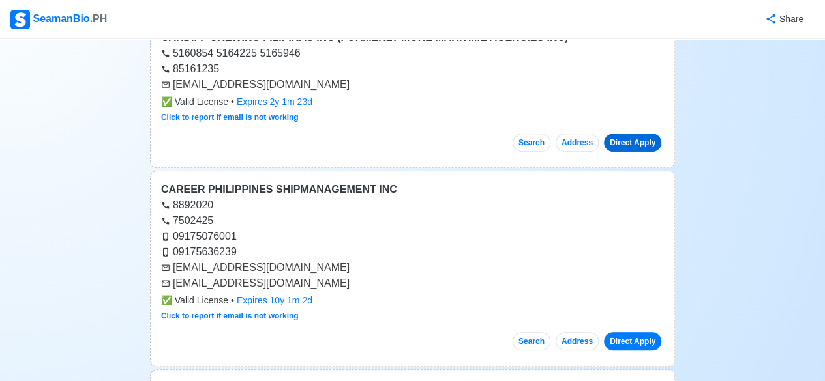
click at [636, 141] on link "Direct Apply" at bounding box center [632, 143] width 57 height 18
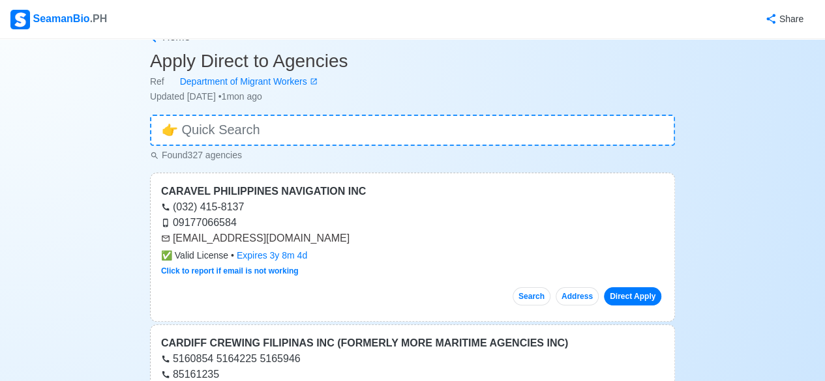
scroll to position [0, 0]
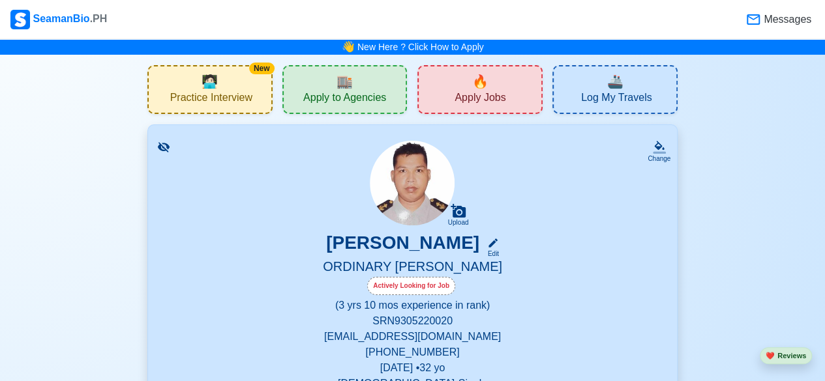
click at [486, 87] on span "🔥" at bounding box center [480, 82] width 16 height 20
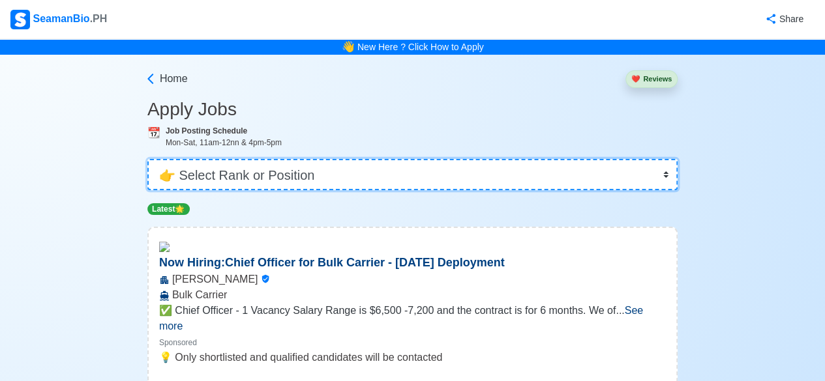
click at [667, 175] on select "👉 Select Rank or Position Master Chief Officer 2nd Officer 3rd Officer Junior O…" at bounding box center [412, 174] width 530 height 31
select select "Ordinary [PERSON_NAME]"
click at [149, 159] on select "👉 Select Rank or Position Master Chief Officer 2nd Officer 3rd Officer Junior O…" at bounding box center [412, 174] width 530 height 31
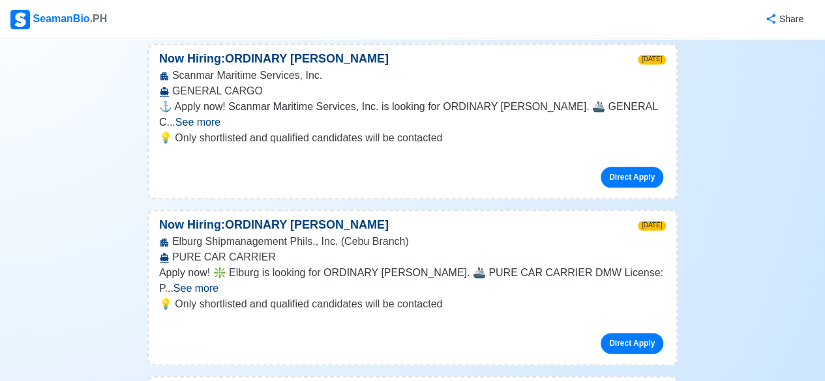
scroll to position [717, 0]
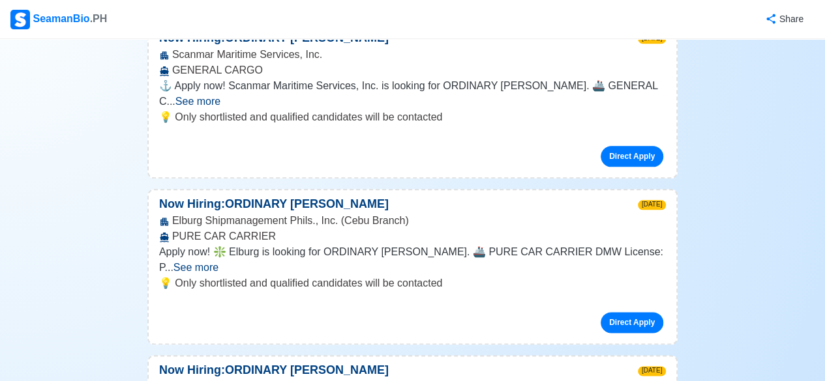
click at [218, 262] on span "See more" at bounding box center [195, 267] width 45 height 11
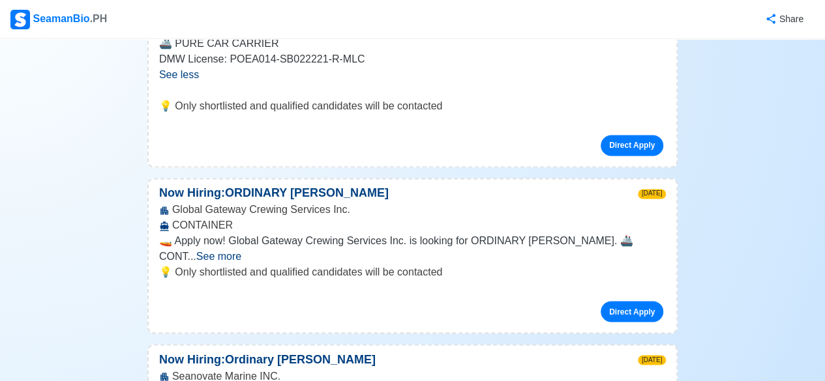
scroll to position [978, 0]
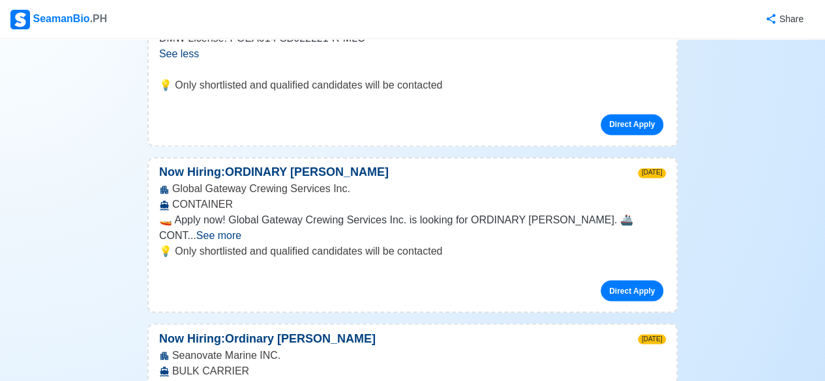
click at [241, 230] on span "See more" at bounding box center [218, 235] width 45 height 11
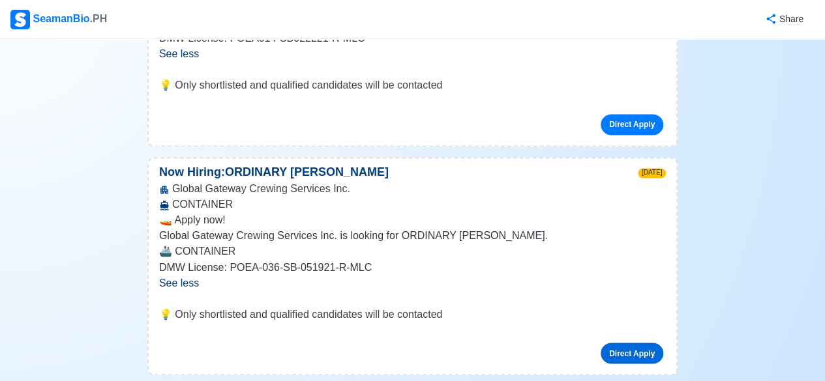
click at [621, 343] on link "Direct Apply" at bounding box center [632, 353] width 63 height 21
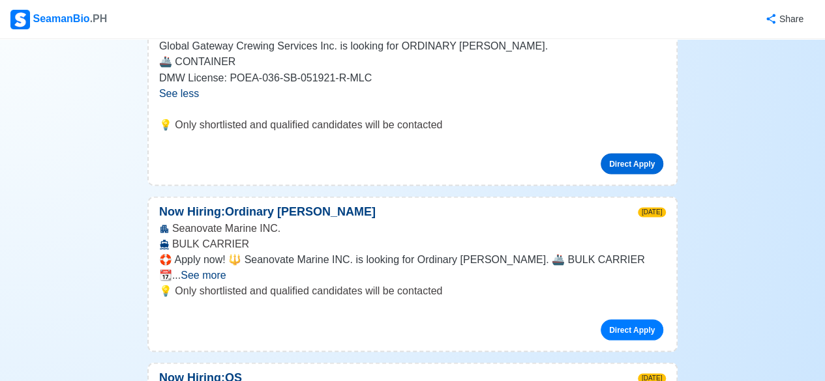
scroll to position [1174, 0]
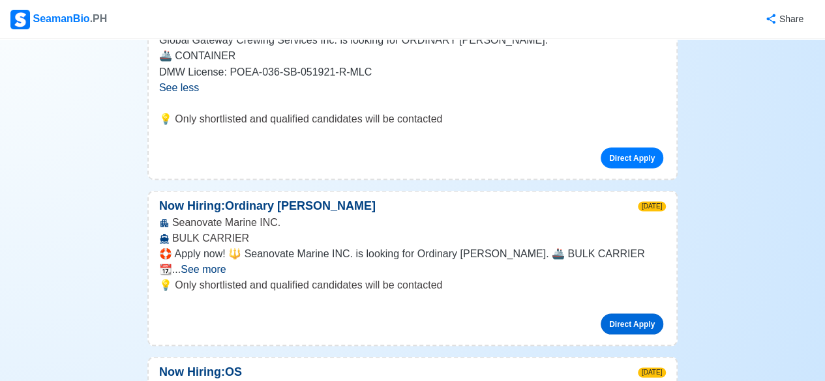
click at [623, 314] on link "Direct Apply" at bounding box center [632, 324] width 63 height 21
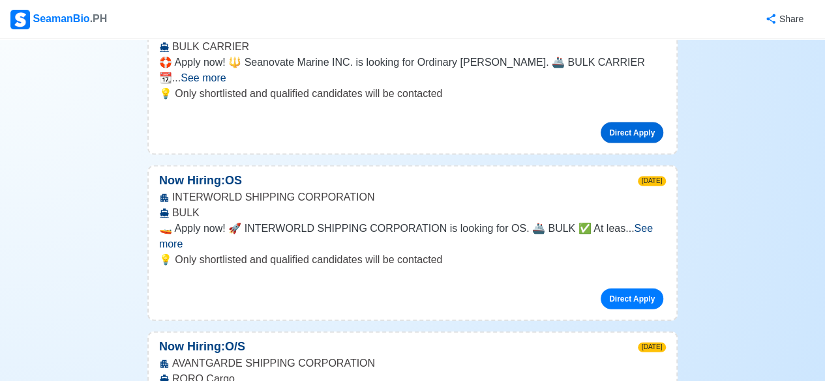
scroll to position [1369, 0]
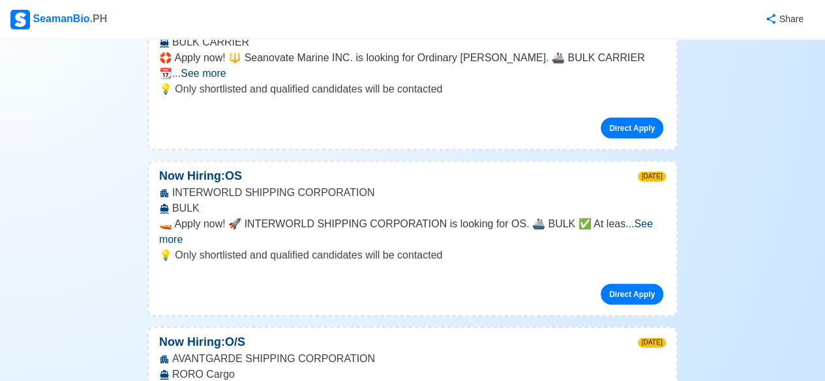
click at [642, 218] on span "See more" at bounding box center [406, 231] width 494 height 27
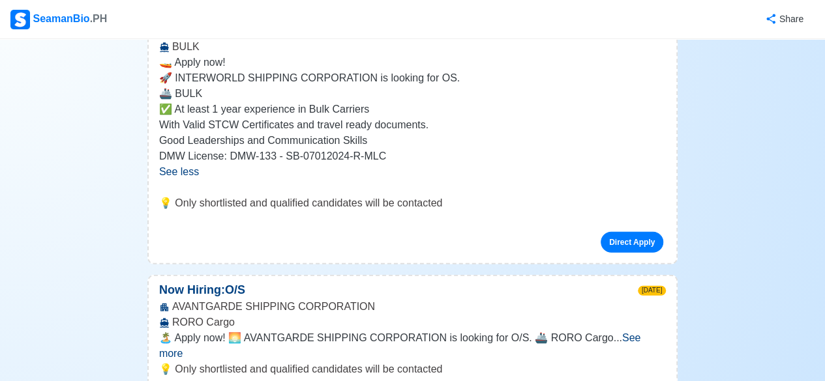
scroll to position [1565, 0]
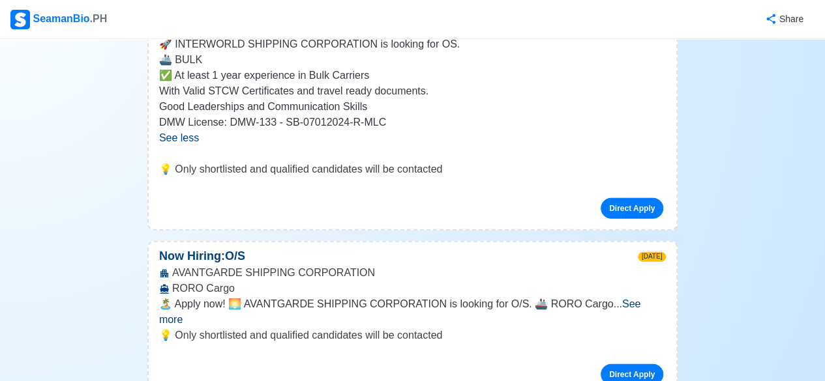
click at [629, 299] on span "See more" at bounding box center [399, 312] width 481 height 27
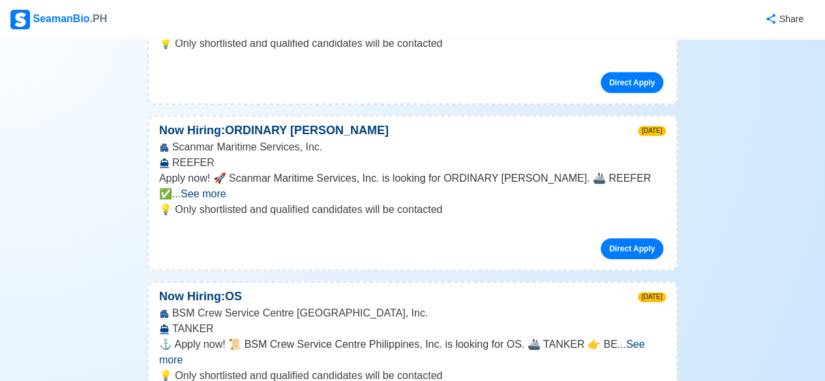
scroll to position [1956, 0]
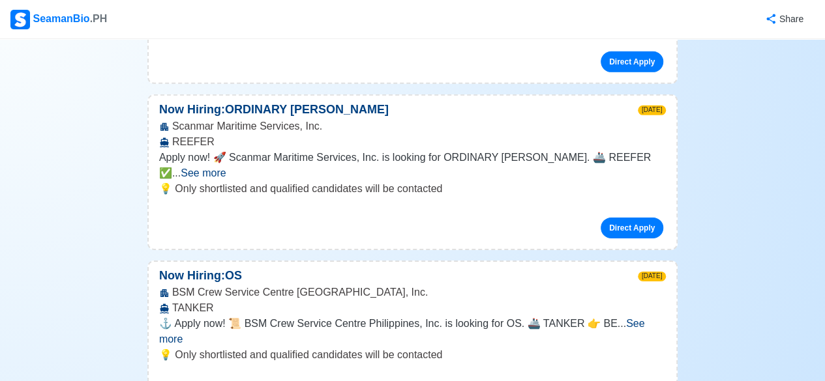
click at [633, 318] on span "See more" at bounding box center [402, 331] width 486 height 27
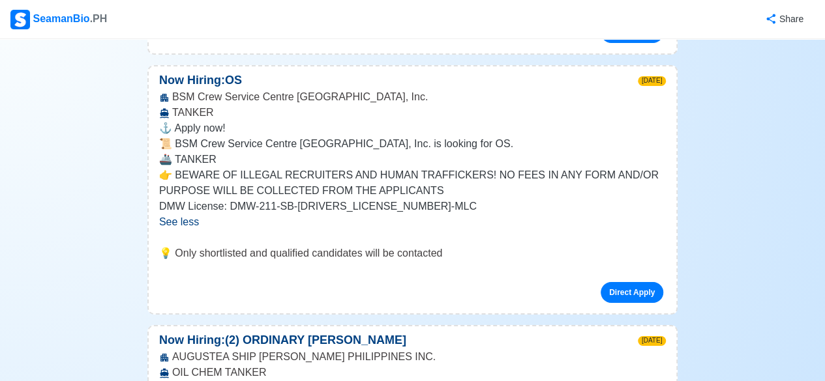
scroll to position [2217, 0]
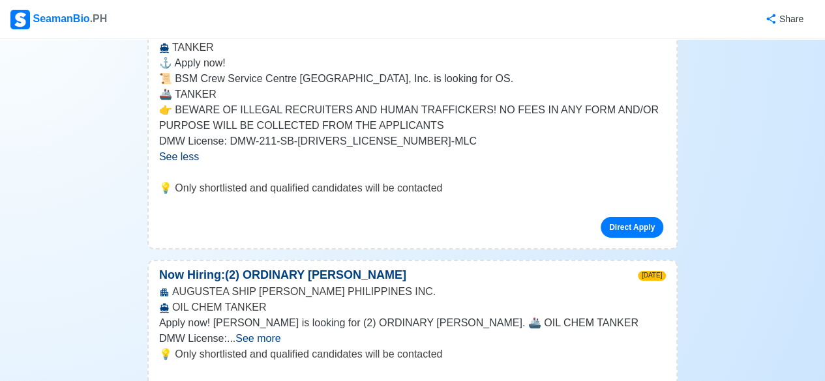
click at [280, 333] on span "See more" at bounding box center [257, 338] width 45 height 11
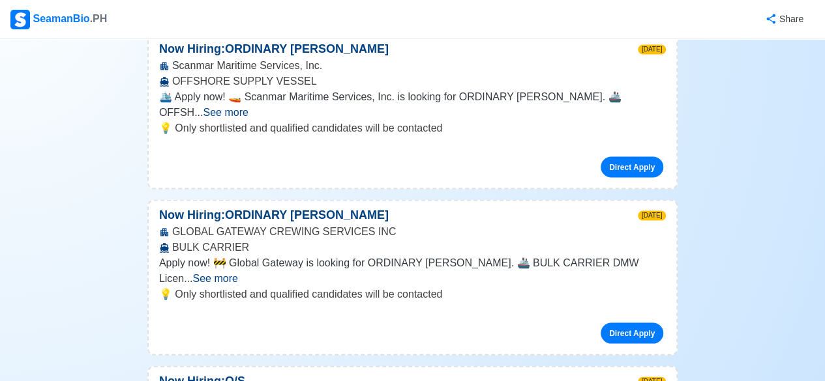
scroll to position [3782, 0]
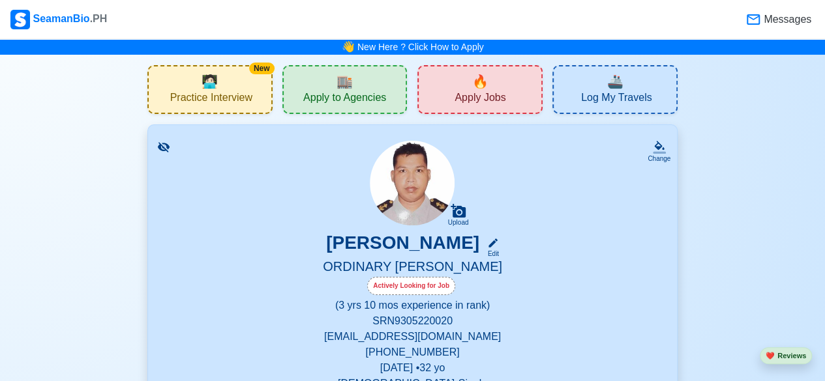
click at [480, 93] on span "Apply Jobs" at bounding box center [480, 99] width 51 height 16
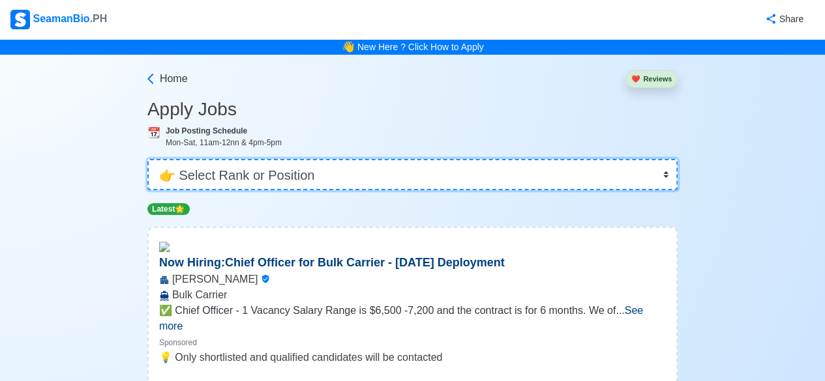
click at [423, 172] on select "👉 Select Rank or Position Master Chief Officer 2nd Officer 3rd Officer Junior O…" at bounding box center [412, 174] width 530 height 31
select select "Ordinary [PERSON_NAME]"
click at [149, 159] on select "👉 Select Rank or Position Master Chief Officer 2nd Officer 3rd Officer Junior O…" at bounding box center [412, 174] width 530 height 31
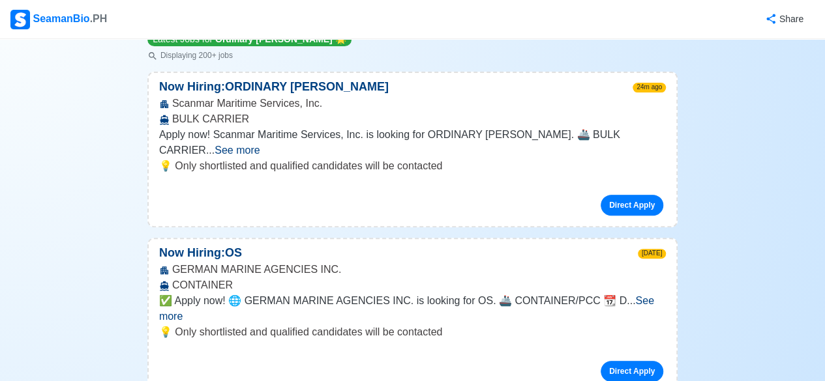
scroll to position [261, 0]
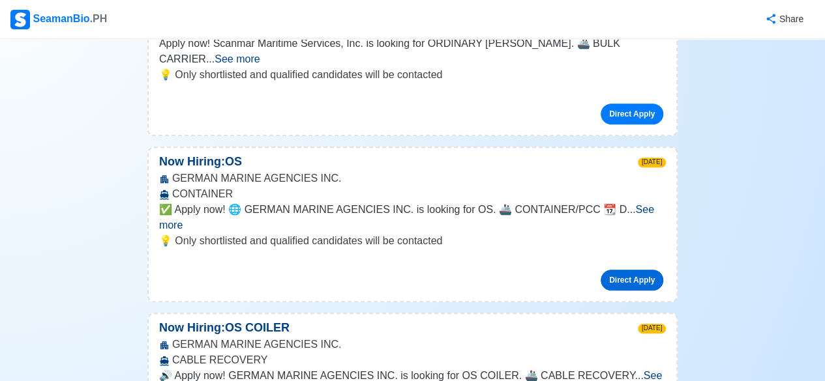
click at [630, 270] on link "Direct Apply" at bounding box center [632, 280] width 63 height 21
